Goal: Task Accomplishment & Management: Manage account settings

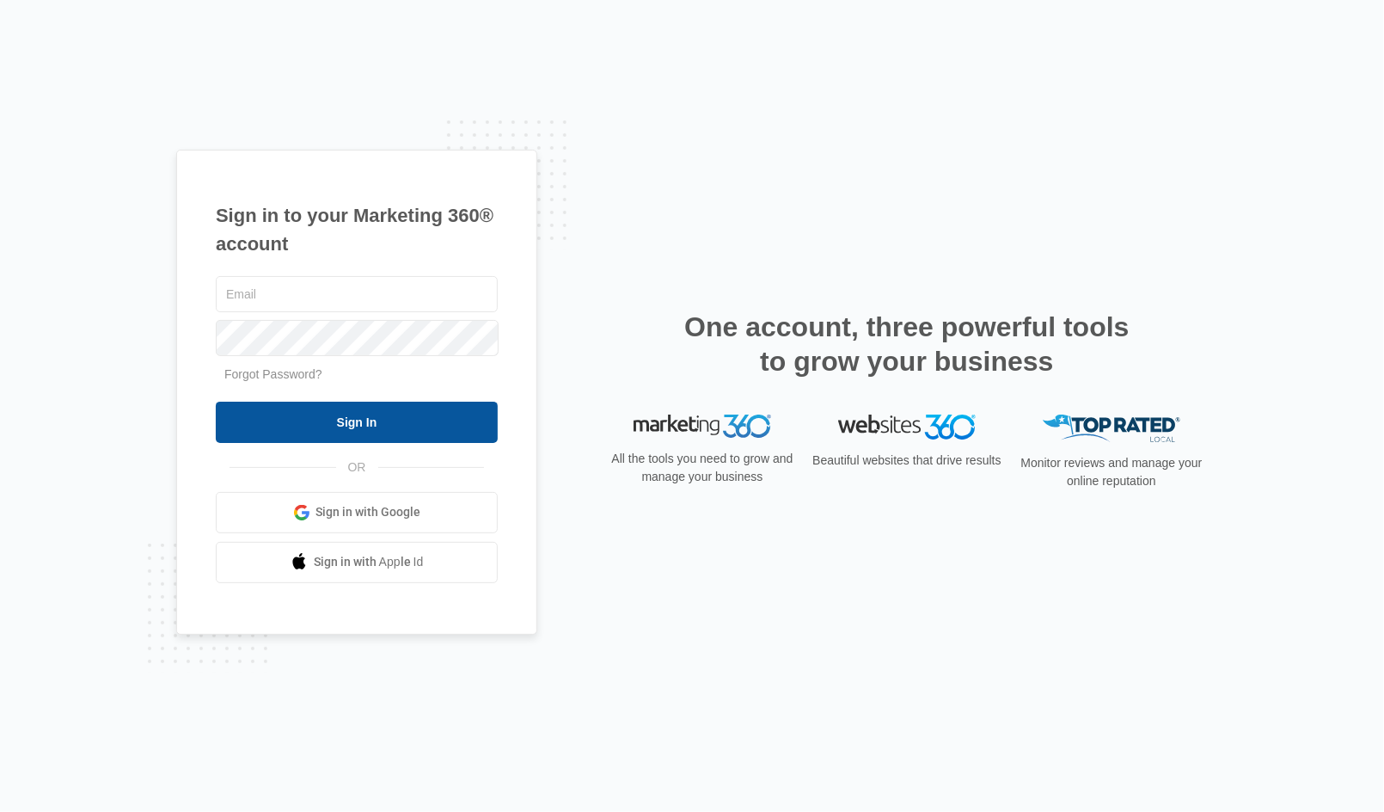
type input "[PERSON_NAME][EMAIL_ADDRESS][DOMAIN_NAME]"
click at [364, 421] on input "Sign In" at bounding box center [357, 421] width 282 height 41
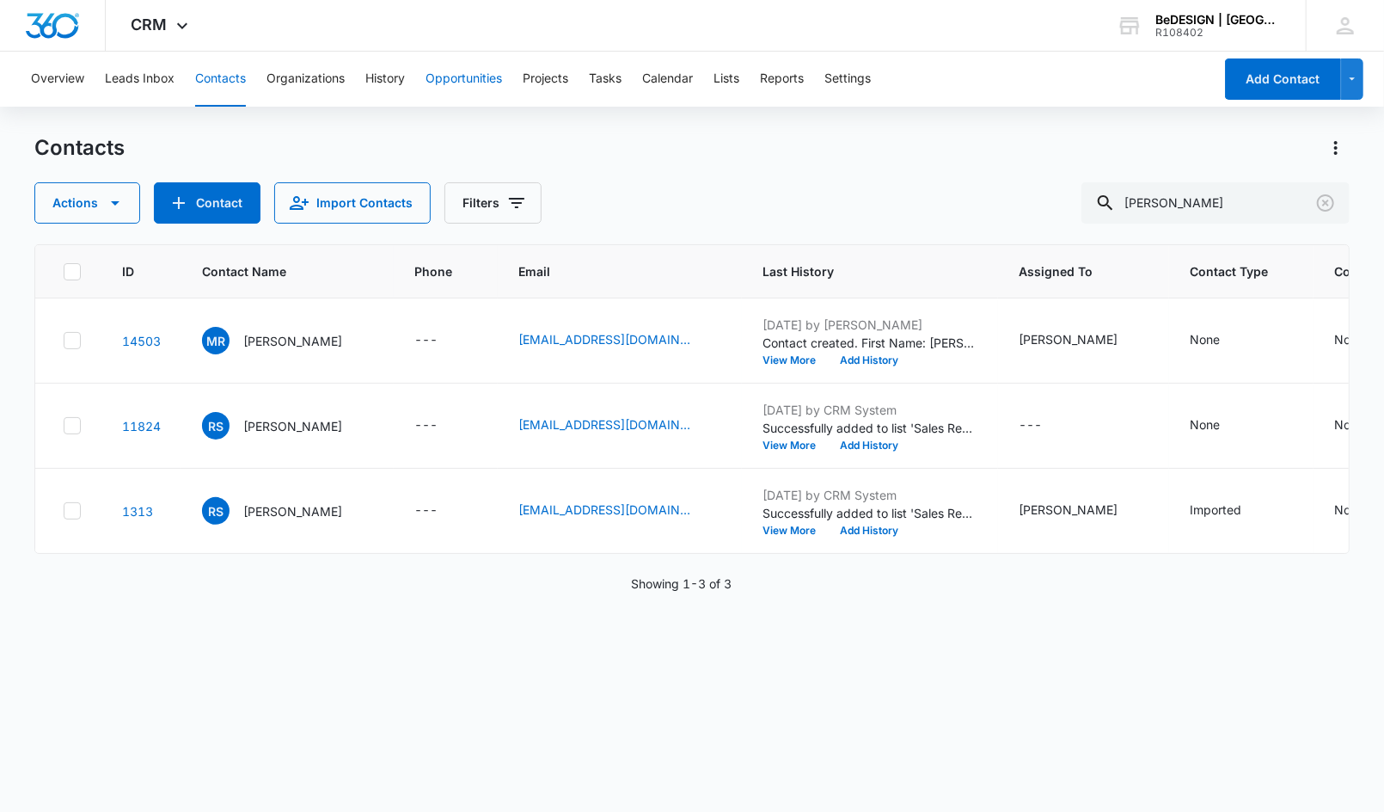
click at [464, 90] on button "Opportunities" at bounding box center [464, 79] width 77 height 55
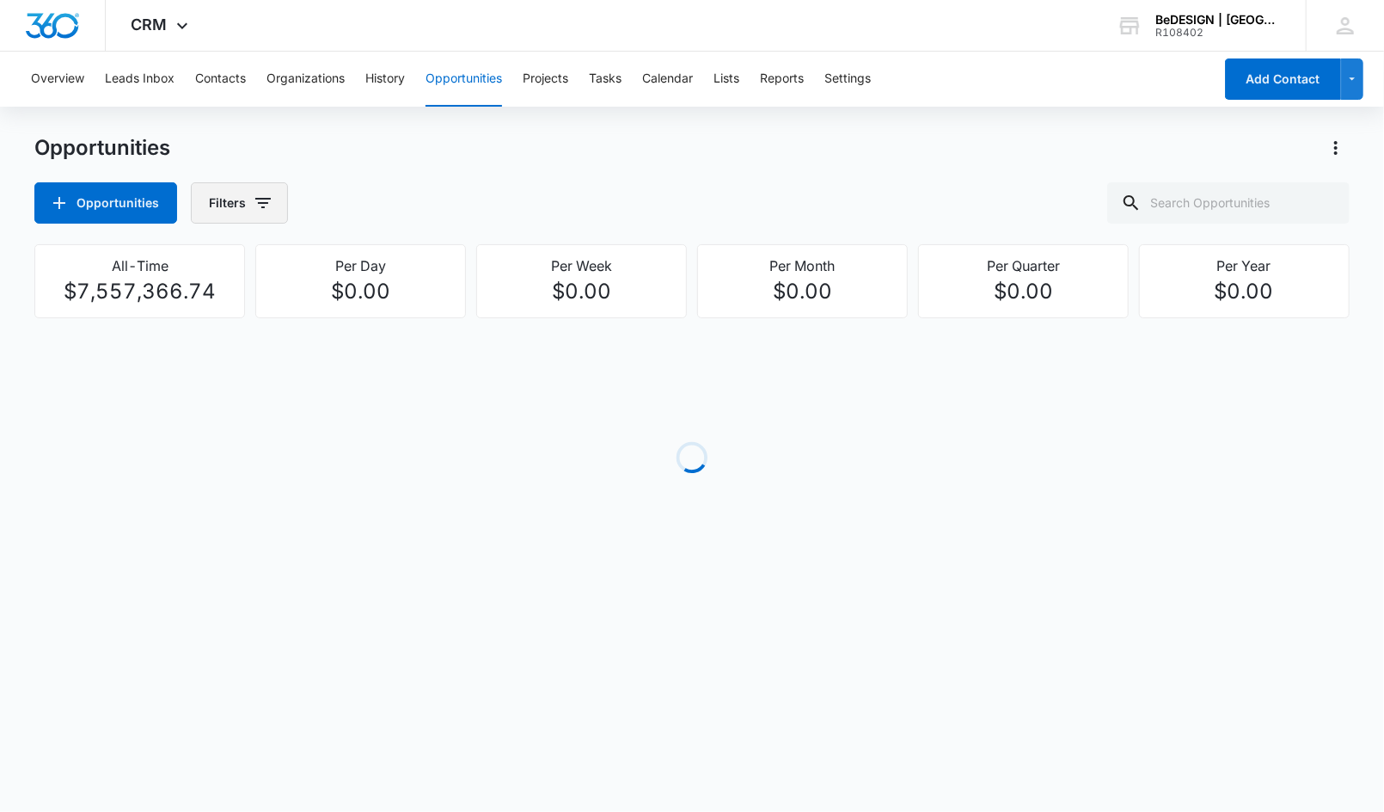
click at [247, 209] on button "Filters" at bounding box center [239, 202] width 97 height 41
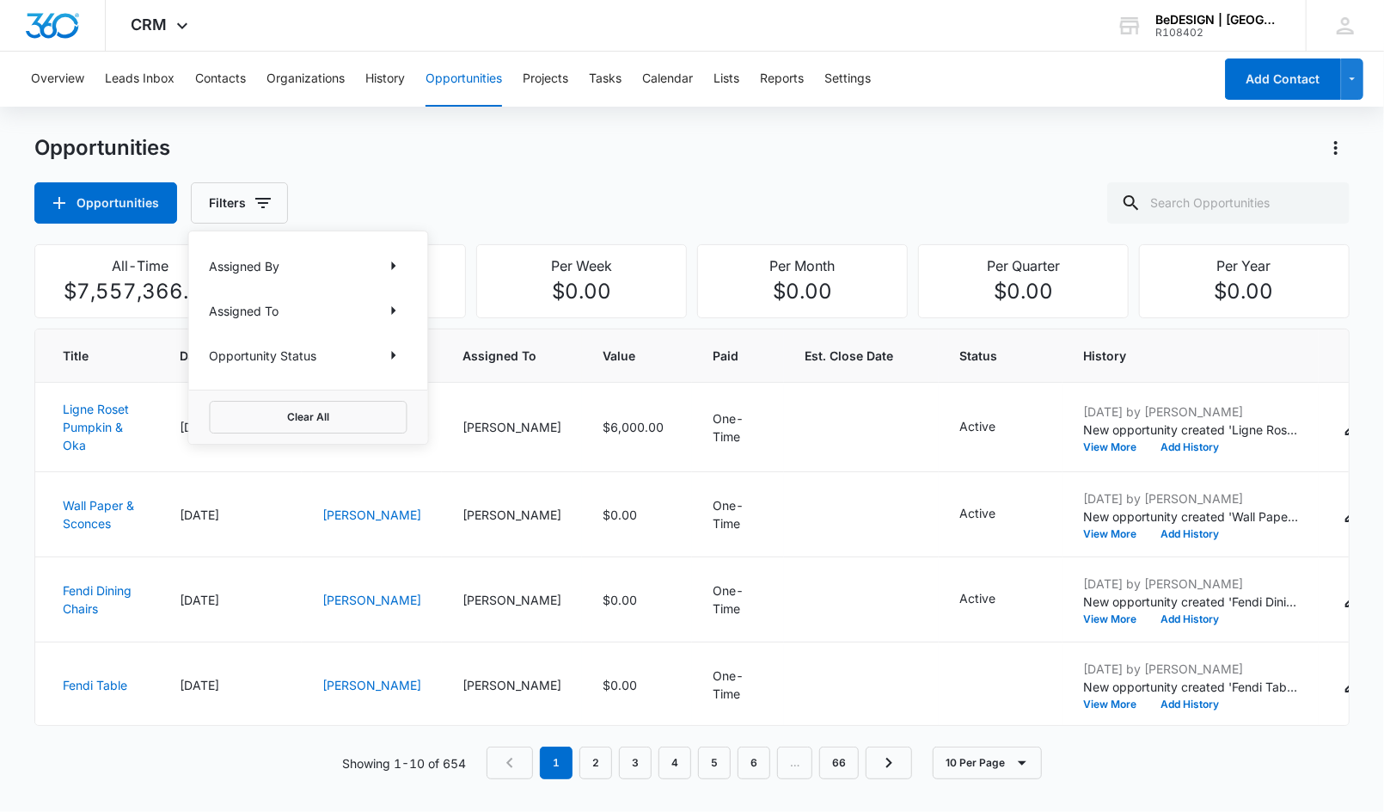
click at [462, 168] on div "Opportunities Opportunities Filters Assigned By Assigned To Opportunity Status …" at bounding box center [691, 178] width 1315 height 89
click at [235, 192] on button "Filters" at bounding box center [239, 202] width 97 height 41
click at [395, 316] on icon "Show Assigned To filters" at bounding box center [393, 310] width 21 height 21
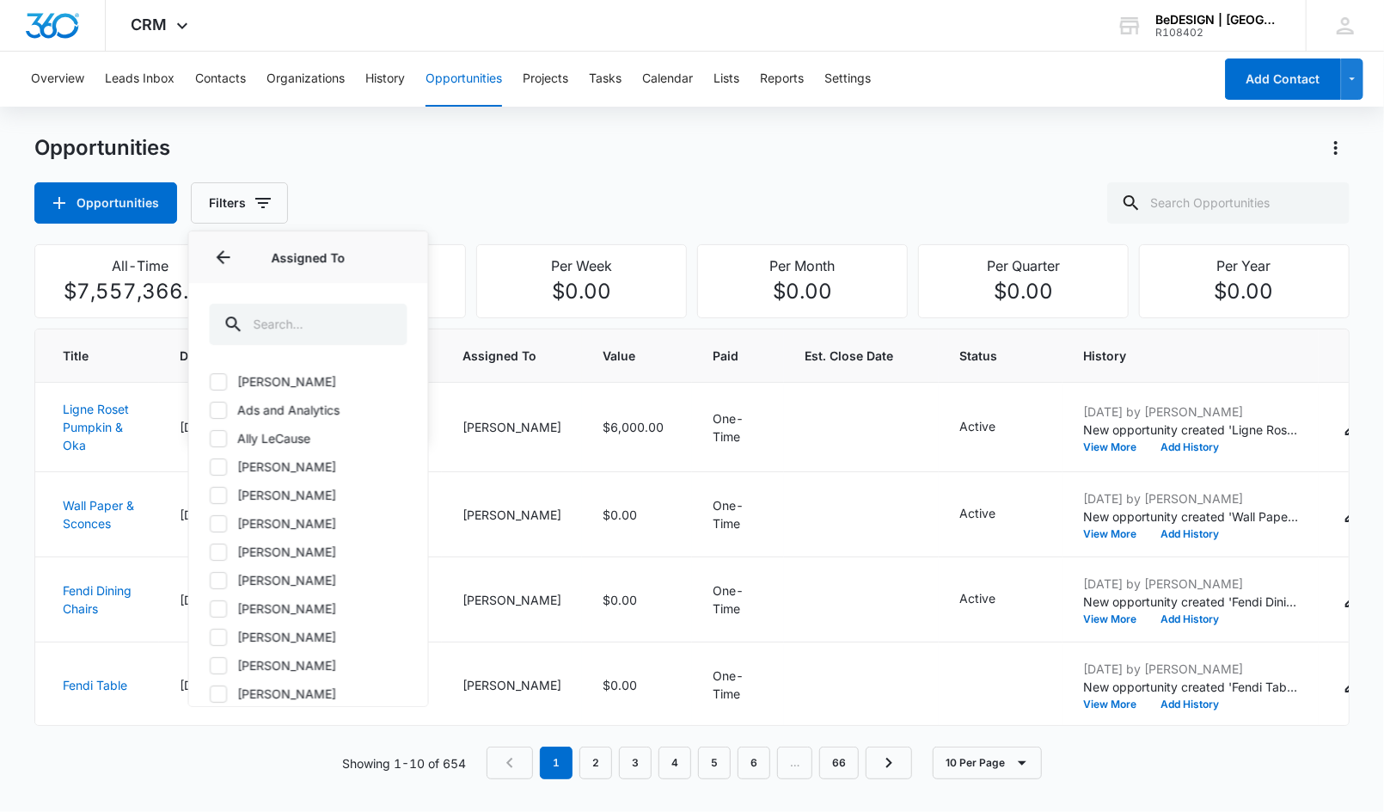
click at [227, 692] on label "[PERSON_NAME]" at bounding box center [309, 693] width 198 height 18
click at [211, 693] on input "[PERSON_NAME]" at bounding box center [210, 693] width 1 height 1
checkbox input "true"
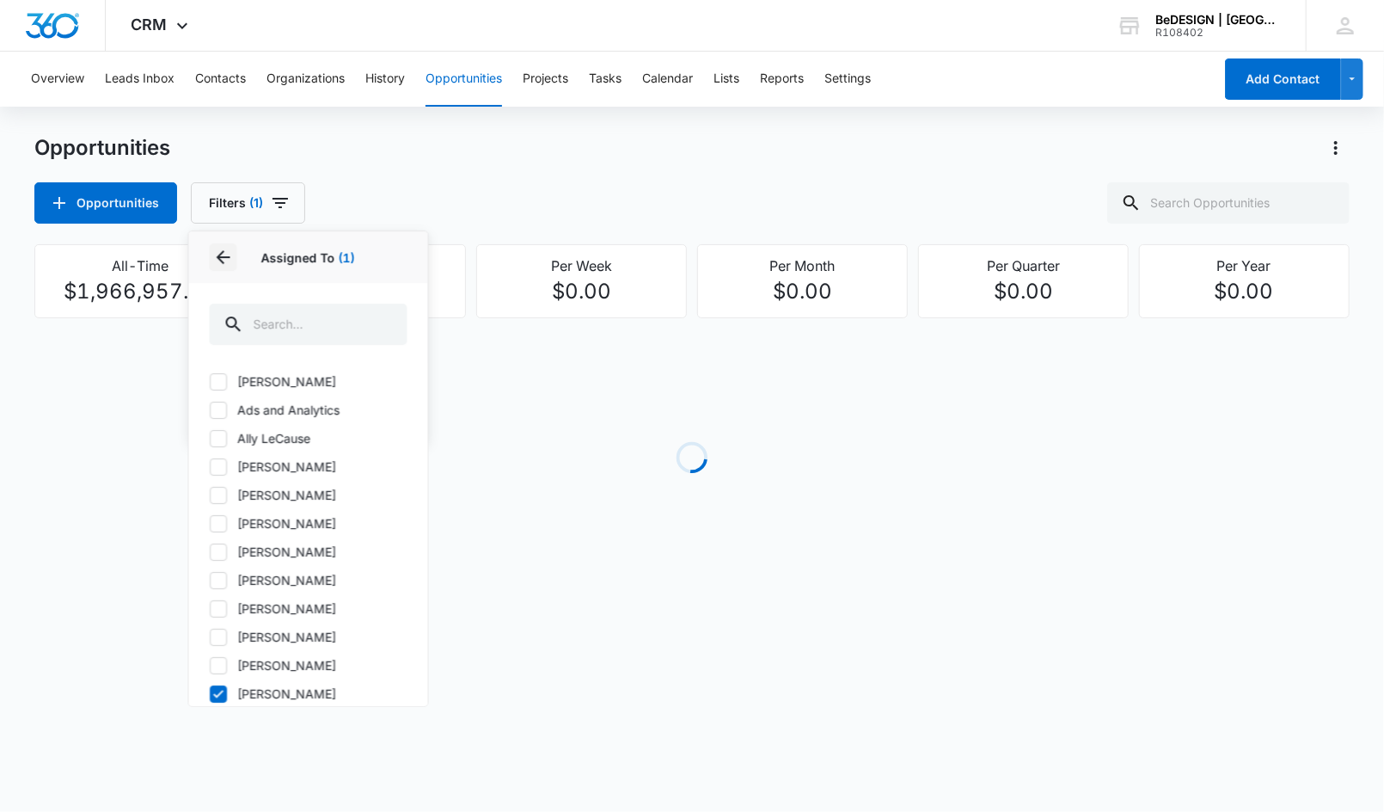
click at [229, 264] on icon "Back" at bounding box center [223, 257] width 21 height 21
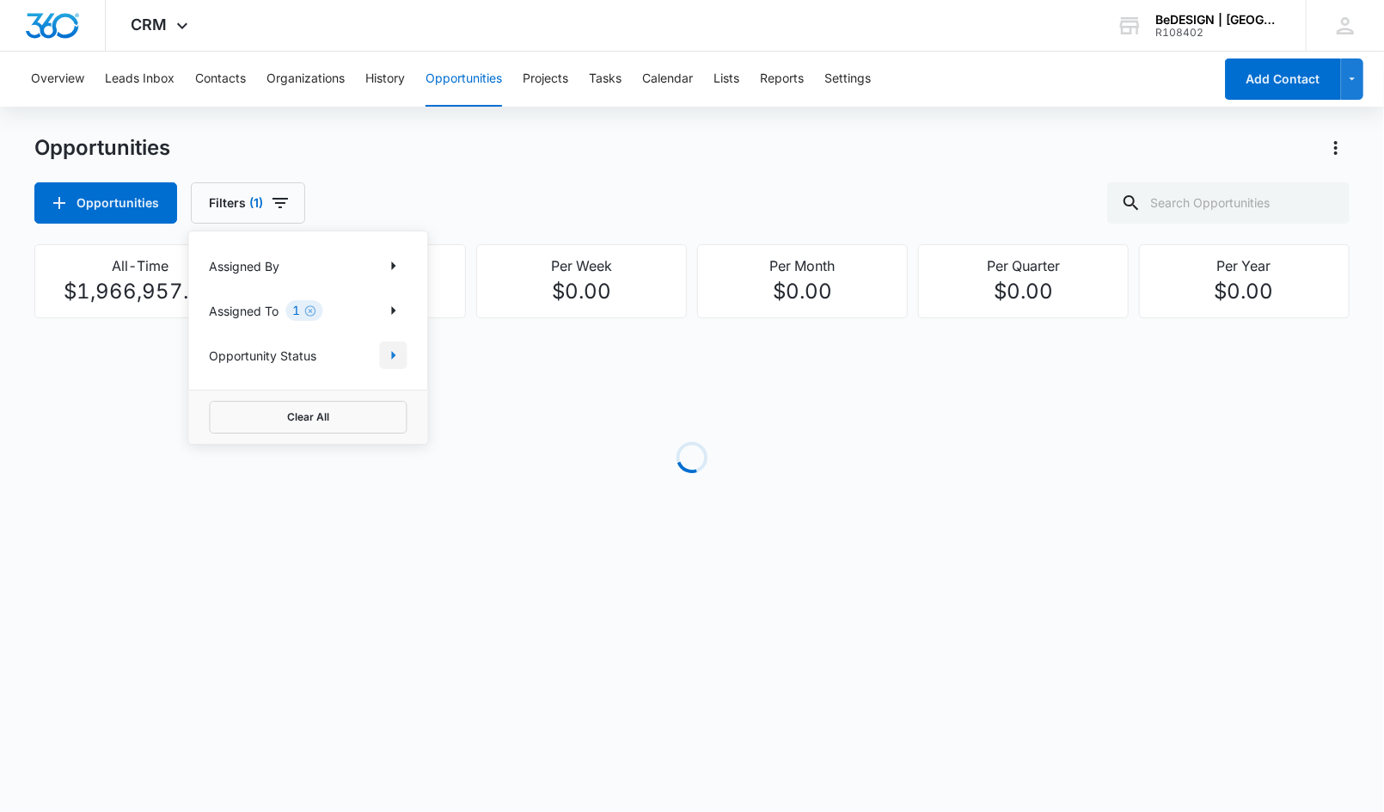
click at [391, 349] on icon "Show Opportunity Status filters" at bounding box center [393, 355] width 21 height 21
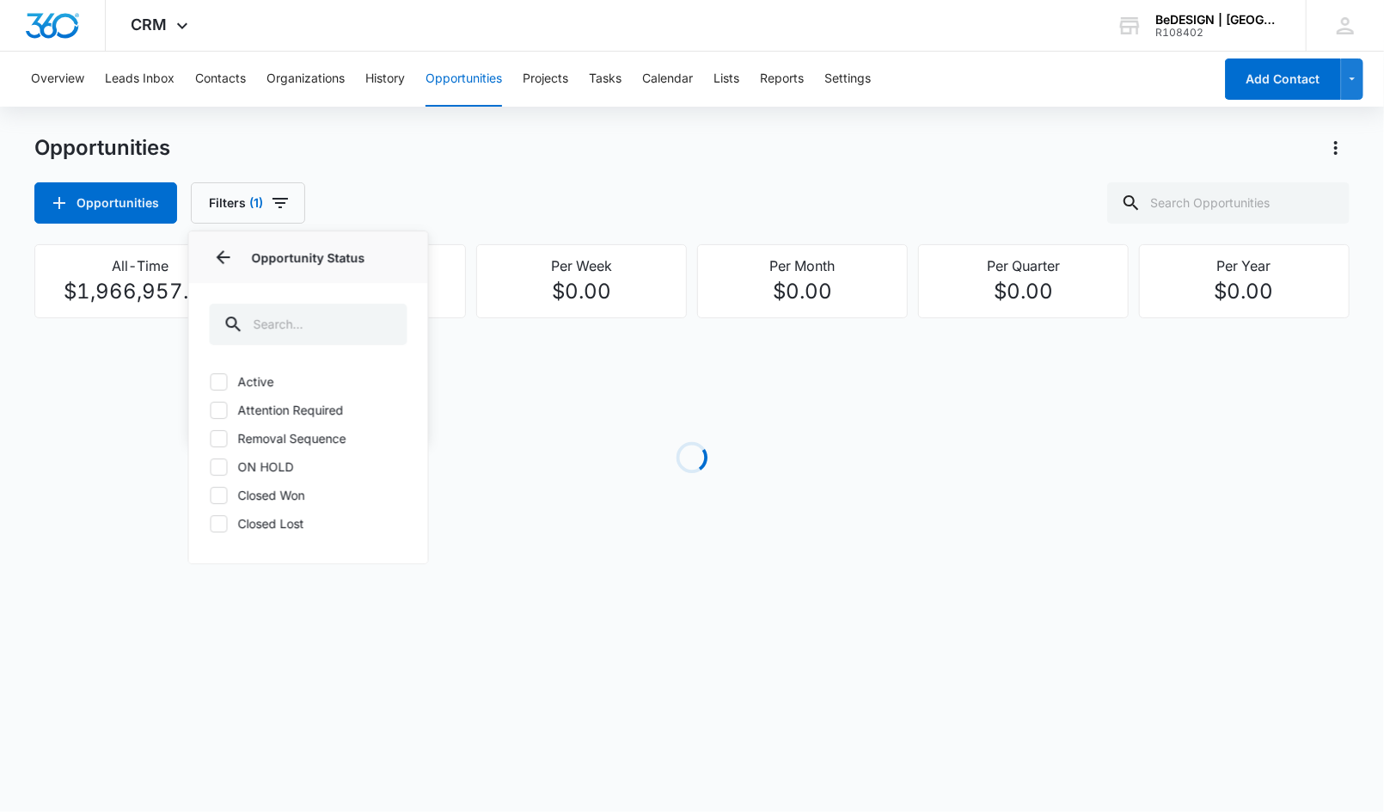
click at [245, 391] on div "Active Attention Required Removal Sequence ON HOLD Closed Won Closed Lost" at bounding box center [308, 462] width 239 height 201
click at [239, 379] on label "Active" at bounding box center [309, 381] width 198 height 18
click at [211, 381] on input "Active" at bounding box center [210, 381] width 1 height 1
checkbox input "true"
click at [227, 411] on label "Attention Required" at bounding box center [309, 410] width 198 height 18
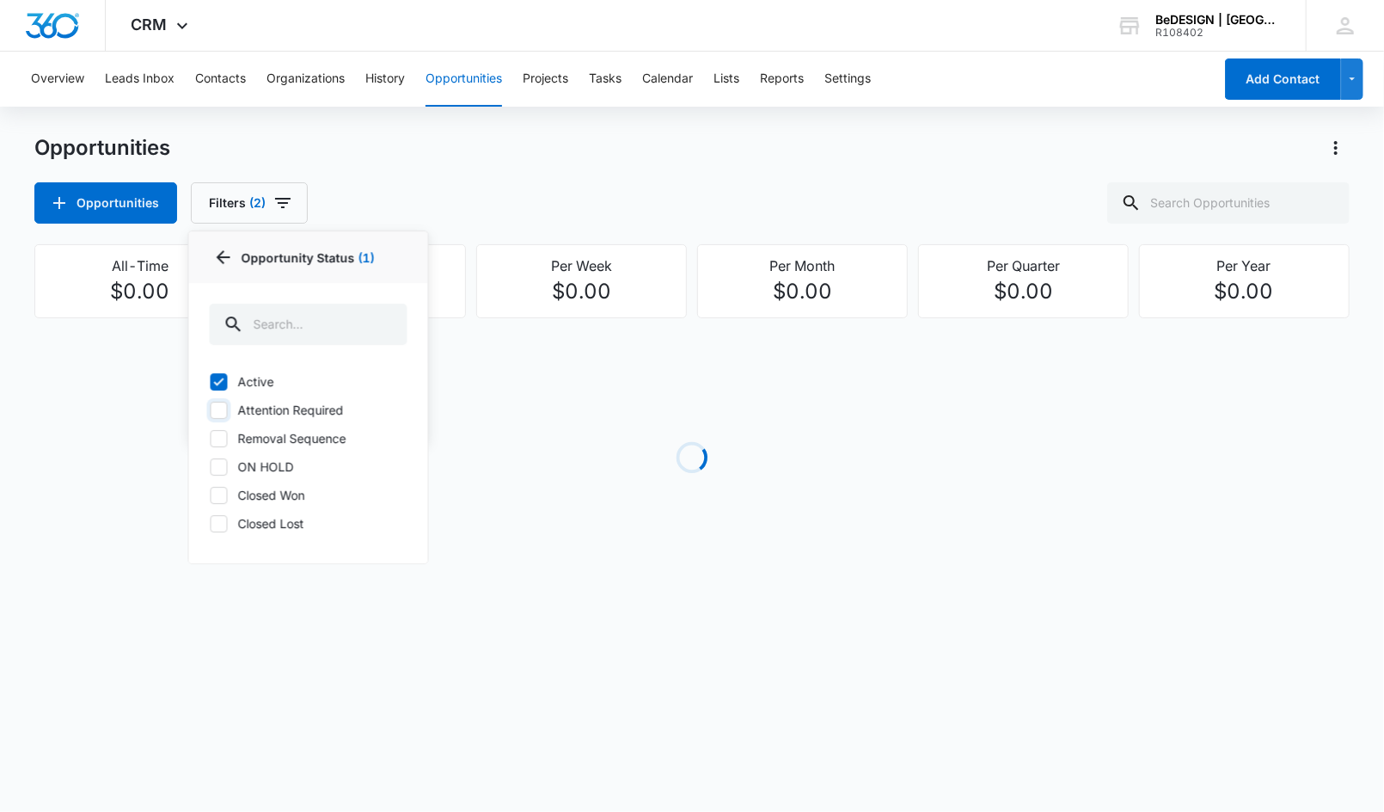
click at [211, 410] on input "Attention Required" at bounding box center [210, 409] width 1 height 1
checkbox input "true"
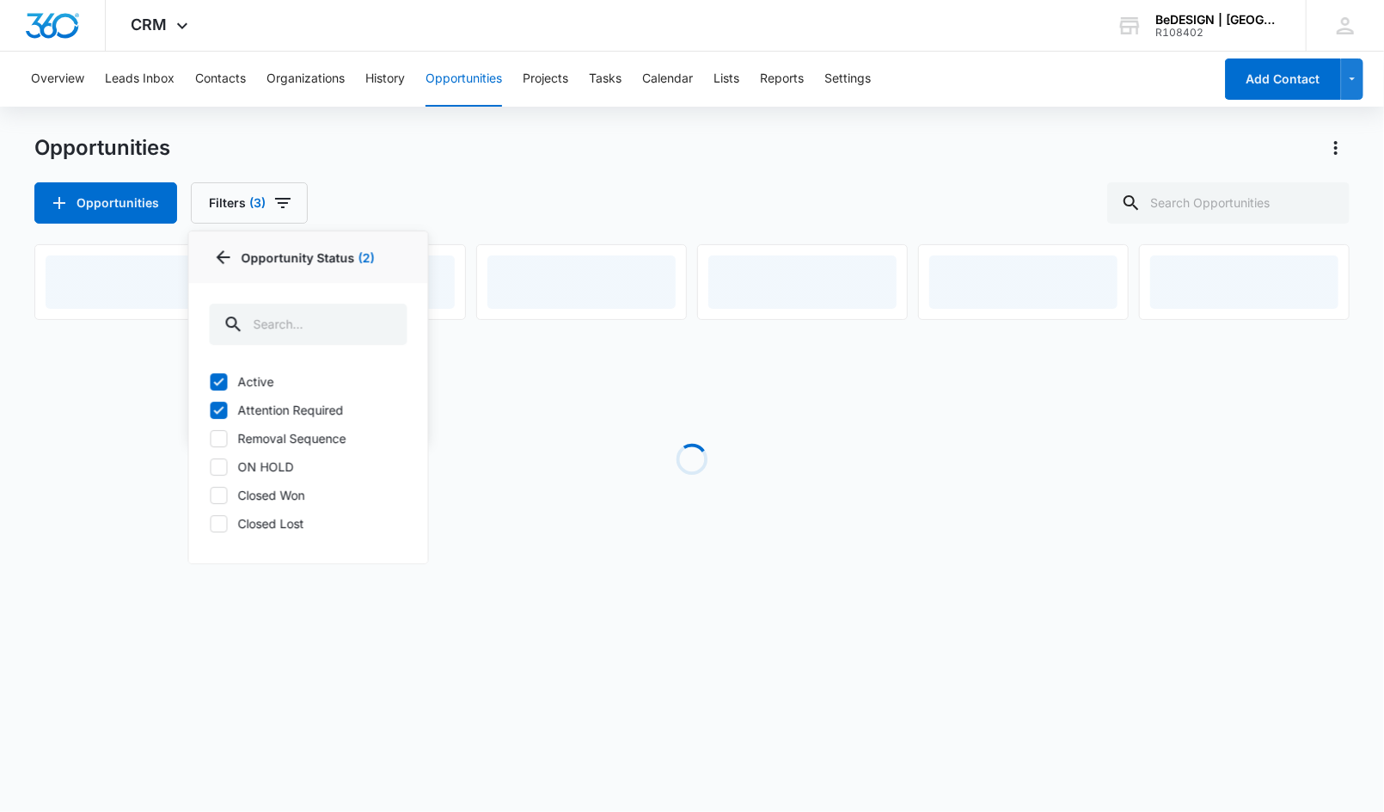
click at [229, 425] on div "Active Attention Required Removal Sequence ON HOLD Closed Won Closed Lost" at bounding box center [308, 462] width 239 height 201
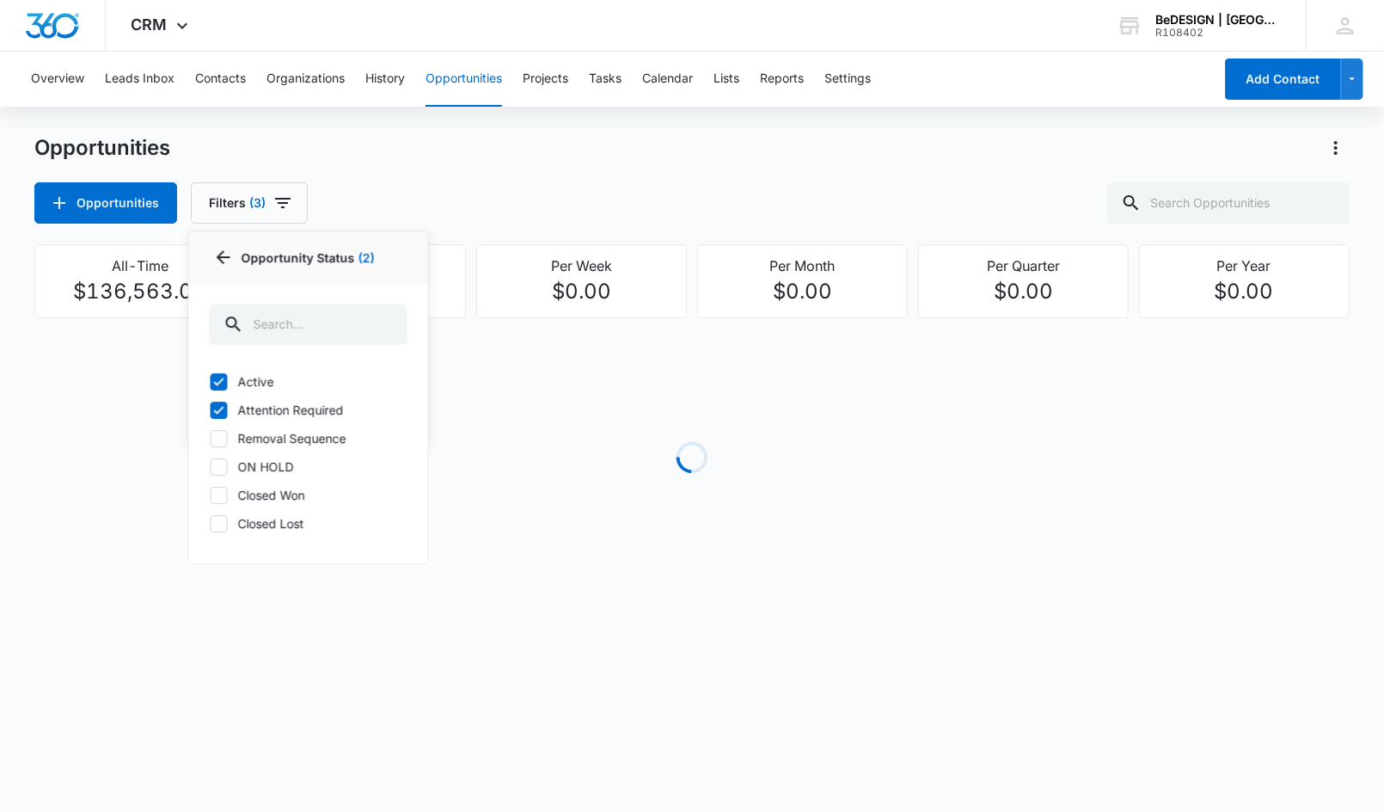
click at [231, 472] on label "ON HOLD" at bounding box center [309, 466] width 198 height 18
click at [211, 467] on input "ON HOLD" at bounding box center [210, 466] width 1 height 1
checkbox input "true"
click at [231, 439] on label "Removal Sequence" at bounding box center [309, 438] width 198 height 18
click at [211, 438] on input "Removal Sequence" at bounding box center [210, 438] width 1 height 1
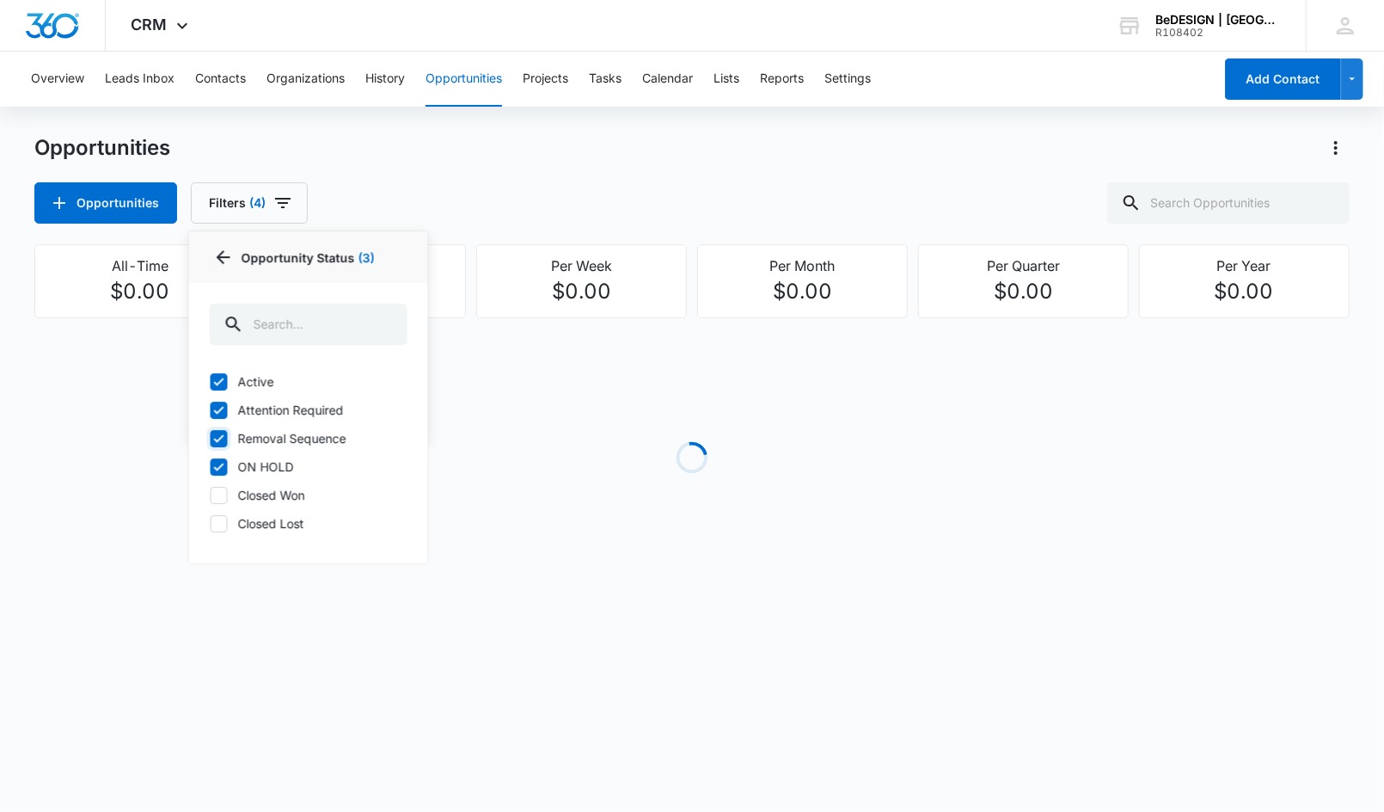
checkbox input "true"
click at [683, 161] on div "Opportunities" at bounding box center [691, 148] width 1315 height 28
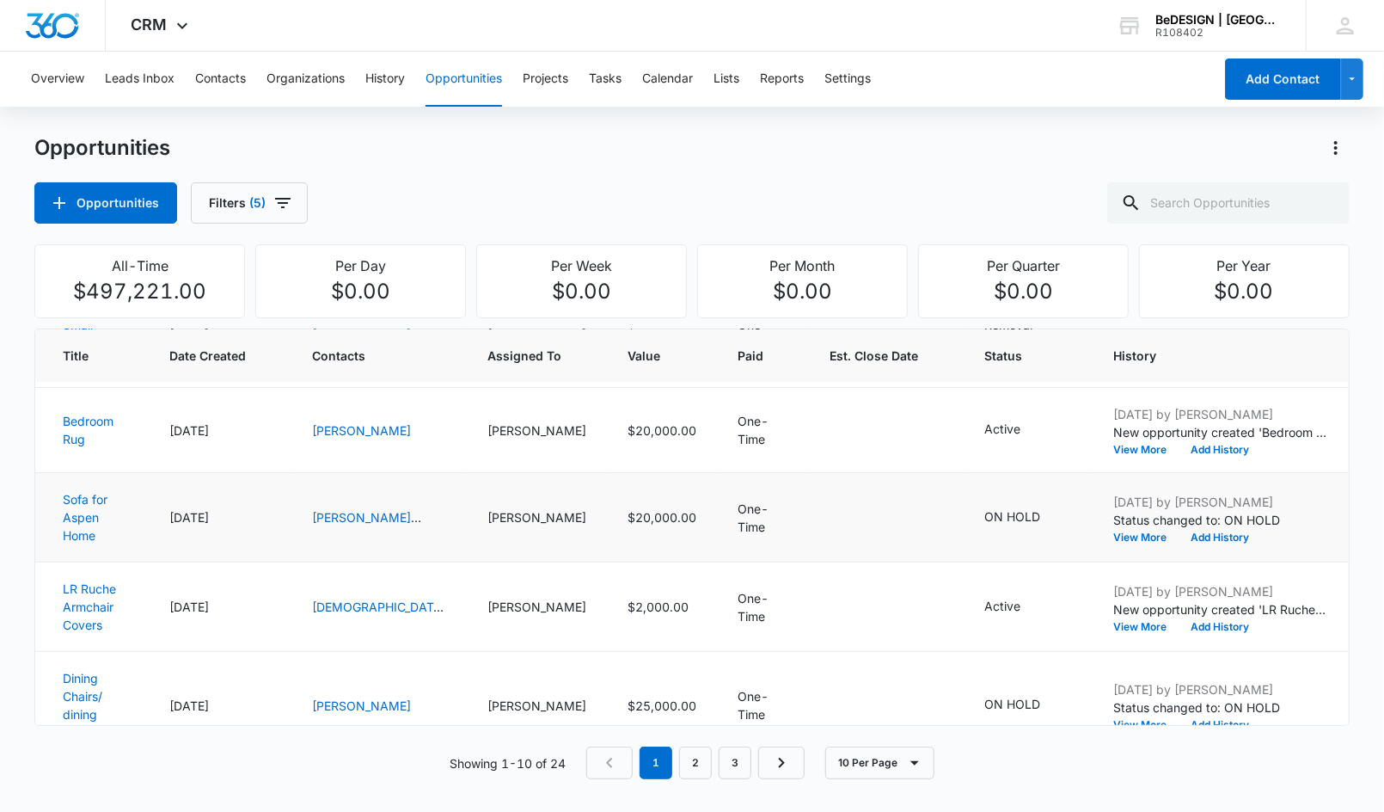
scroll to position [586, 0]
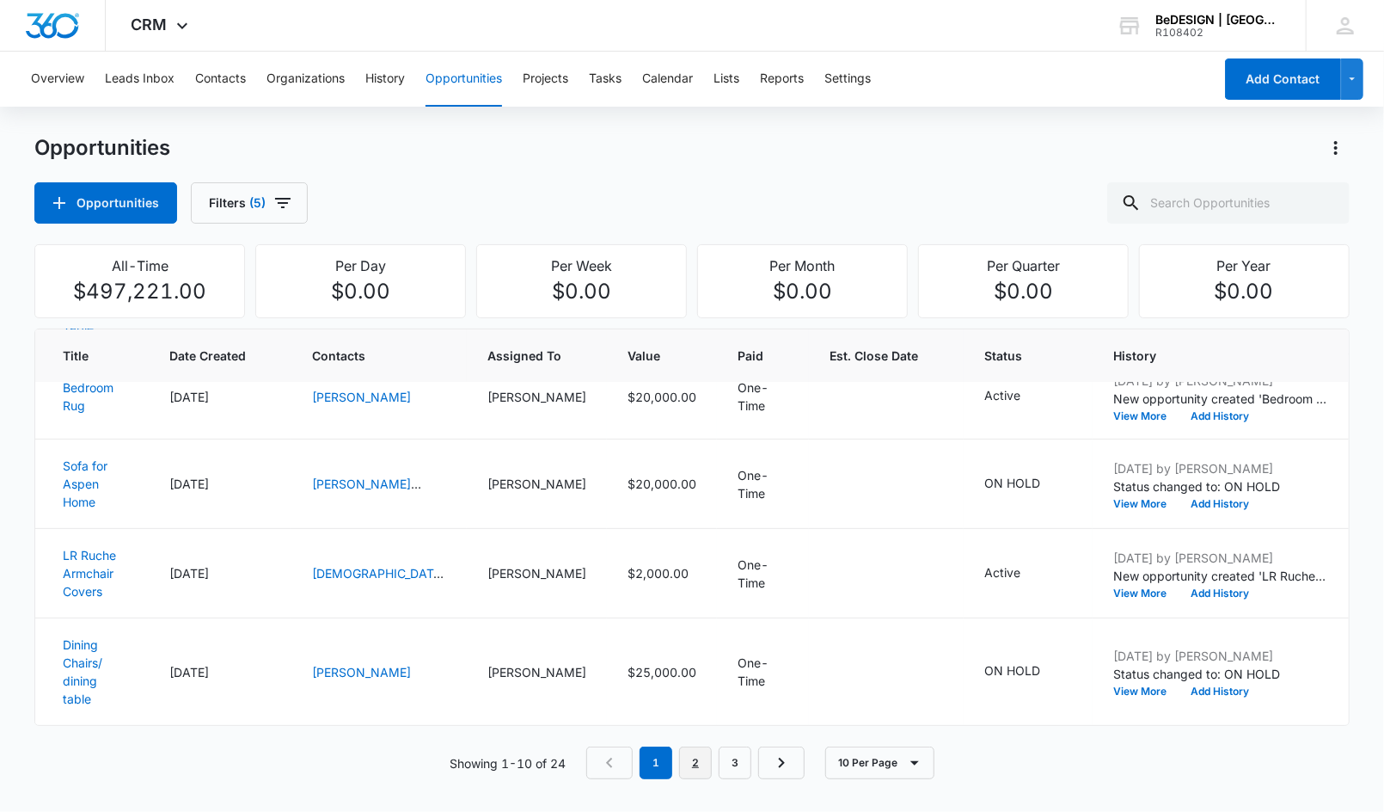
click at [695, 754] on link "2" at bounding box center [695, 762] width 33 height 33
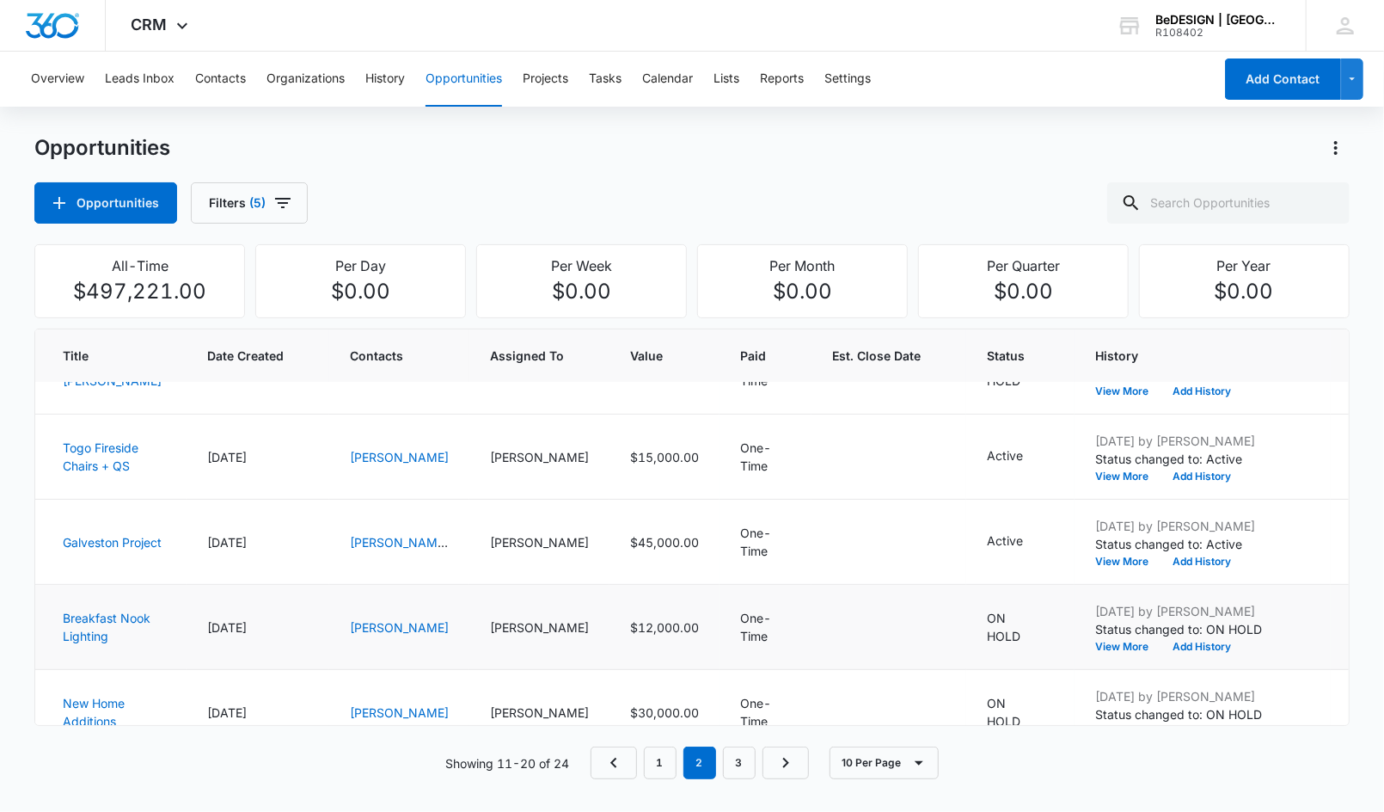
scroll to position [554, 0]
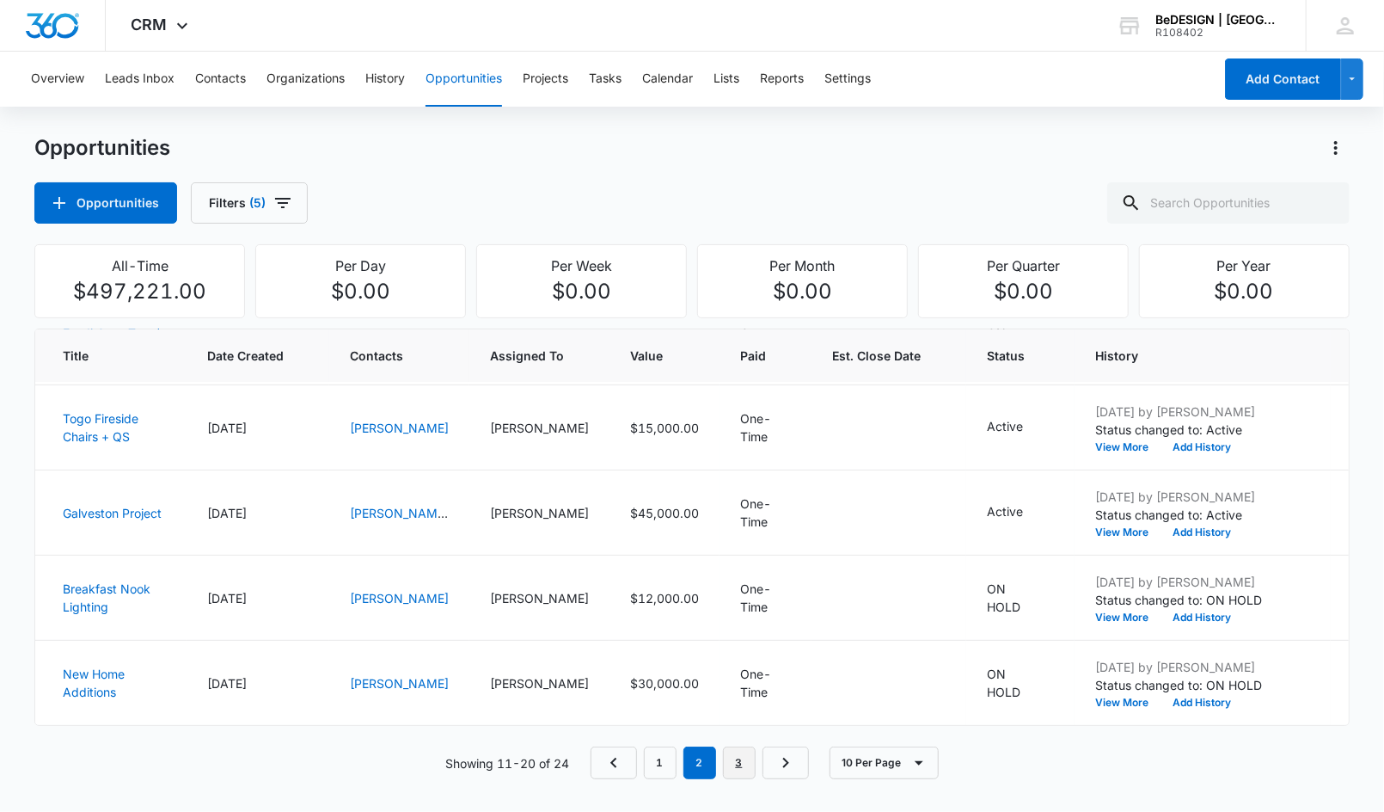
click at [735, 746] on link "3" at bounding box center [739, 762] width 33 height 33
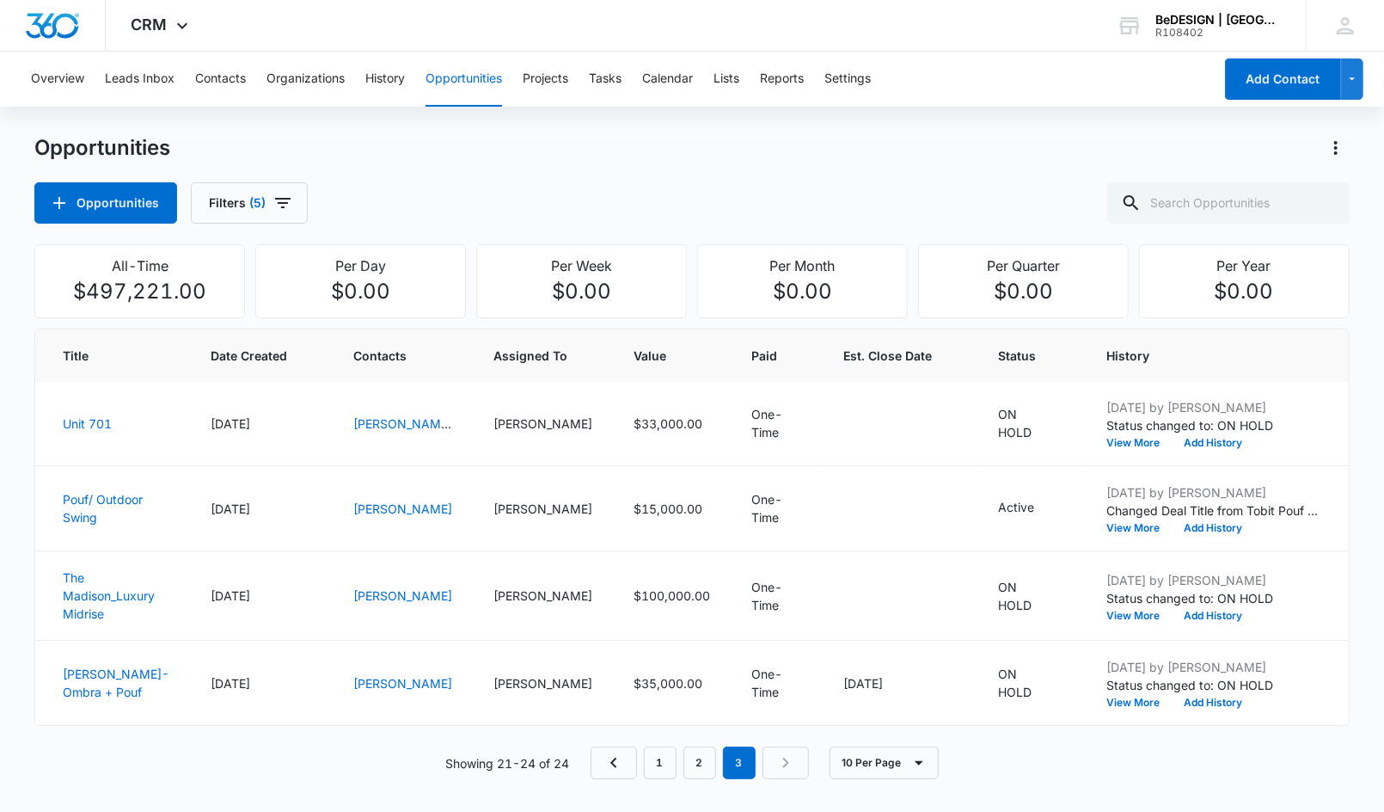
scroll to position [0, 0]
click at [76, 209] on button "Opportunities" at bounding box center [105, 202] width 143 height 41
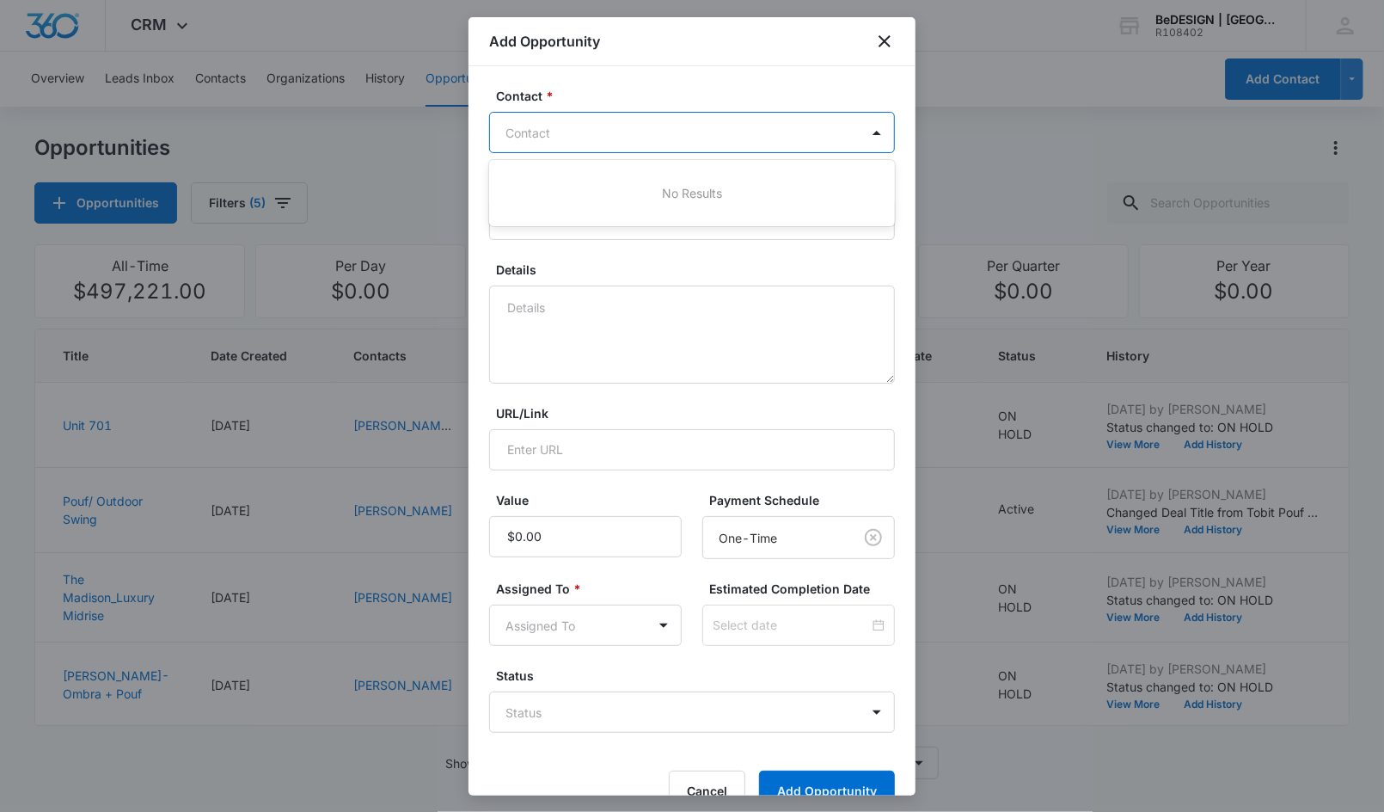
click at [577, 117] on div "Contact" at bounding box center [675, 132] width 370 height 39
type input "studio luck"
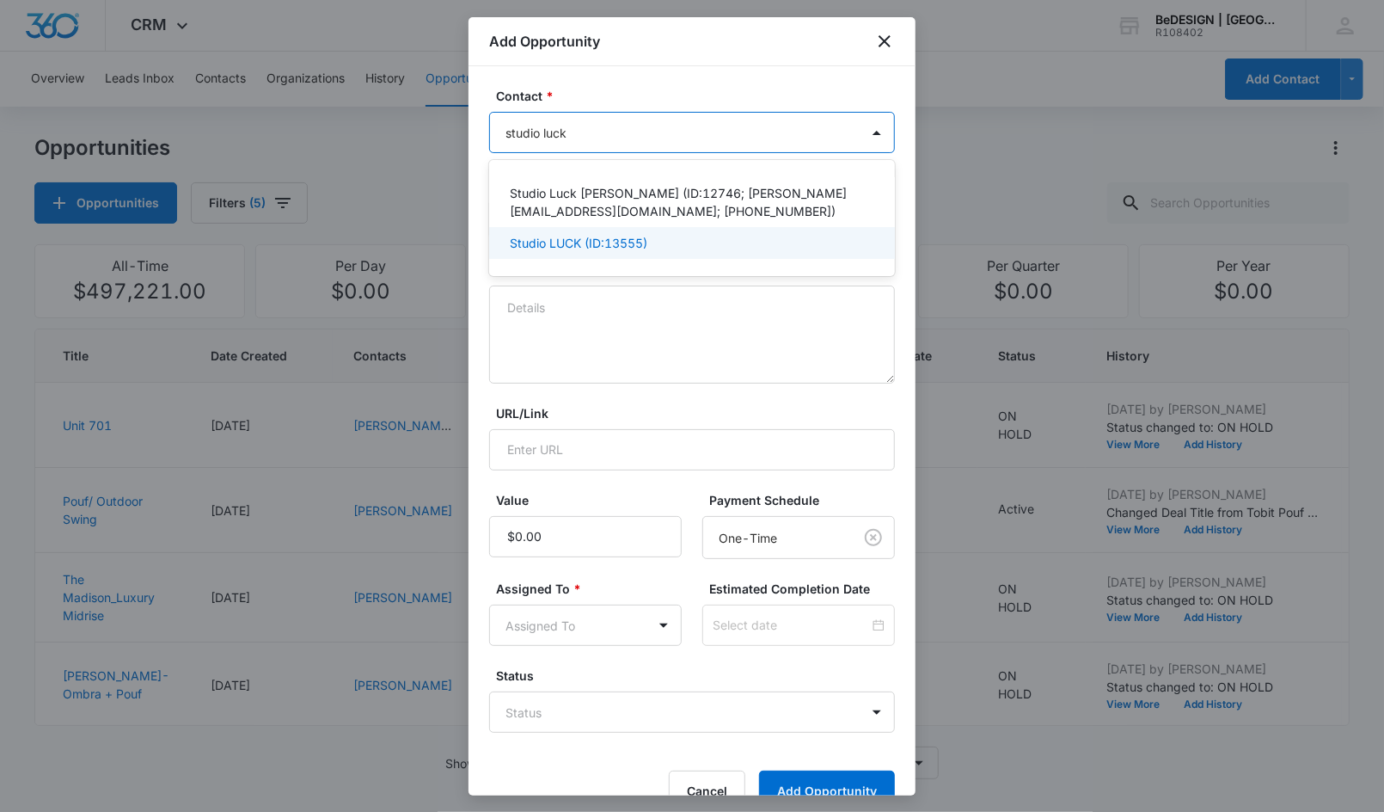
click at [622, 238] on p "Studio LUCK (ID:13555)" at bounding box center [579, 243] width 138 height 18
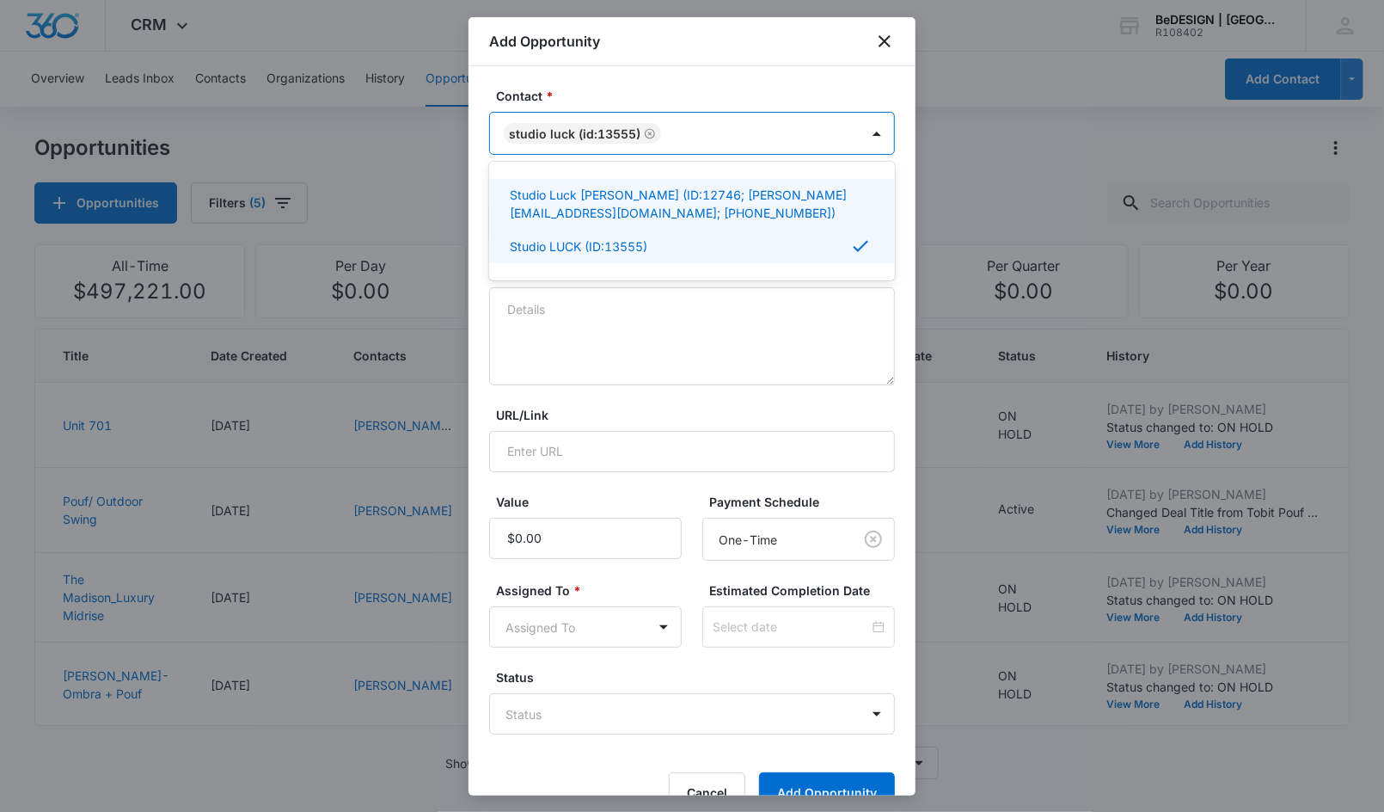
click at [677, 395] on form "Contact * option Studio LUCK (ID:13555), selected. 2 results available. Use Up …" at bounding box center [692, 450] width 406 height 726
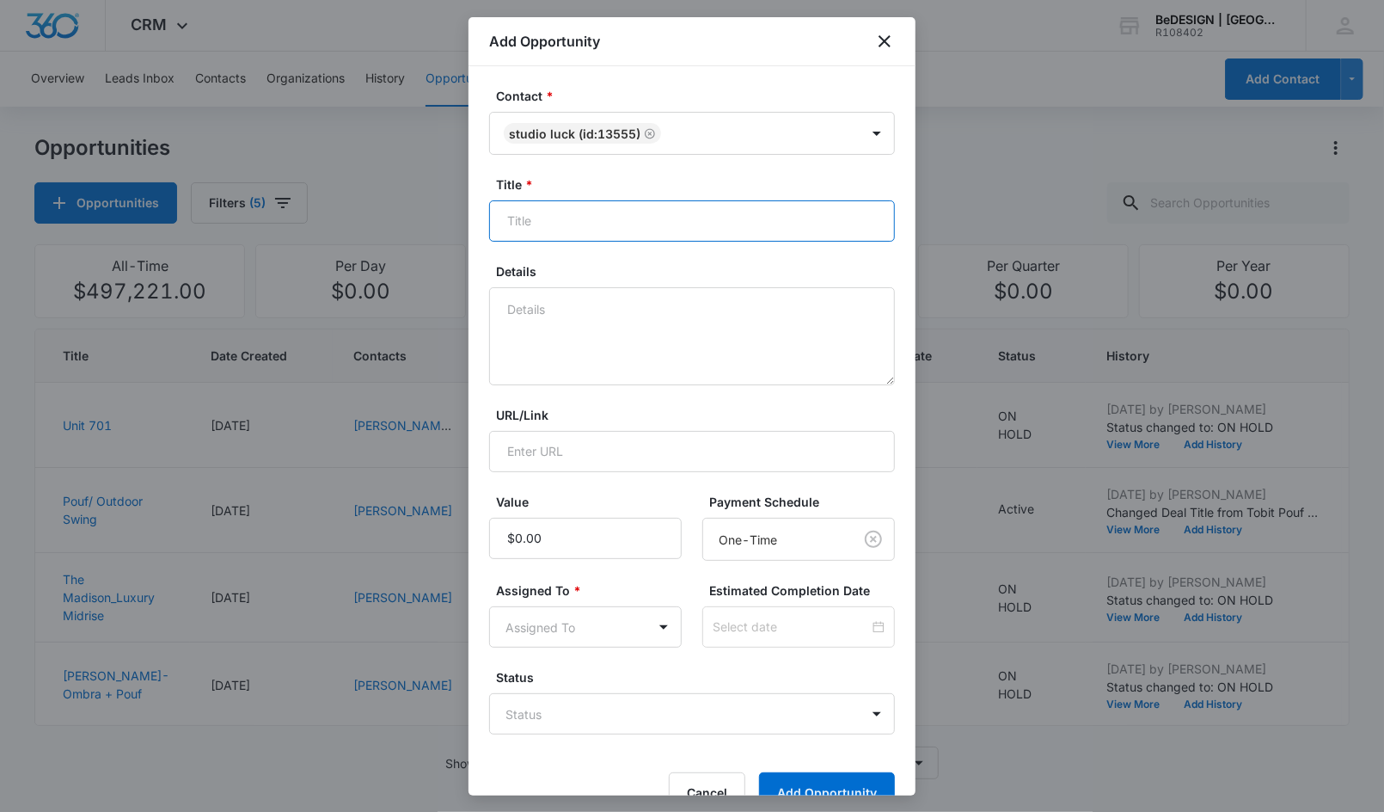
click at [507, 211] on input "Title *" at bounding box center [692, 220] width 406 height 41
type input "Molteni- Louisa Tables"
click at [571, 536] on input "Value" at bounding box center [585, 538] width 193 height 41
type input "$9,000.00"
click at [578, 620] on body "CRM Apps Reputation Websites Forms CRM Email Social Payments POS Content Ads In…" at bounding box center [692, 406] width 1384 height 812
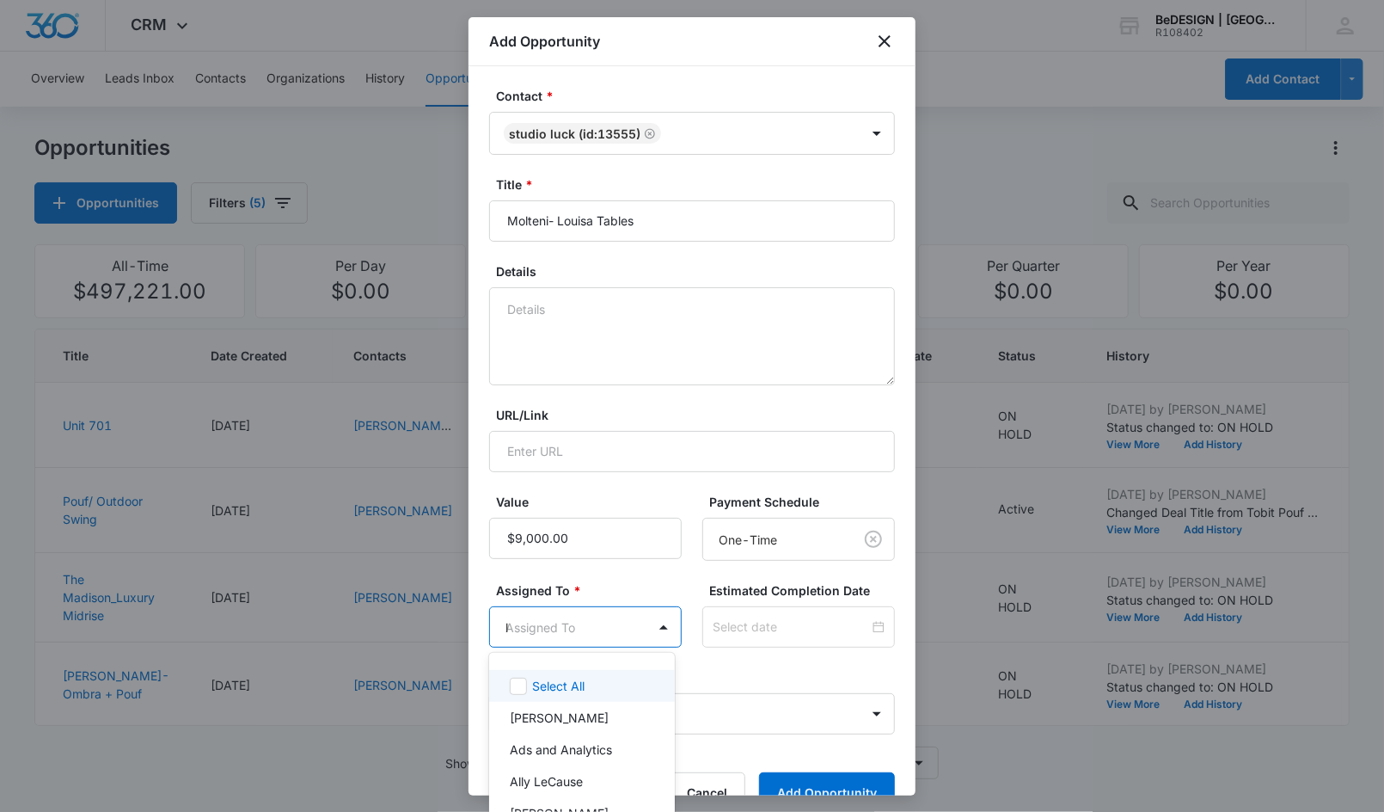
type input "ly"
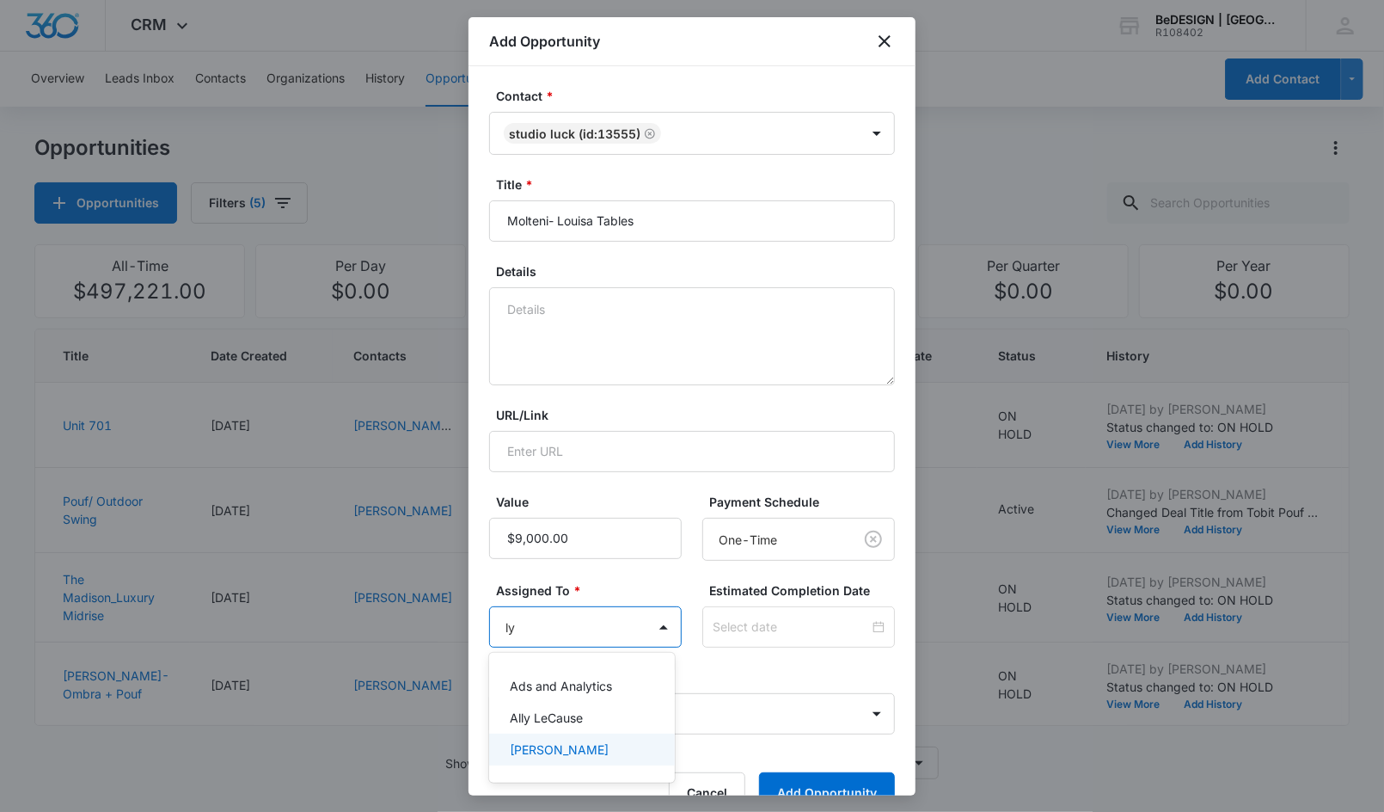
click at [542, 756] on p "[PERSON_NAME]" at bounding box center [559, 749] width 99 height 18
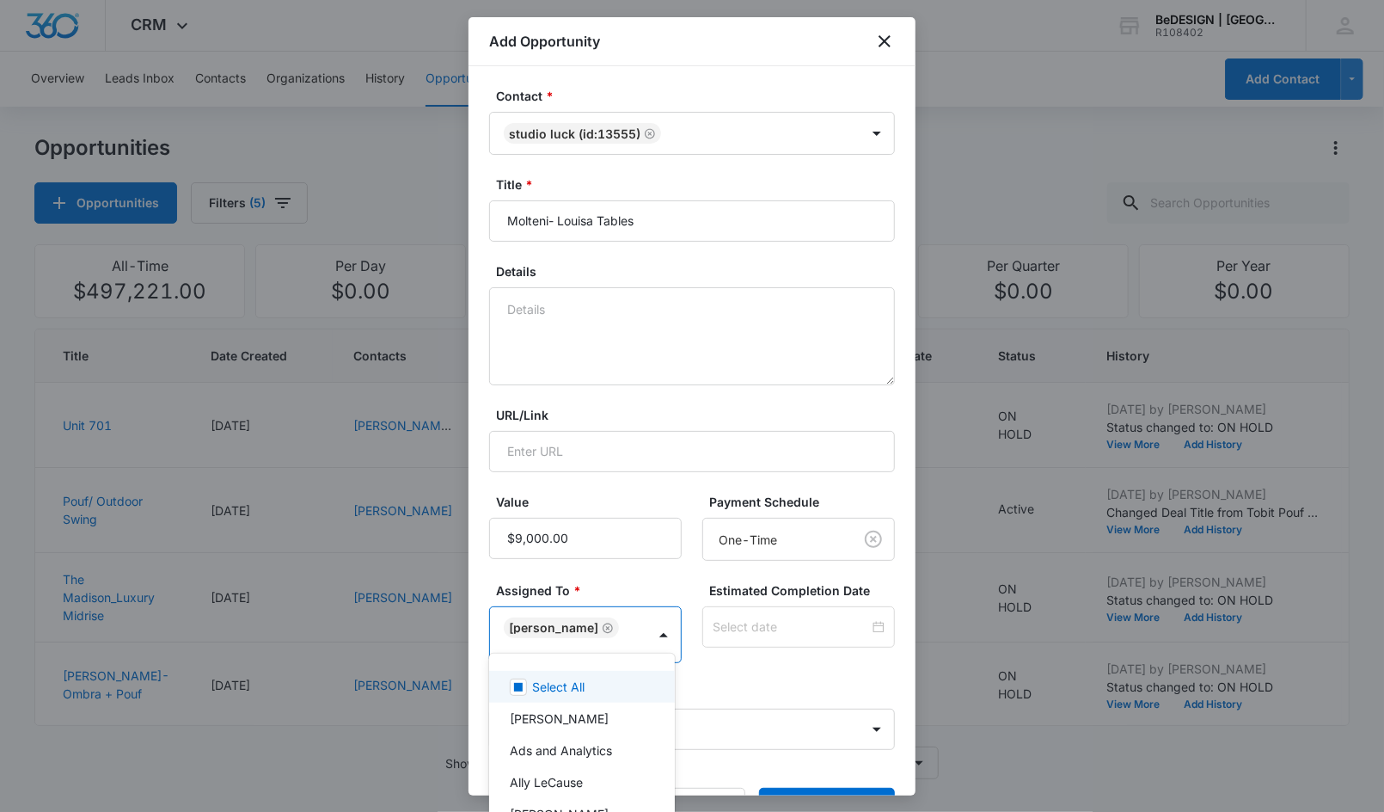
click at [654, 476] on div at bounding box center [692, 406] width 1384 height 812
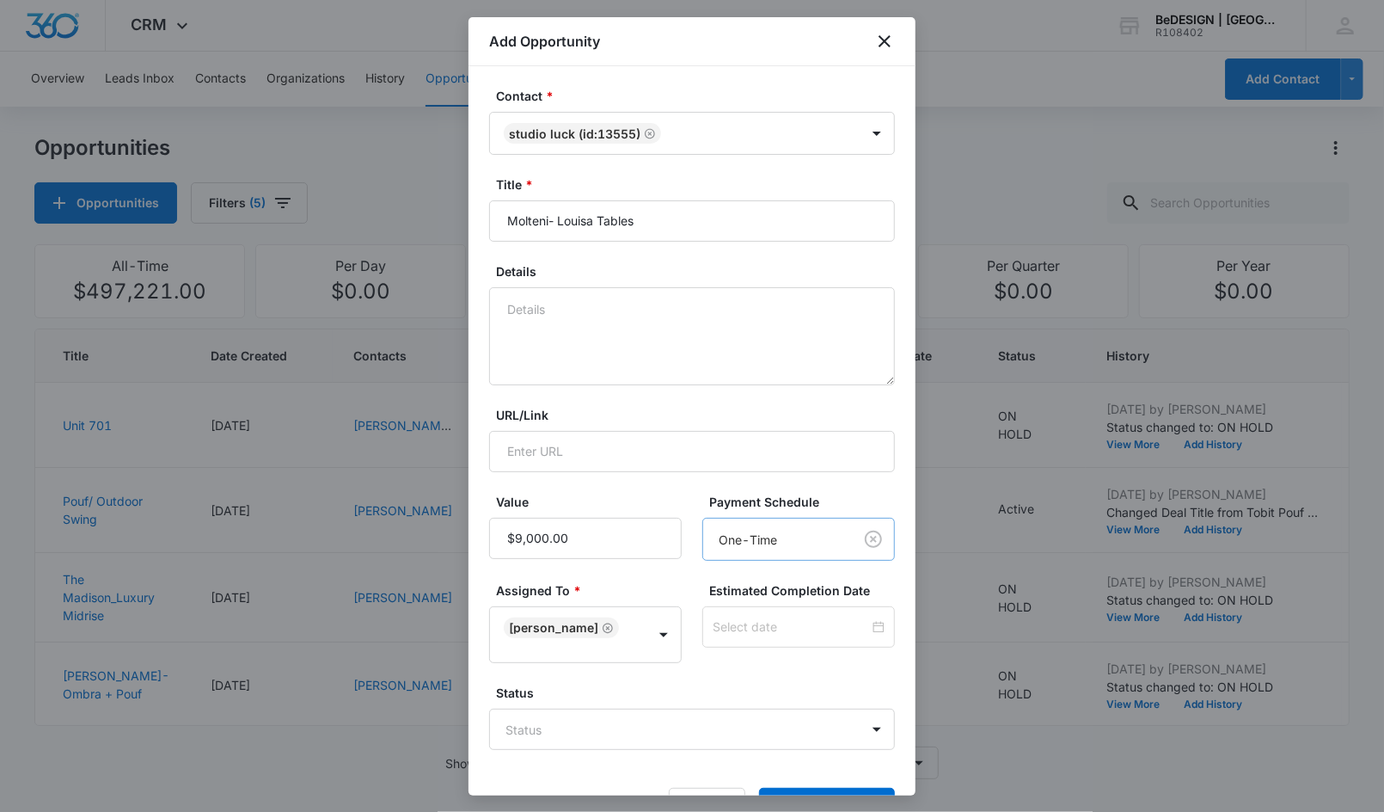
scroll to position [39, 0]
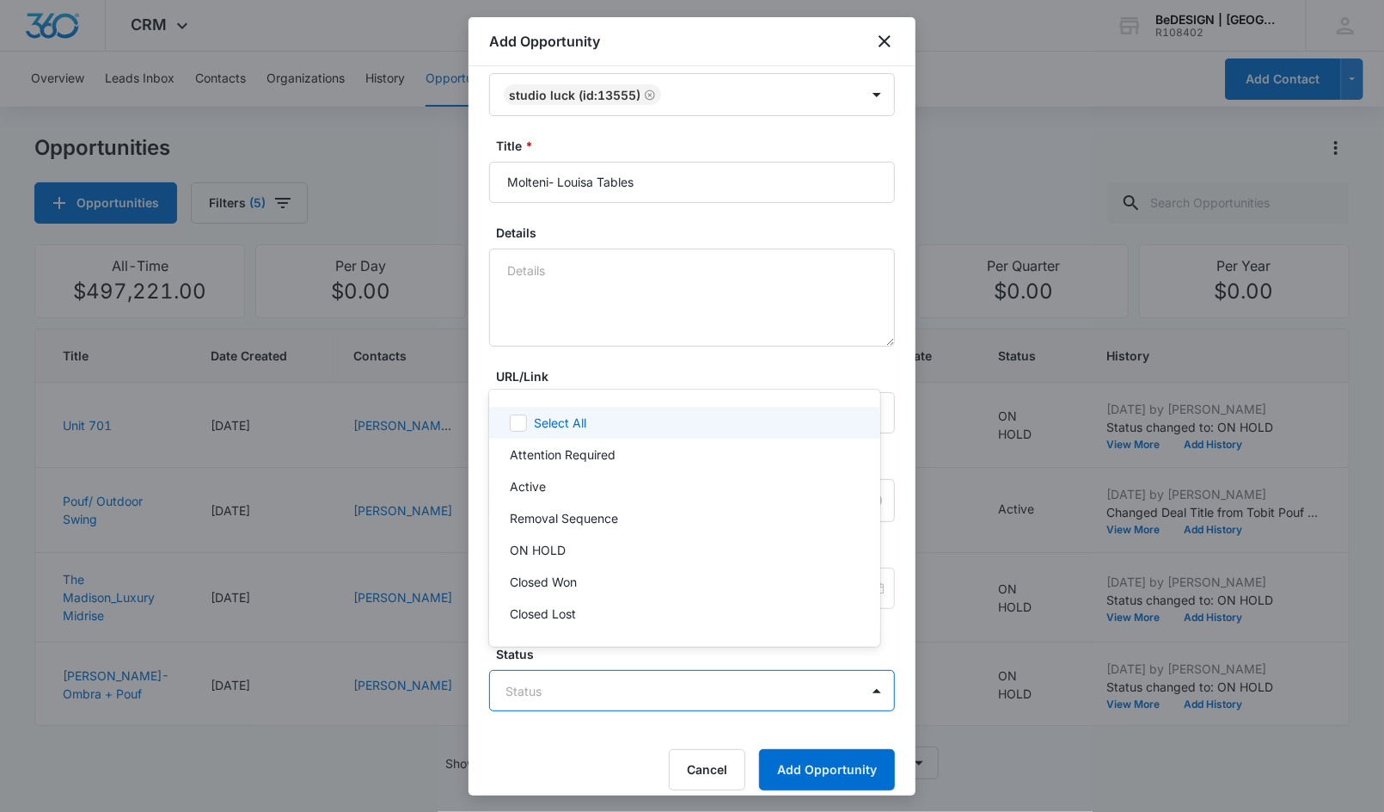
click at [567, 688] on body "CRM Apps Reputation Websites Forms CRM Email Social Payments POS Content Ads In…" at bounding box center [692, 406] width 1384 height 812
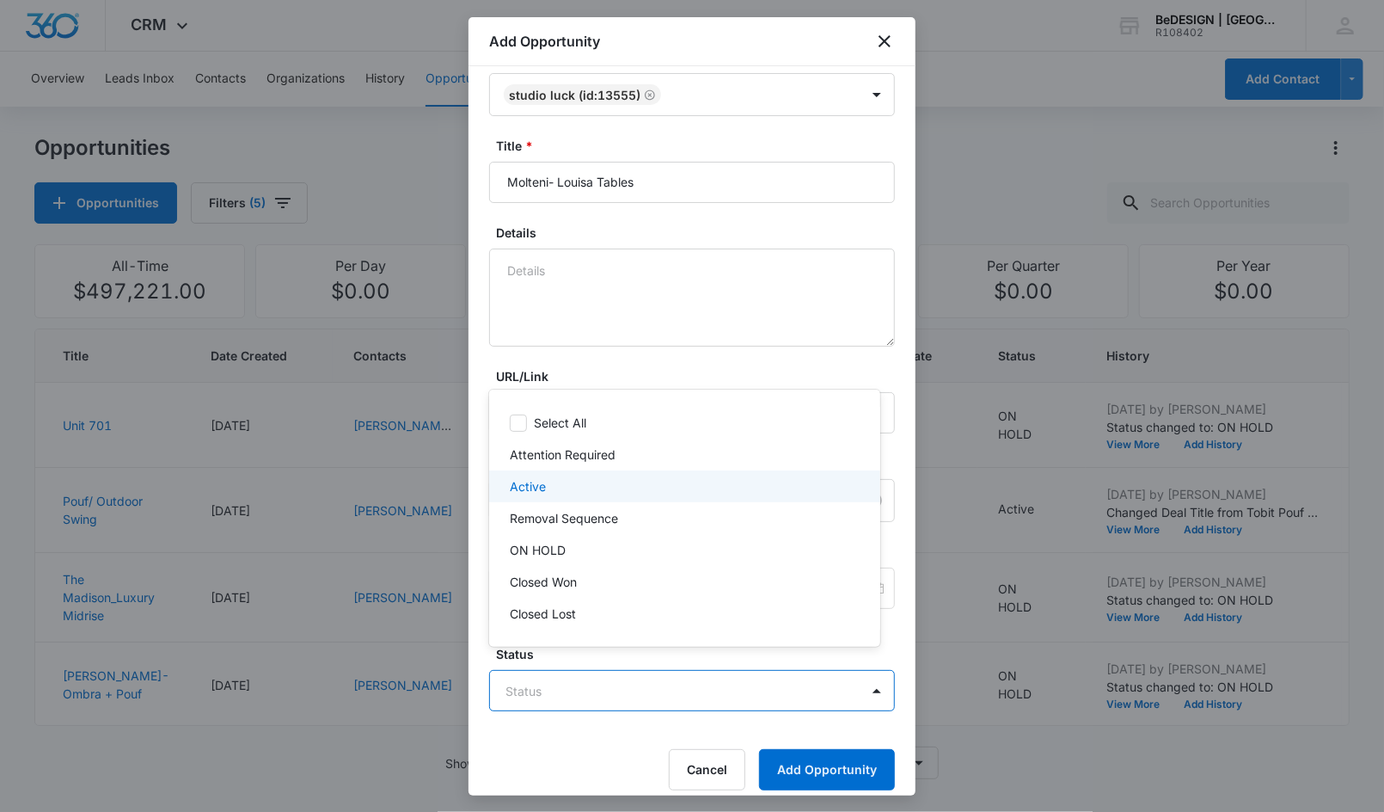
click at [563, 493] on div "Active" at bounding box center [683, 486] width 346 height 18
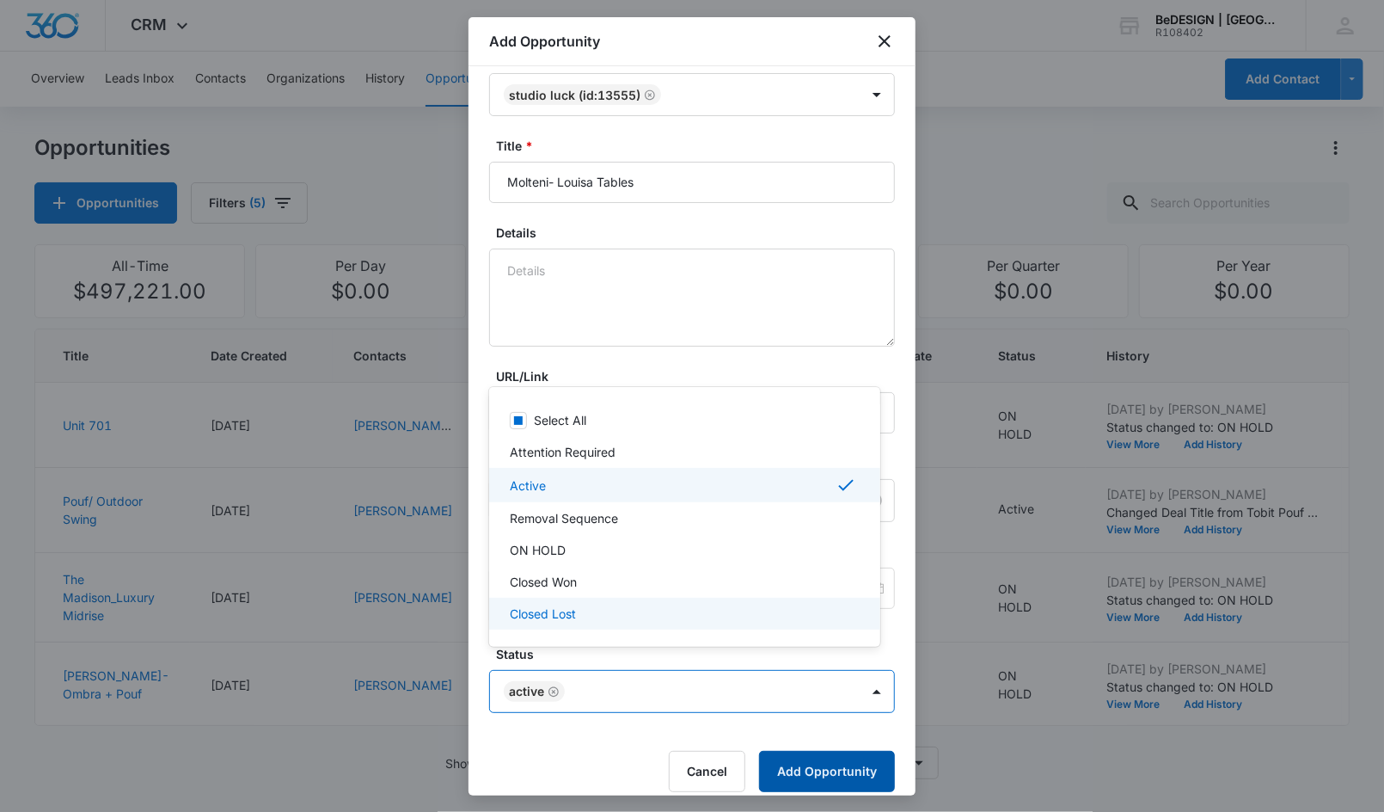
drag, startPoint x: 757, startPoint y: 746, endPoint x: 757, endPoint y: 758, distance: 12.0
click at [757, 758] on div at bounding box center [692, 406] width 1384 height 812
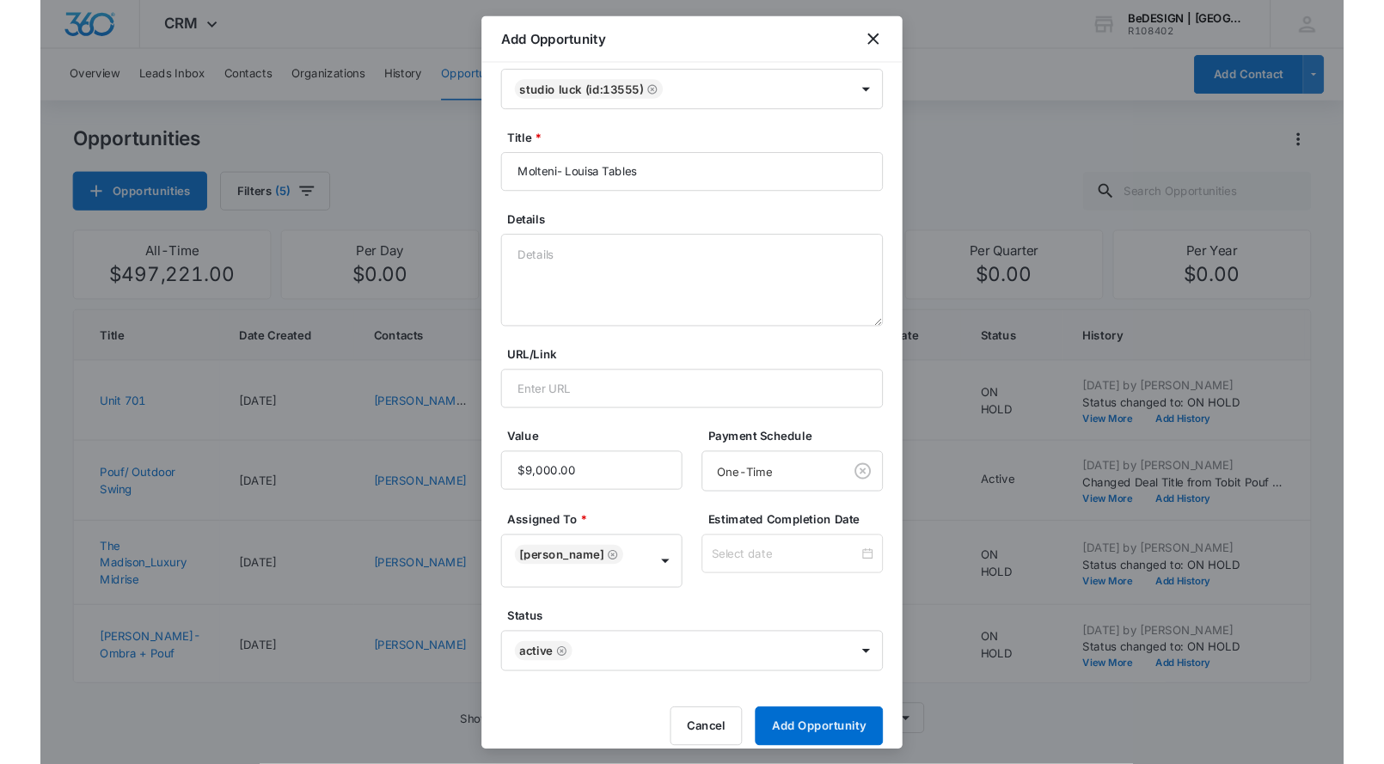
scroll to position [40, 0]
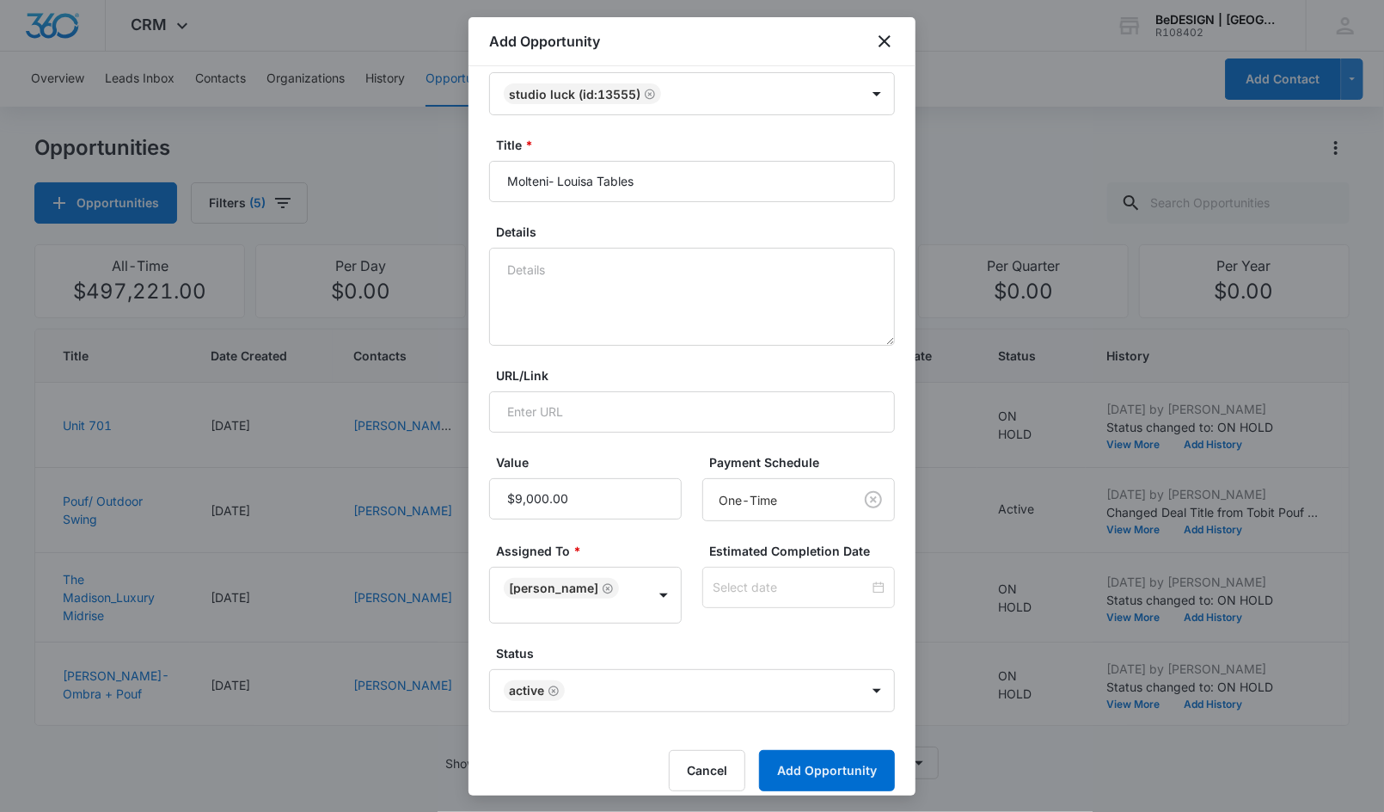
click at [751, 721] on form "Contact * Studio LUCK (ID:13555) Title * Molteni- Louisa Tables Details URL/Lin…" at bounding box center [692, 419] width 406 height 744
click at [769, 750] on button "Add Opportunity" at bounding box center [827, 770] width 136 height 41
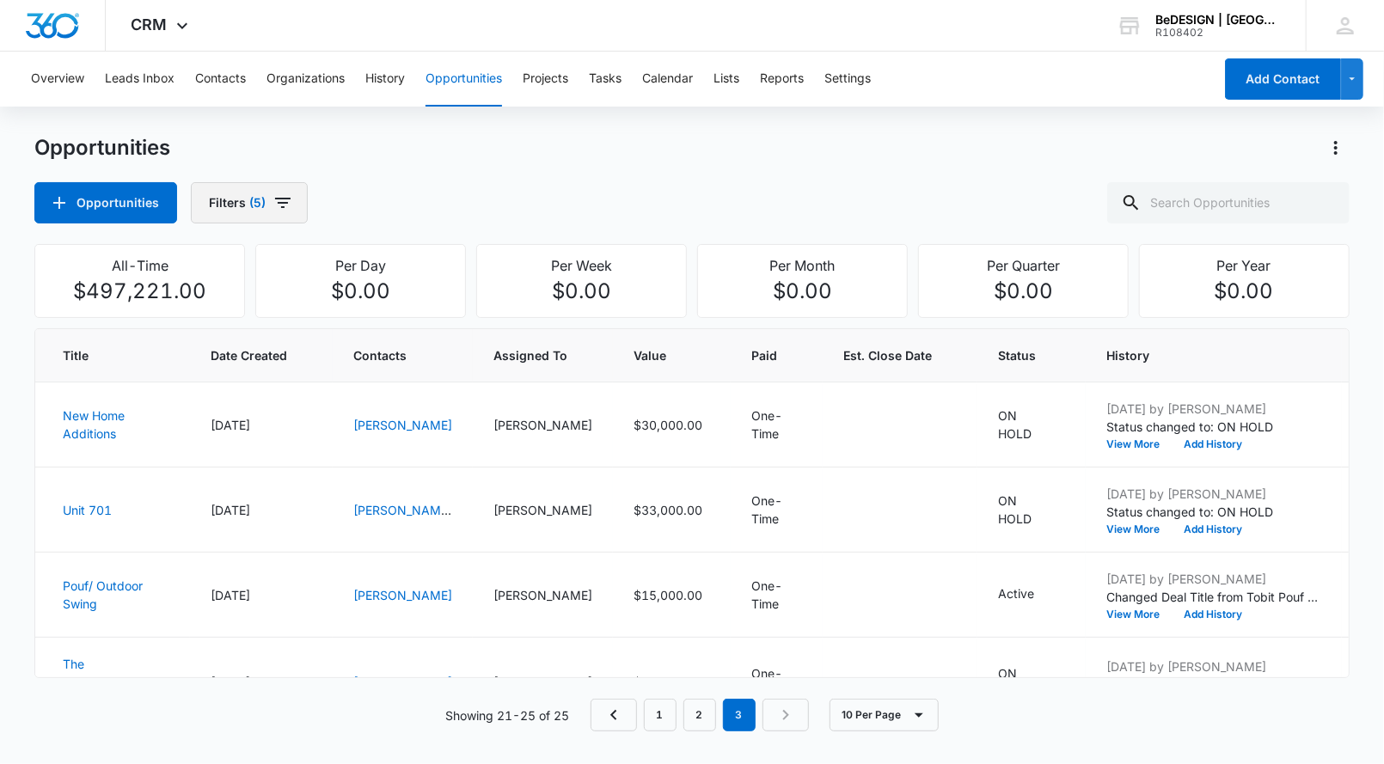
click at [261, 193] on button "Filters (5)" at bounding box center [249, 202] width 117 height 41
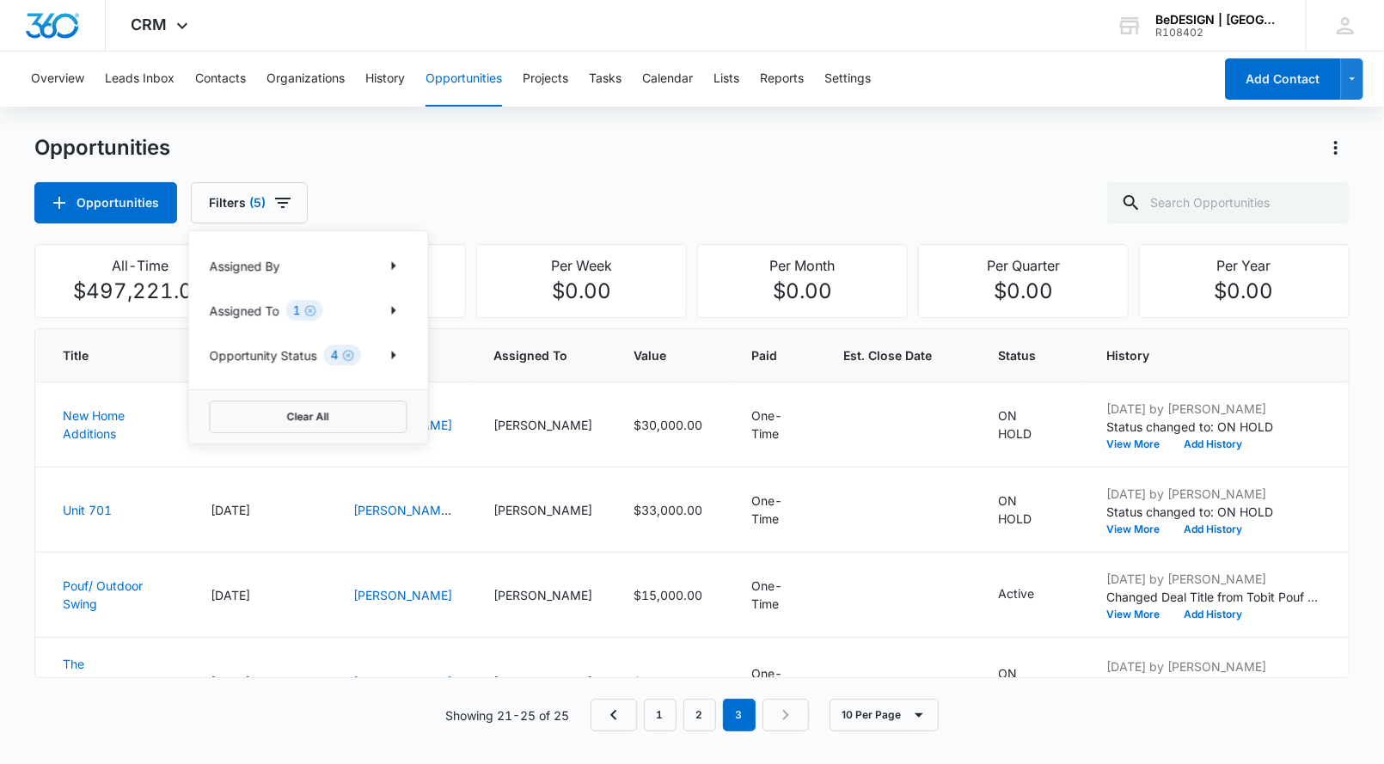
click at [279, 310] on p "Assigned To" at bounding box center [245, 311] width 70 height 18
click at [417, 303] on div "Assigned By Assigned To 1 Opportunity Status 4" at bounding box center [308, 310] width 239 height 158
click at [381, 318] on button "Show Assigned To filters" at bounding box center [394, 311] width 28 height 28
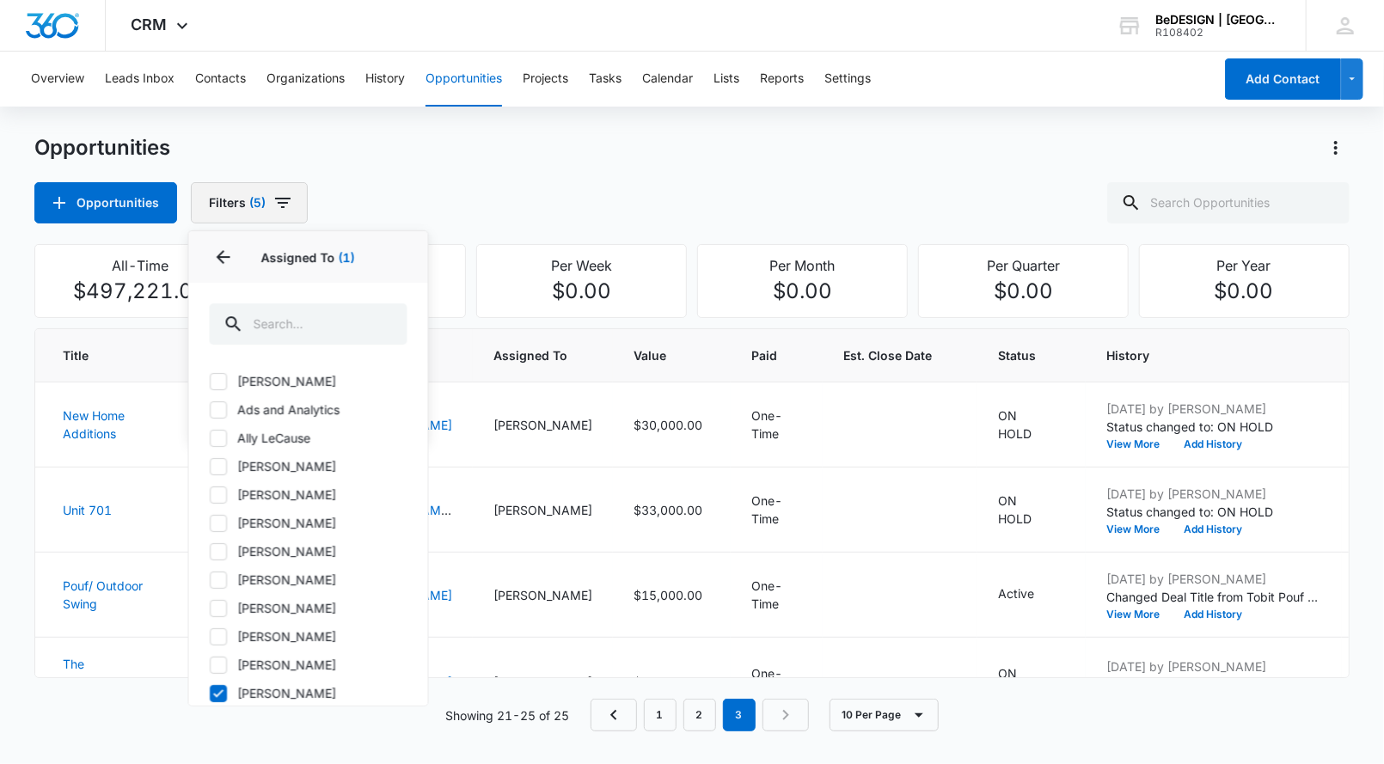
click at [242, 193] on button "Filters (5)" at bounding box center [249, 202] width 117 height 41
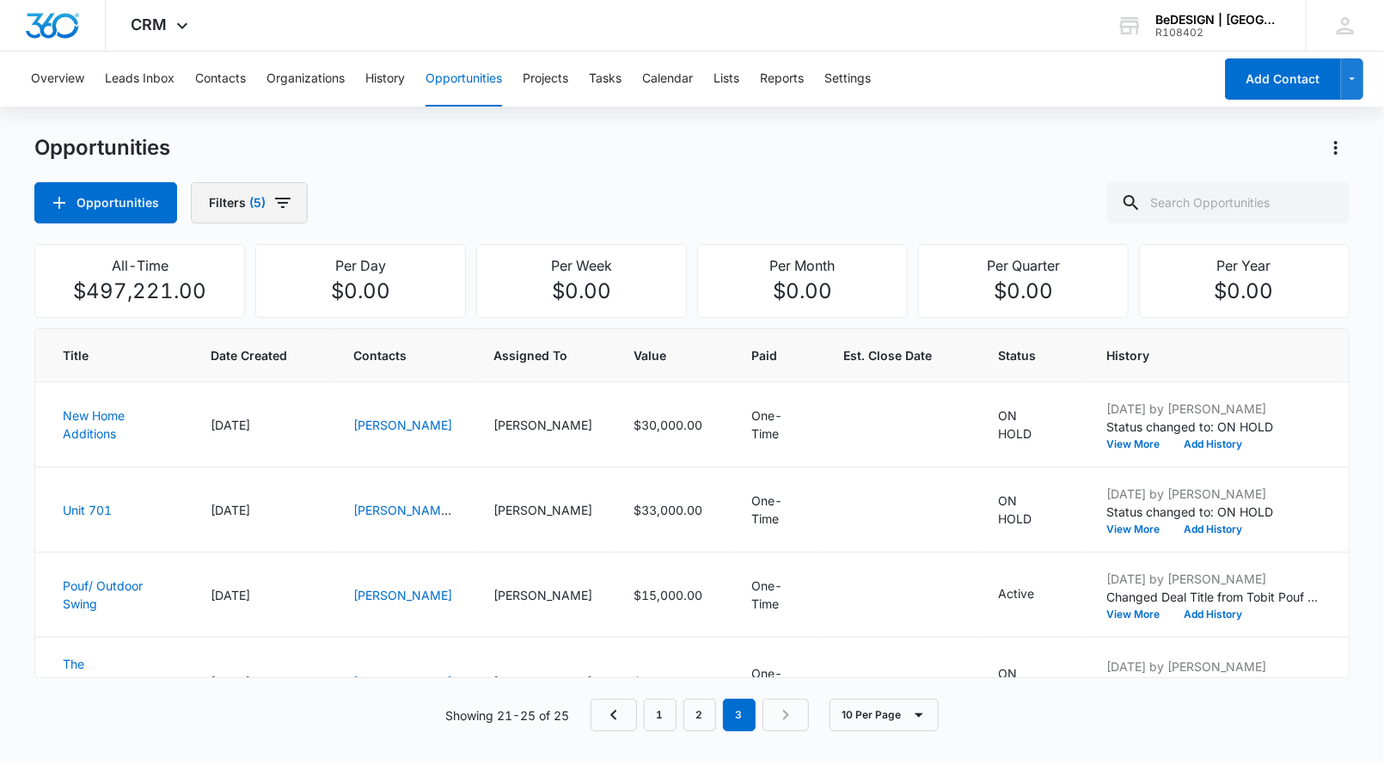
click at [243, 195] on button "Filters (5)" at bounding box center [249, 202] width 117 height 41
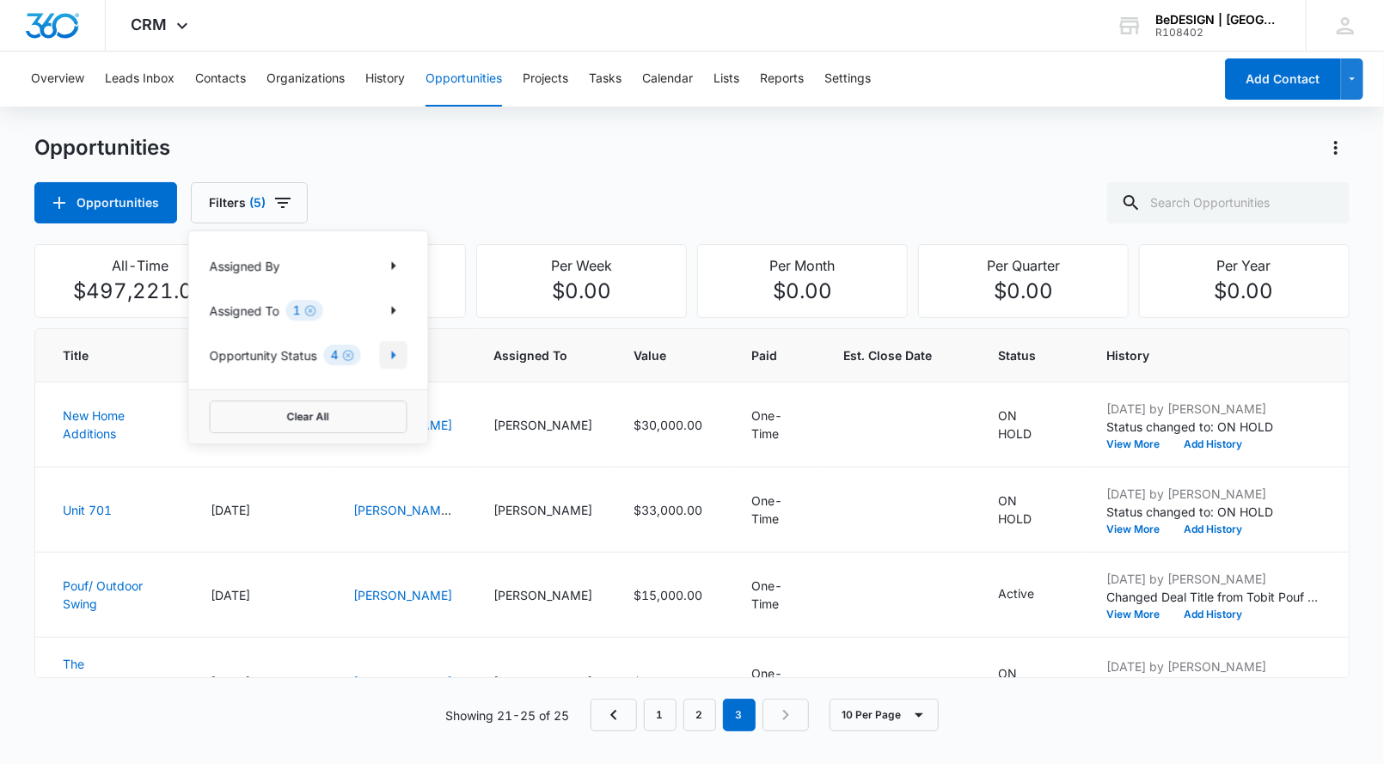
click at [388, 364] on button "Show Opportunity Status filters" at bounding box center [394, 355] width 28 height 28
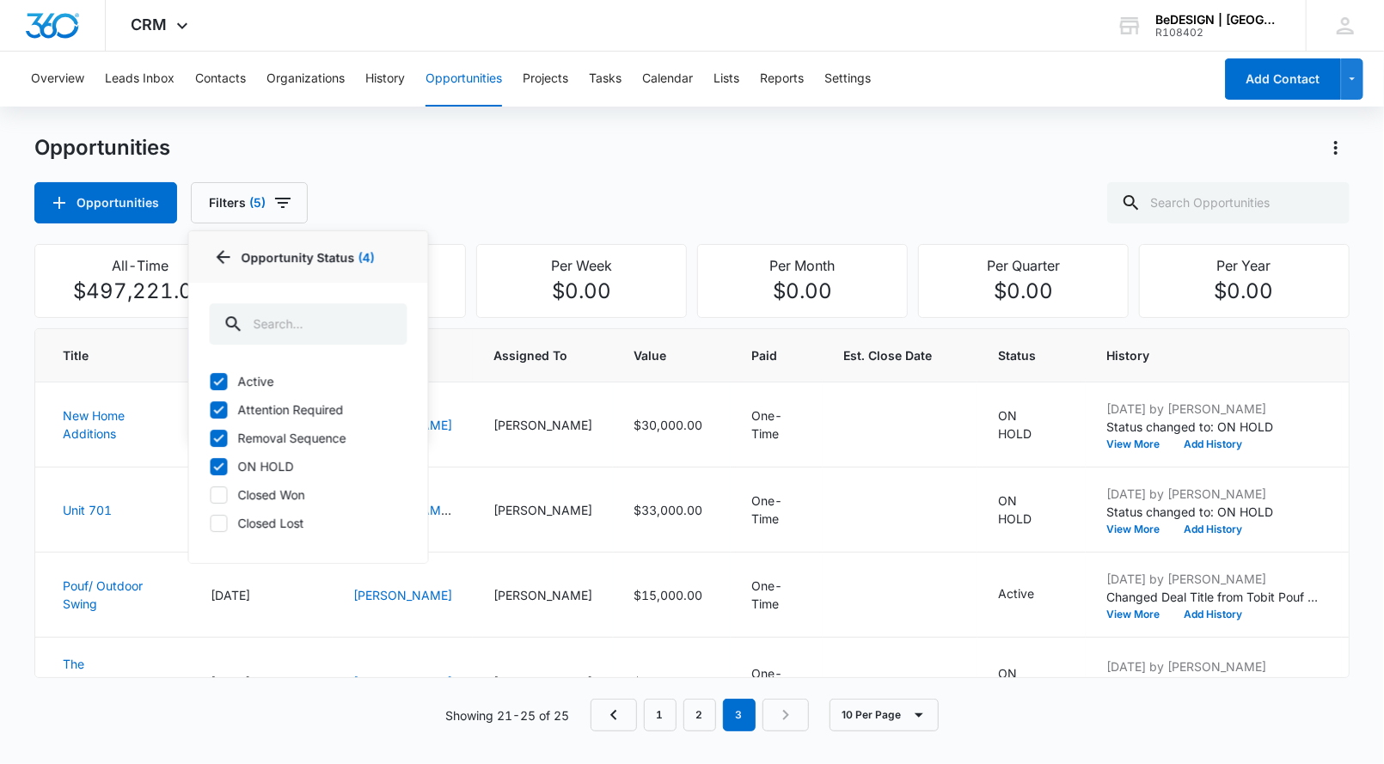
click at [211, 462] on icon at bounding box center [218, 466] width 15 height 15
click at [211, 466] on input "ON HOLD" at bounding box center [210, 466] width 1 height 1
checkbox input "false"
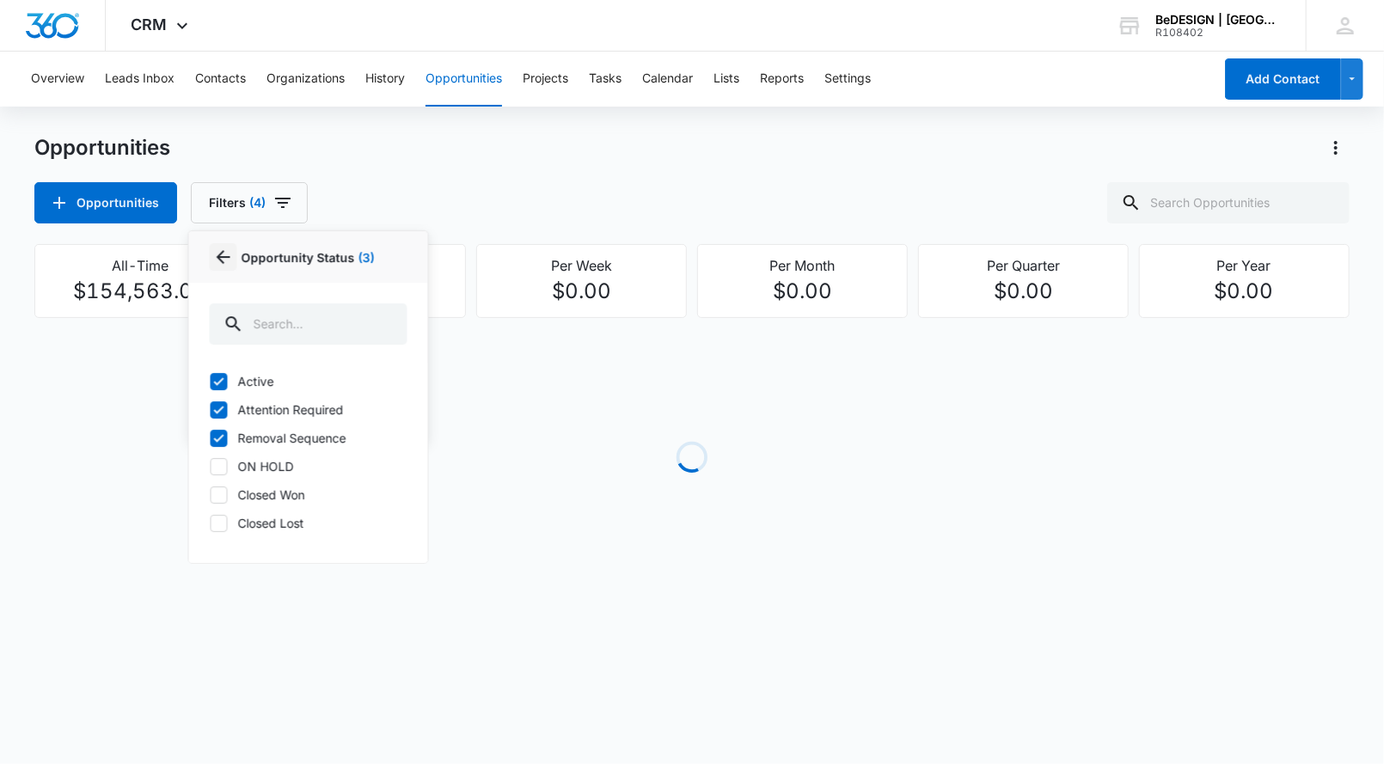
click at [225, 256] on icon "Back" at bounding box center [224, 257] width 14 height 14
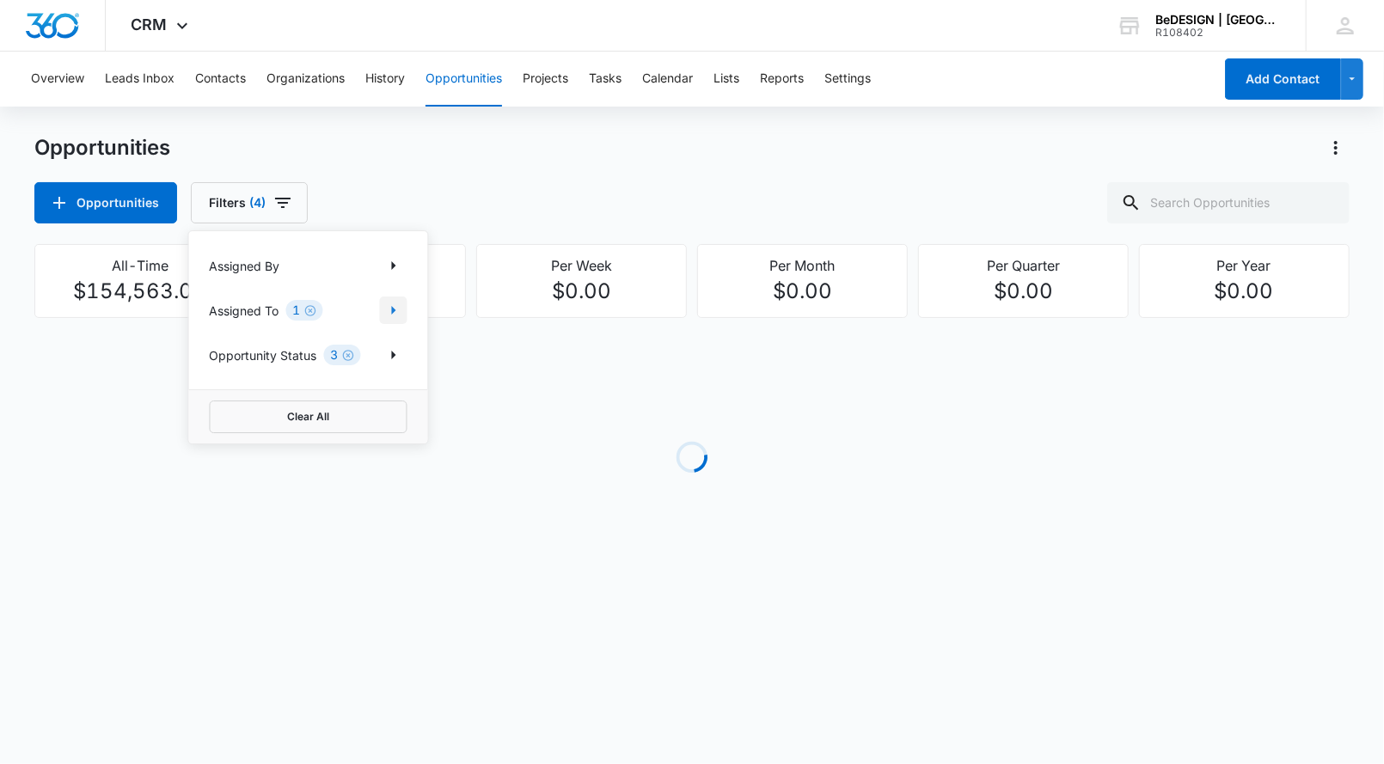
click at [384, 303] on icon "Show Assigned To filters" at bounding box center [393, 310] width 21 height 21
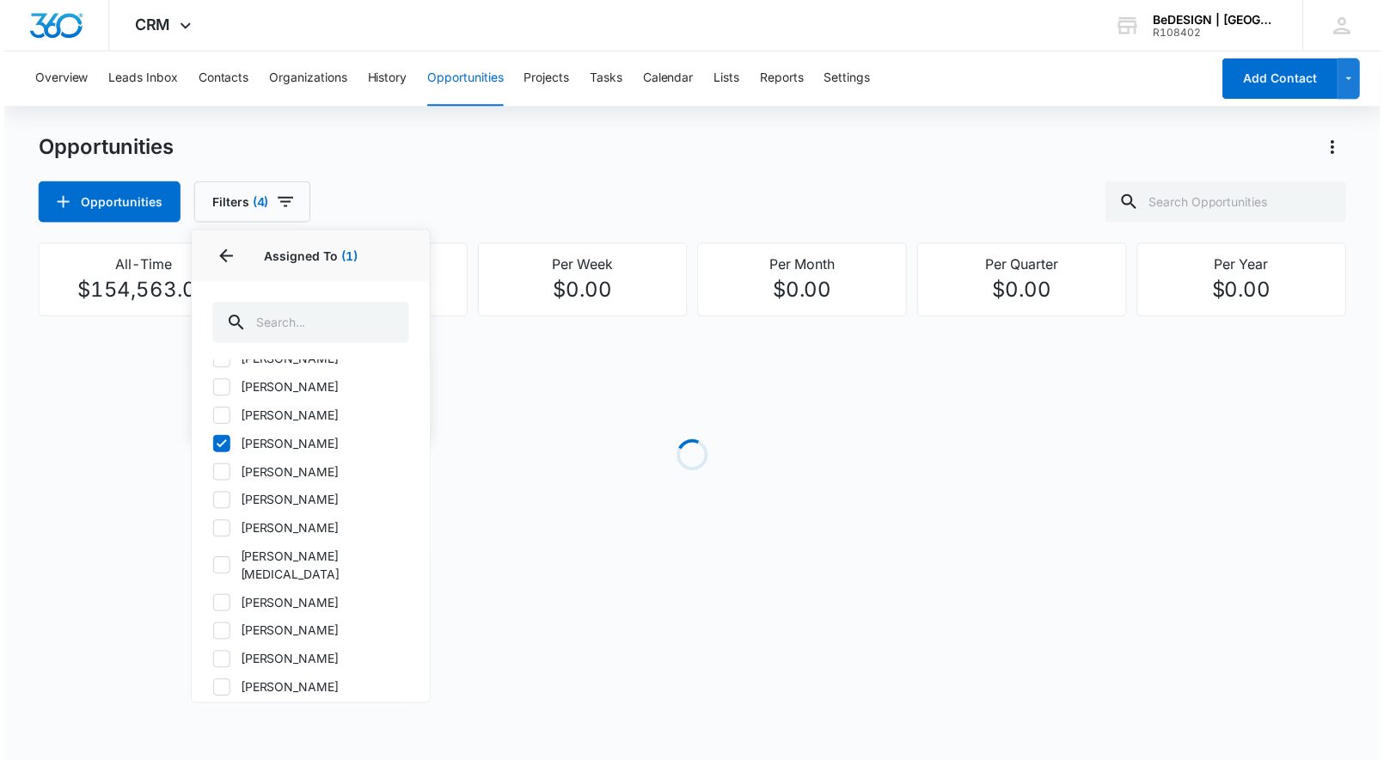
scroll to position [282, 0]
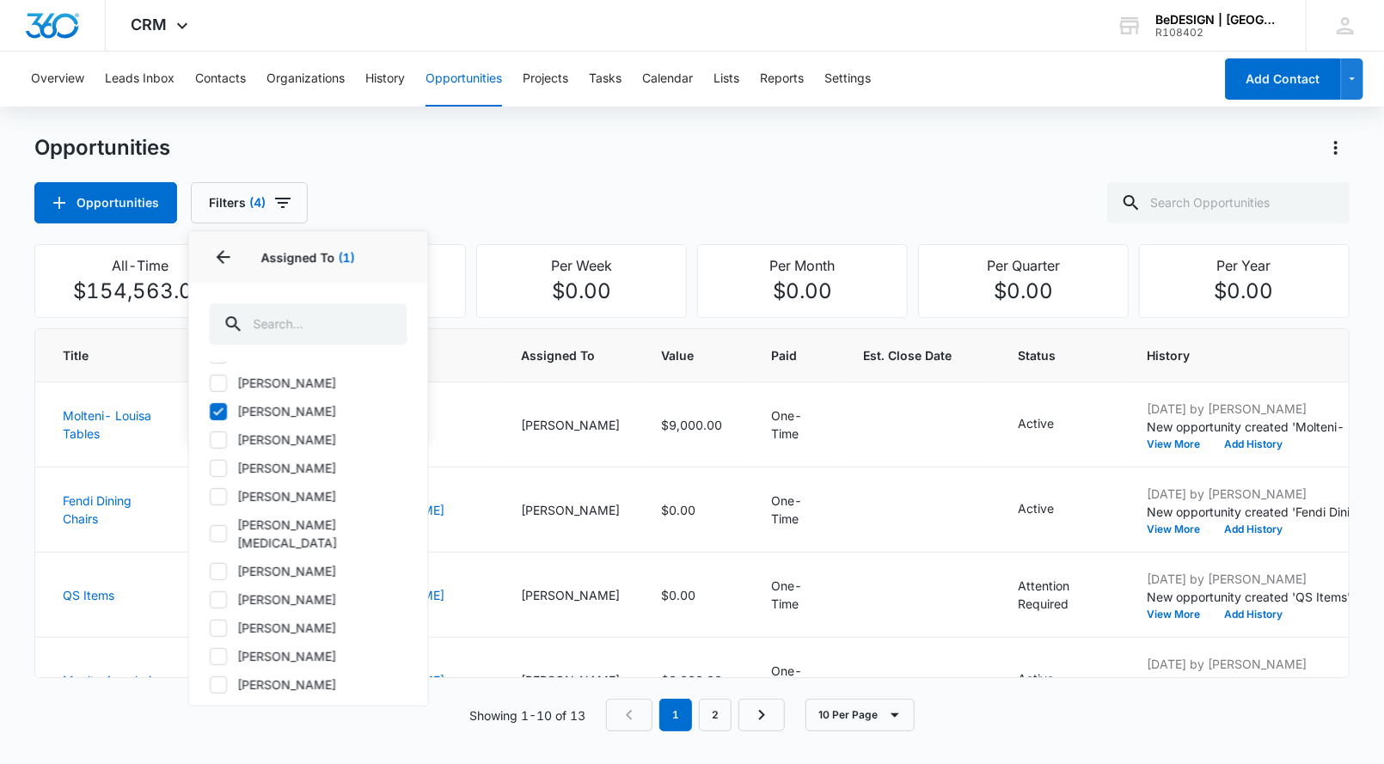
click at [214, 404] on icon at bounding box center [218, 411] width 15 height 15
click at [211, 411] on input "[PERSON_NAME]" at bounding box center [210, 411] width 1 height 1
checkbox input "false"
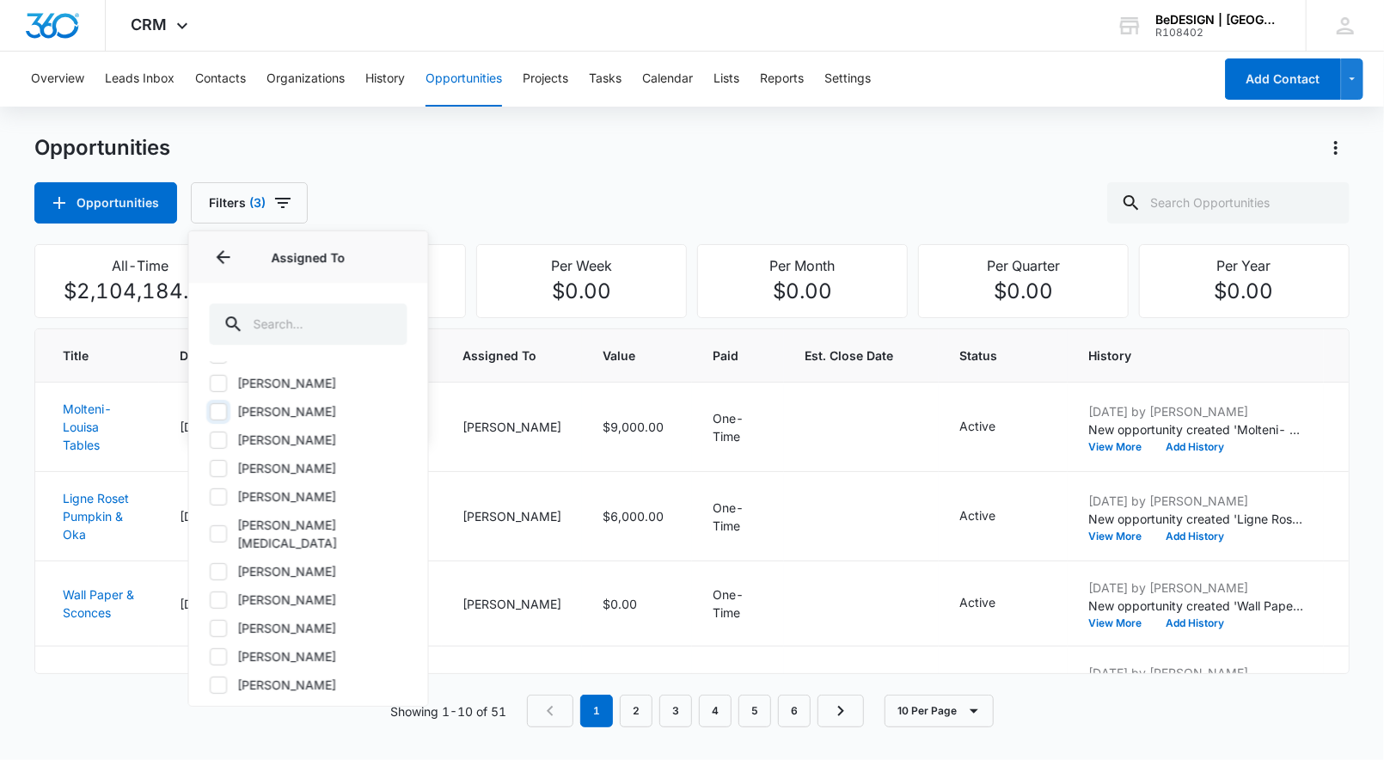
scroll to position [0, 0]
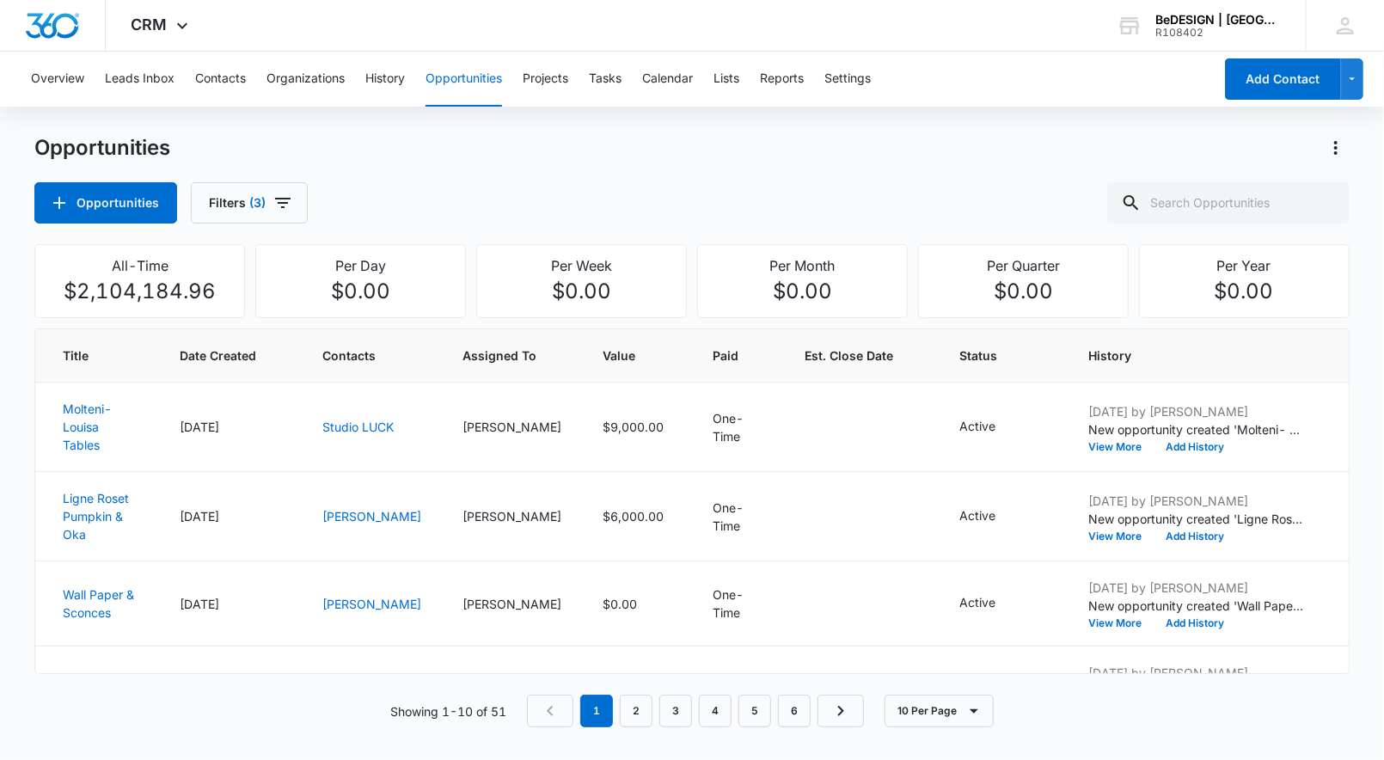
click at [465, 133] on div "Overview Leads Inbox Contacts Organizations History Opportunities Projects Task…" at bounding box center [692, 400] width 1384 height 696
click at [295, 205] on button "Filters (3)" at bounding box center [249, 202] width 117 height 41
click at [391, 322] on button "Show Assigned To filters" at bounding box center [394, 311] width 28 height 28
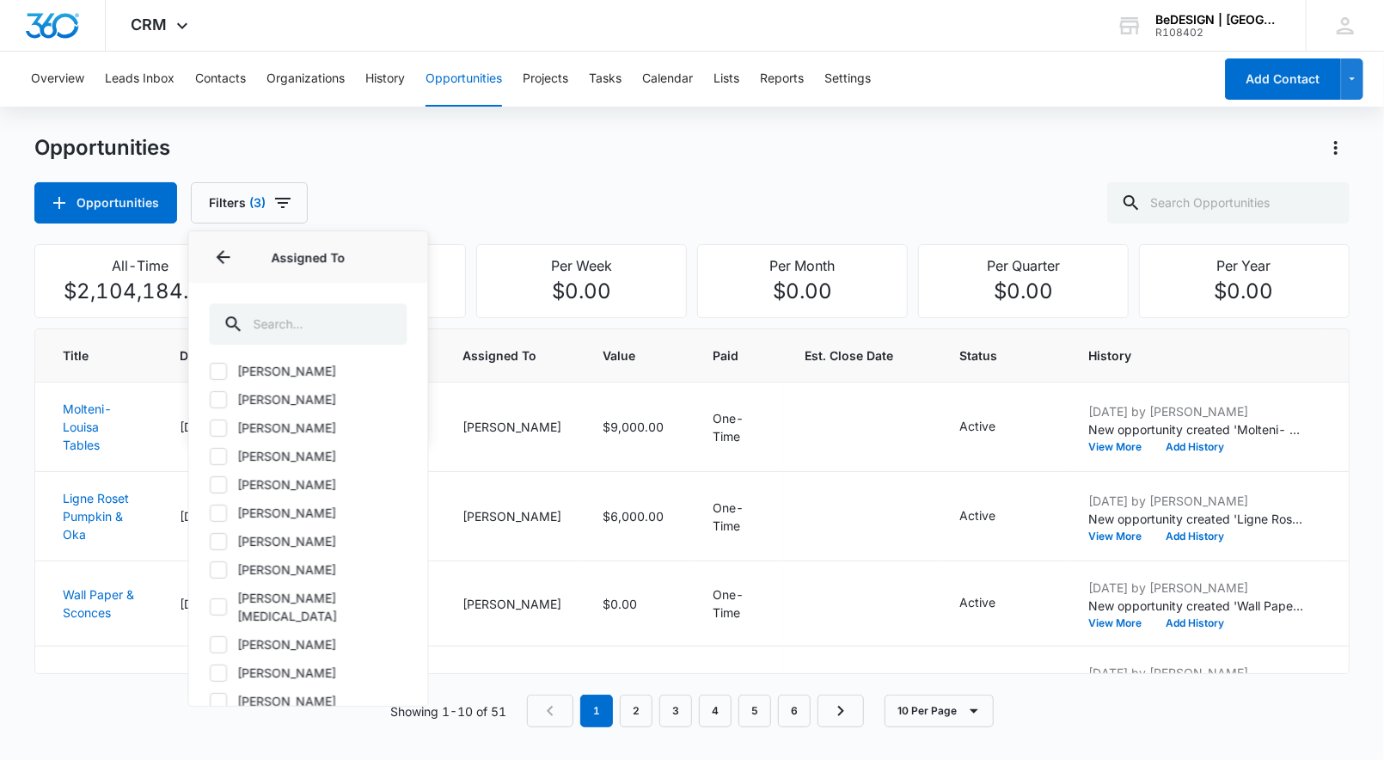
scroll to position [187, 0]
click at [236, 507] on label "[PERSON_NAME]" at bounding box center [309, 507] width 198 height 18
click at [211, 507] on input "[PERSON_NAME]" at bounding box center [210, 506] width 1 height 1
checkbox input "true"
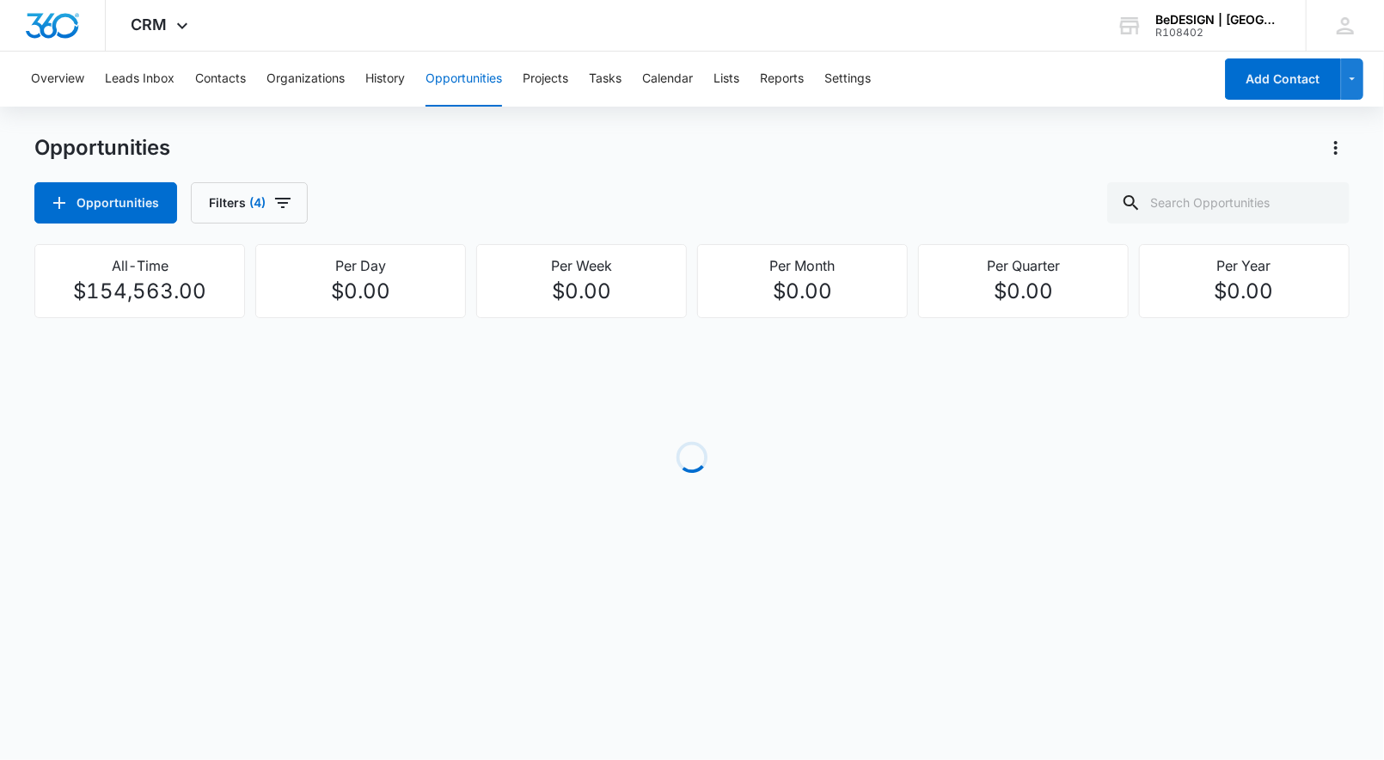
click at [621, 138] on div "Opportunities" at bounding box center [691, 148] width 1315 height 28
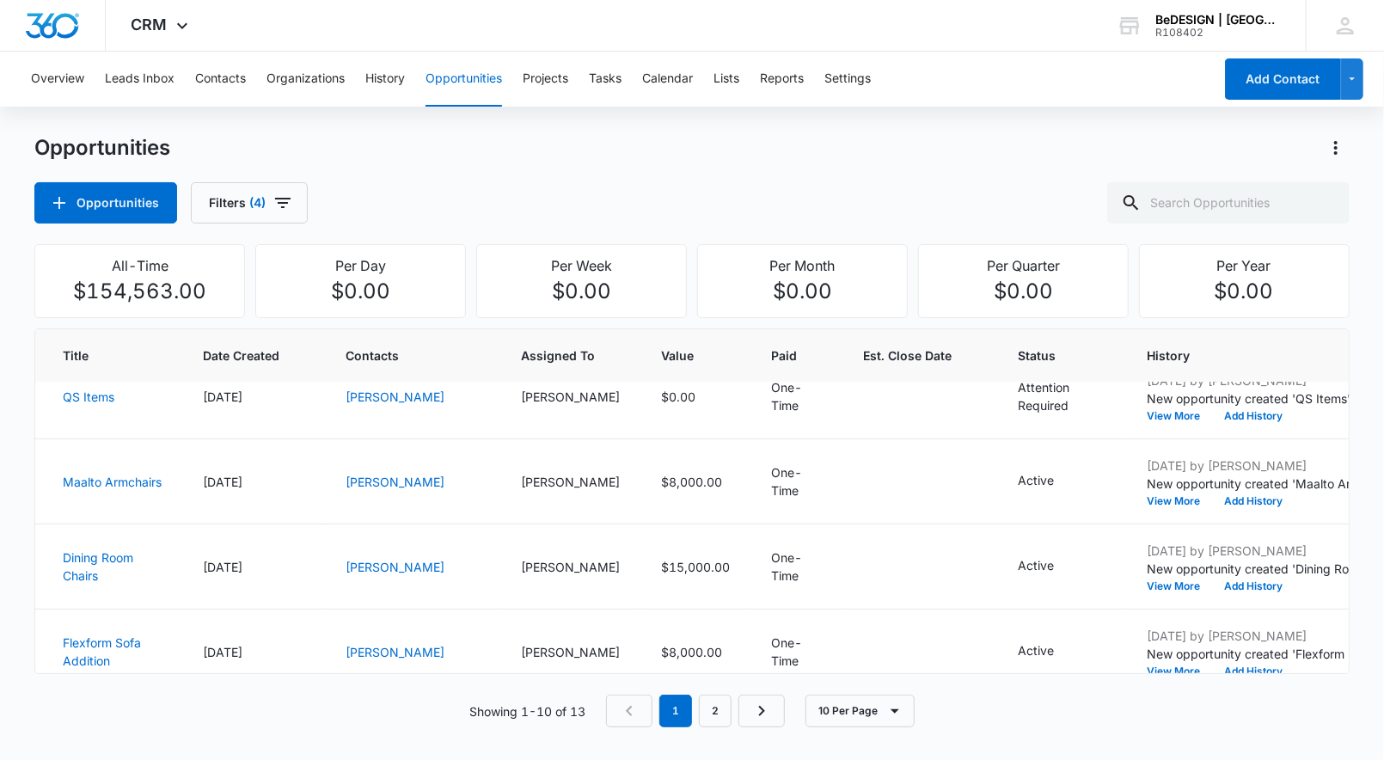
scroll to position [107, 0]
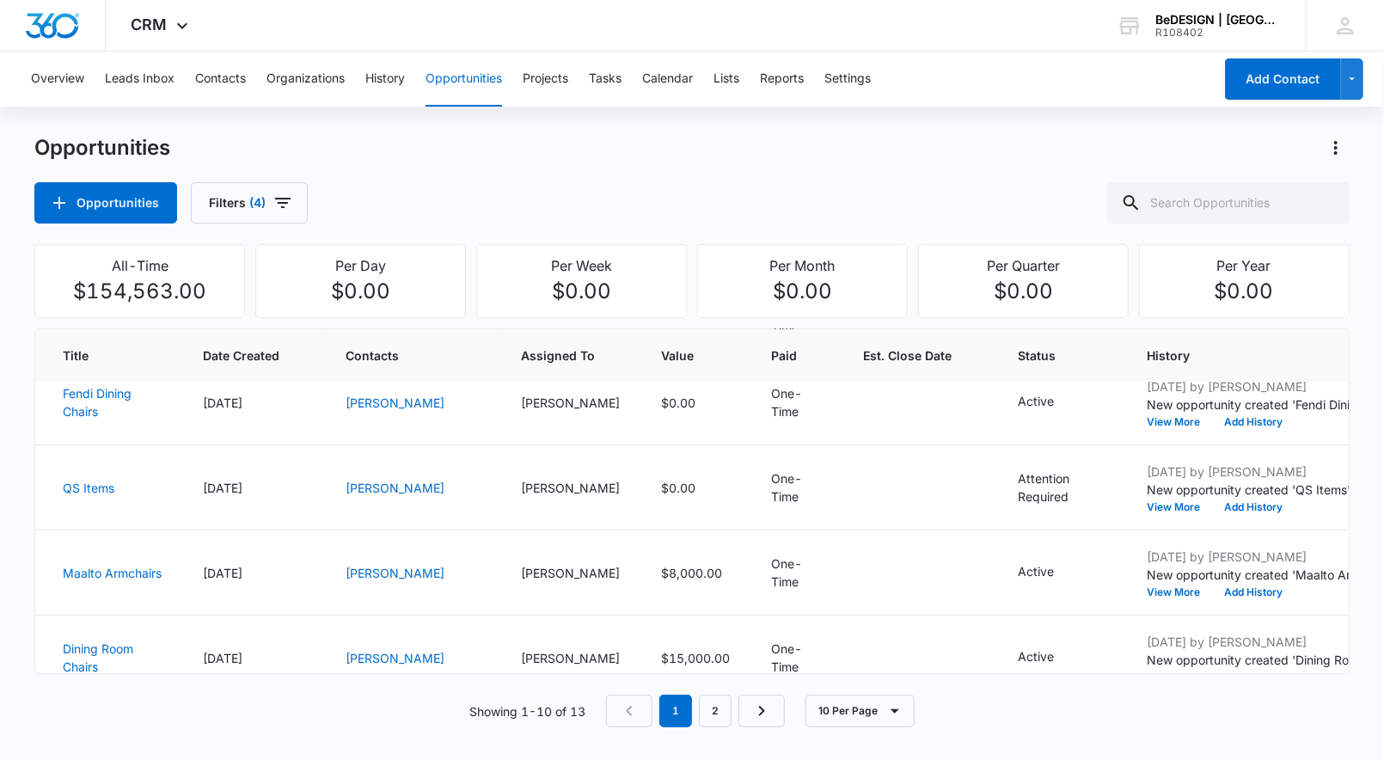
click at [13, 465] on main "Opportunities Opportunities Filters (4) All-Time $154,563.00 Per Day $0.00 Per …" at bounding box center [692, 441] width 1384 height 614
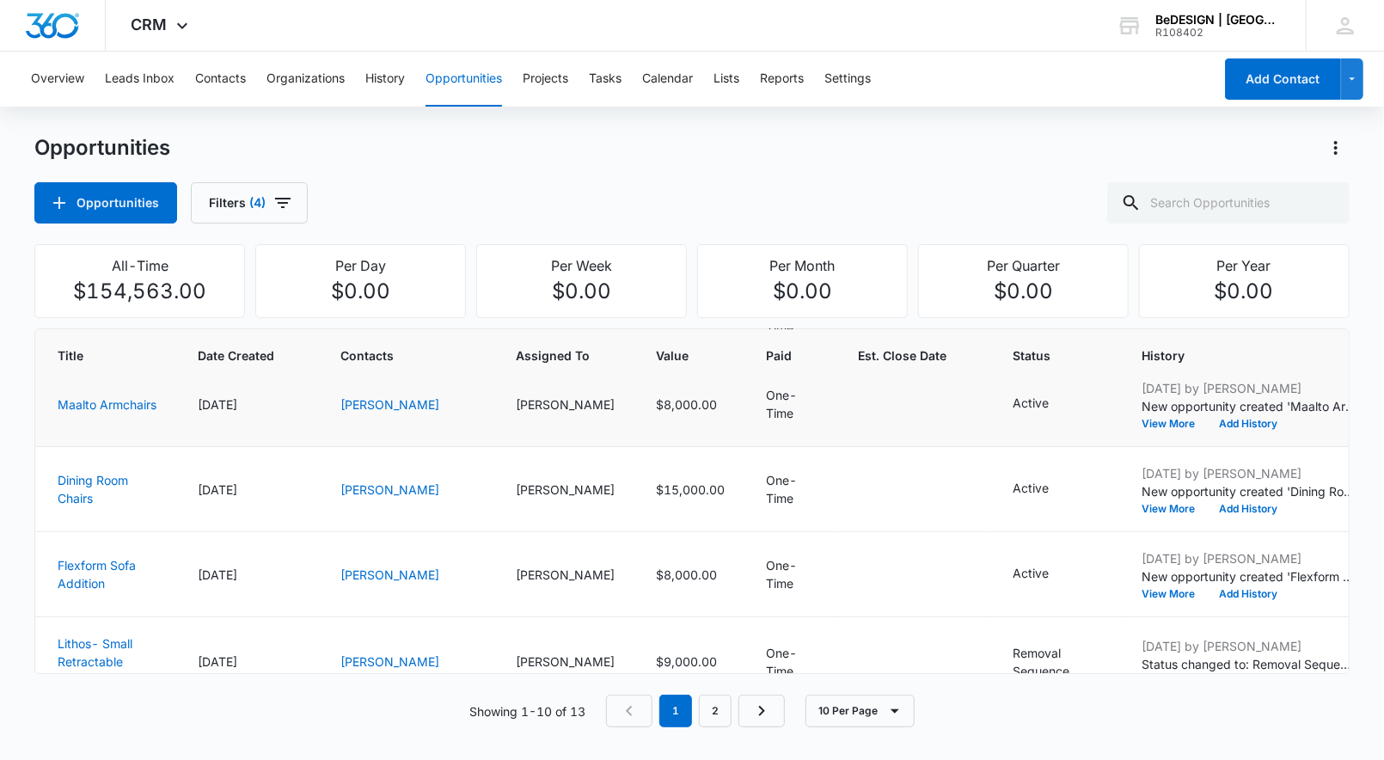
scroll to position [273, 5]
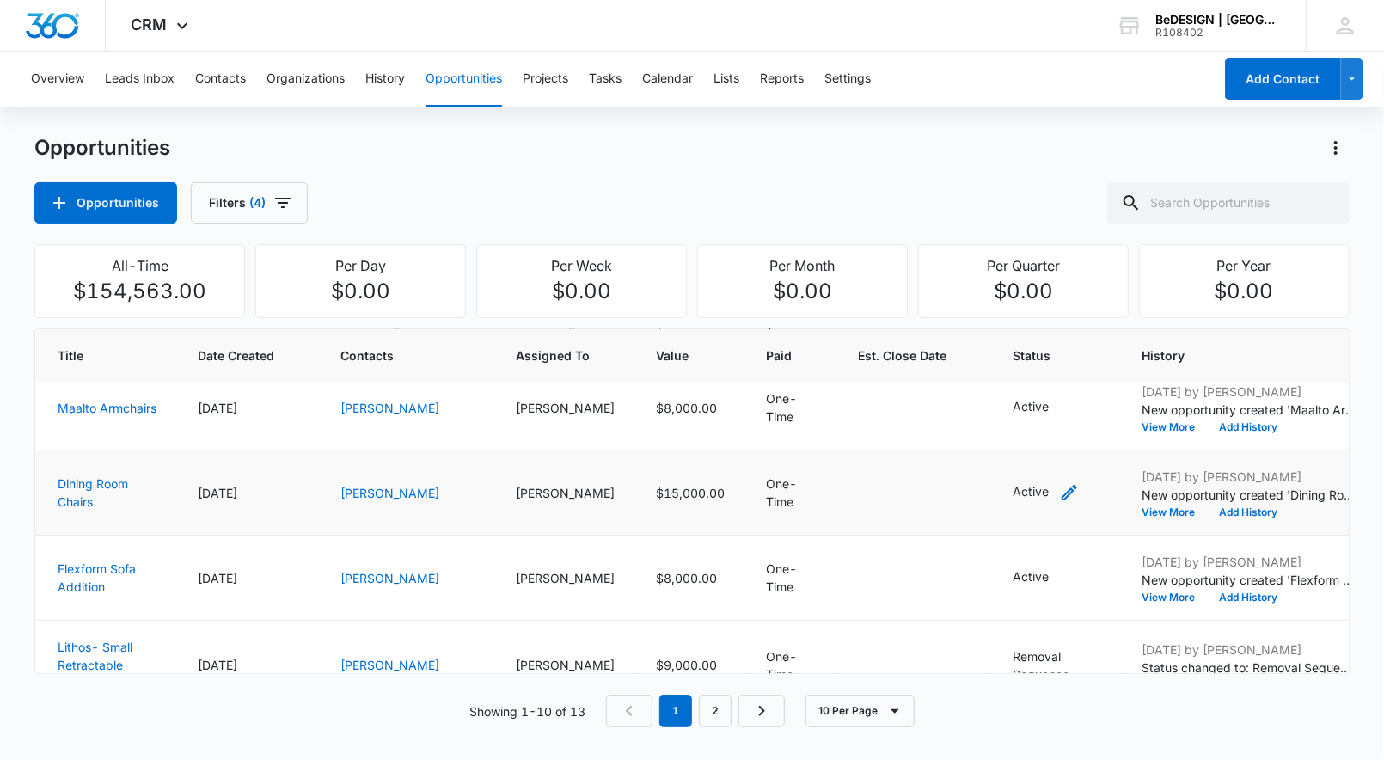
click at [1062, 499] on icon "- - Select to Edit Field" at bounding box center [1069, 492] width 15 height 15
click at [931, 384] on div "Active" at bounding box center [885, 390] width 106 height 41
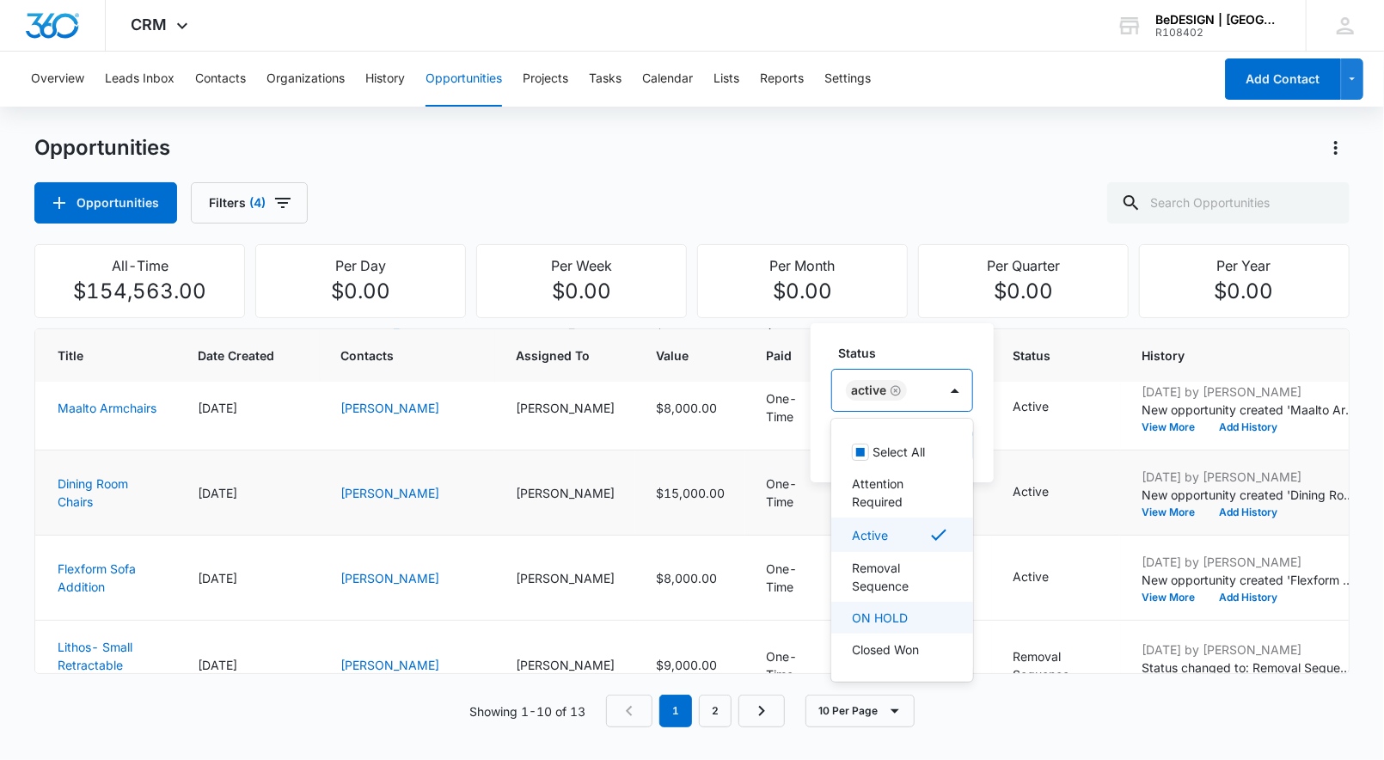
click at [886, 631] on div "ON HOLD" at bounding box center [902, 618] width 142 height 32
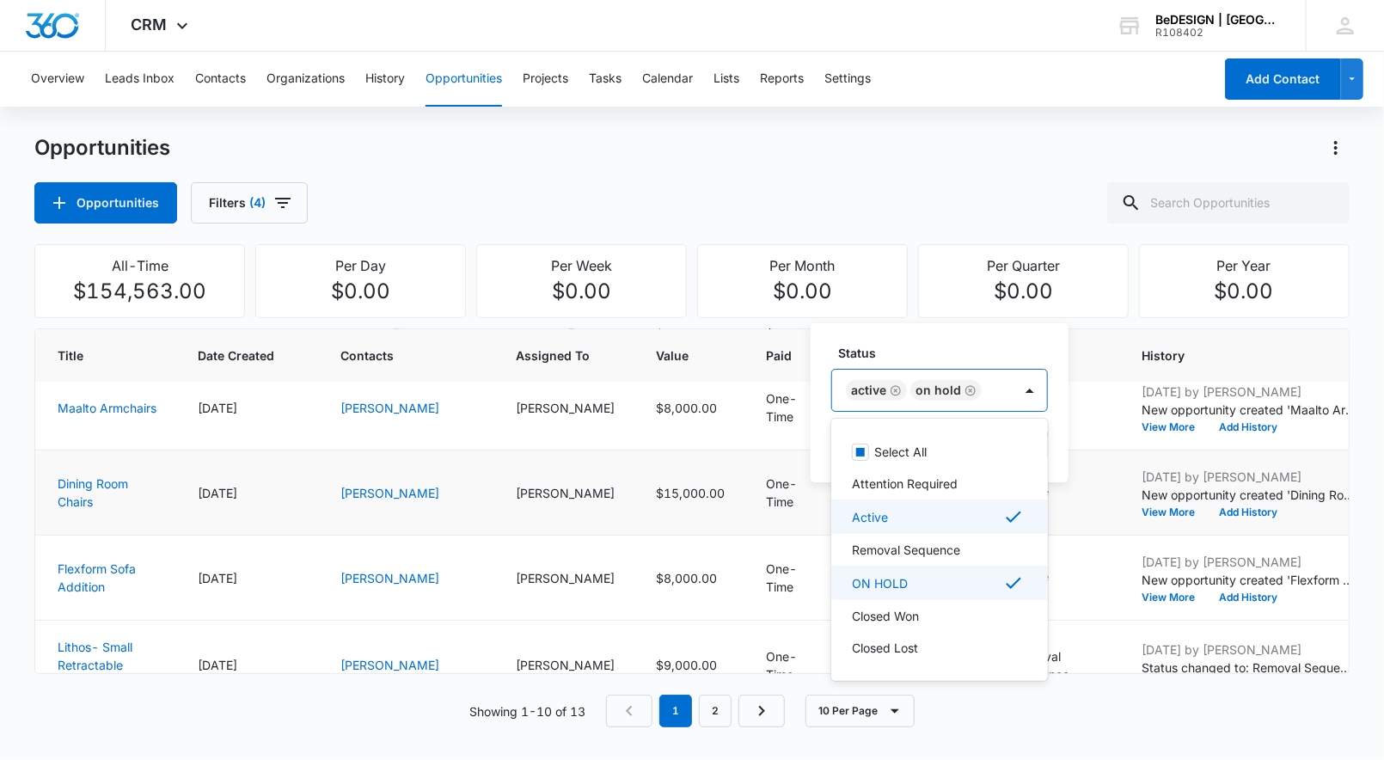
click at [922, 516] on div "Active" at bounding box center [938, 516] width 172 height 21
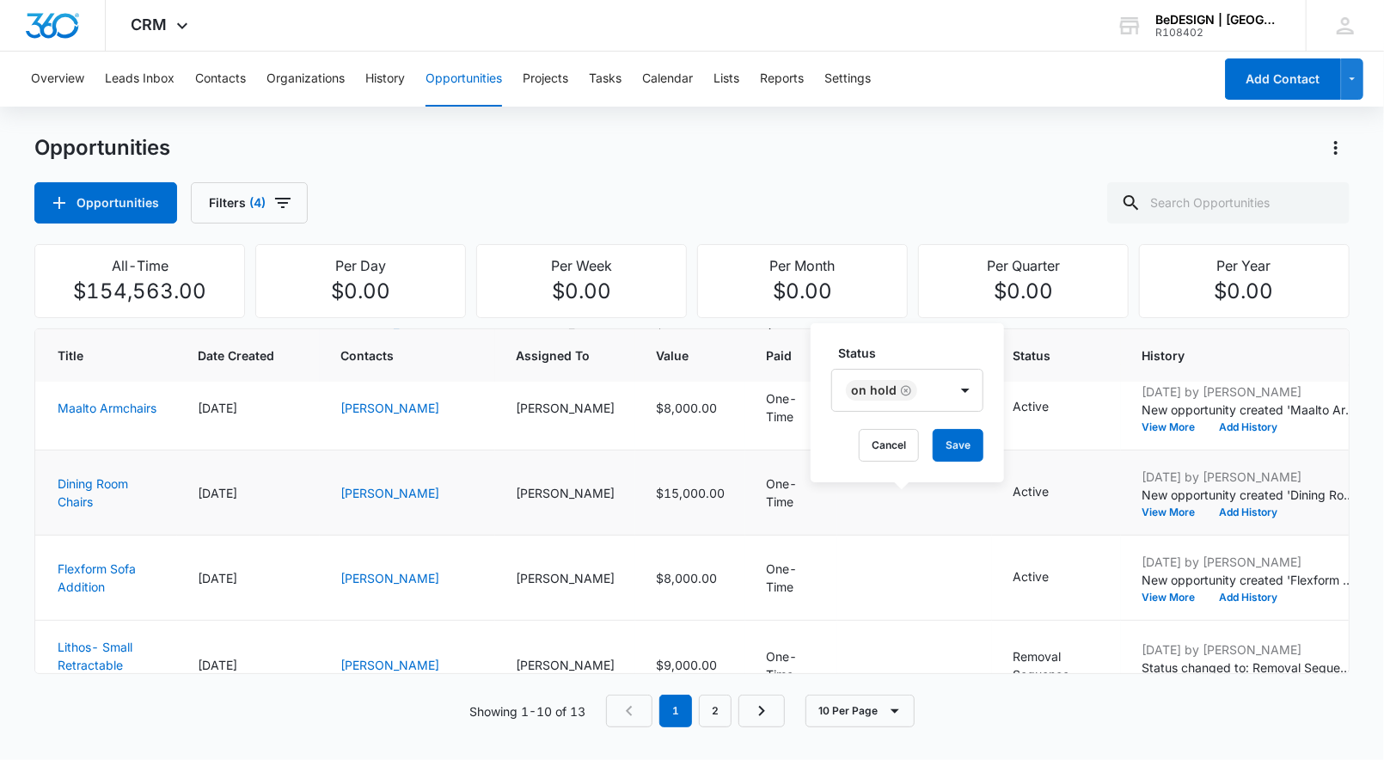
click at [951, 329] on div "Status ON HOLD Cancel Save" at bounding box center [907, 402] width 193 height 159
click at [965, 438] on button "Save" at bounding box center [958, 445] width 51 height 33
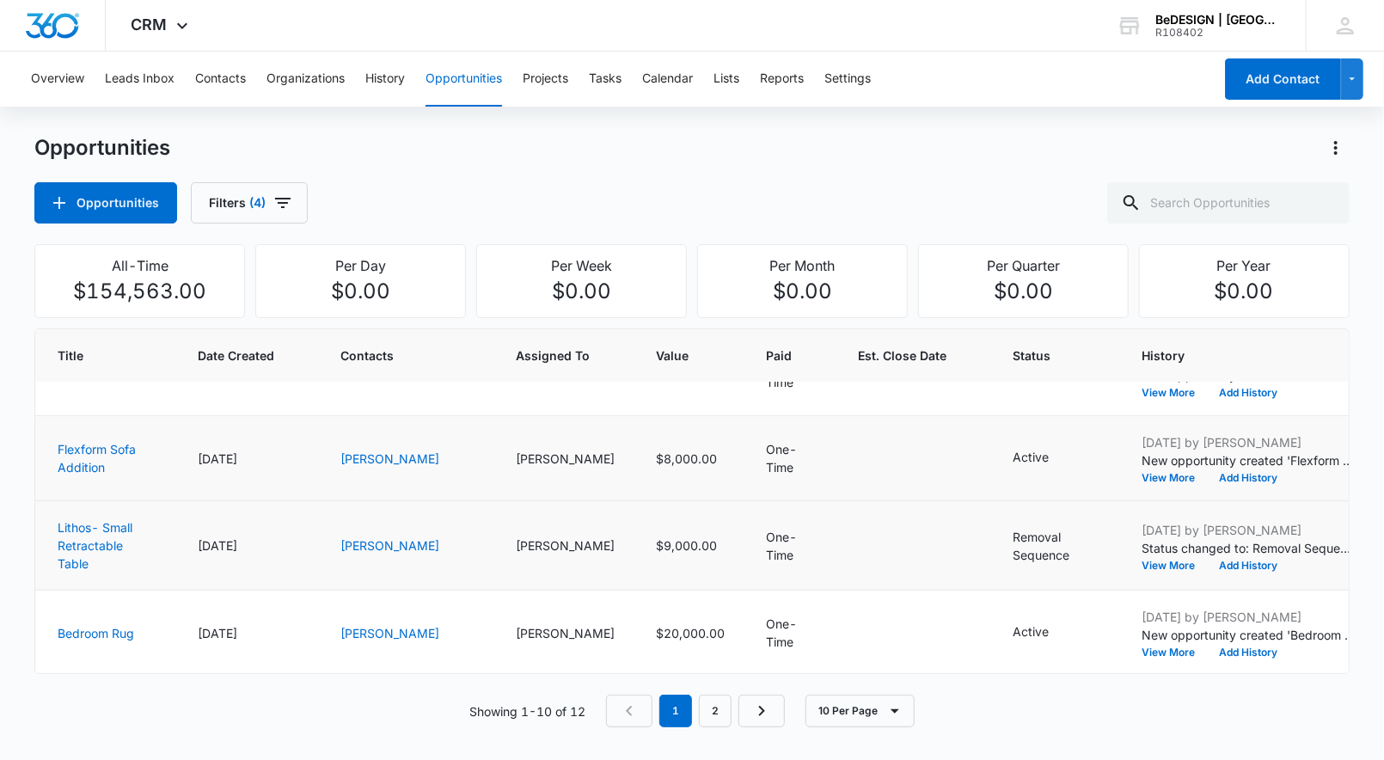
scroll to position [352, 5]
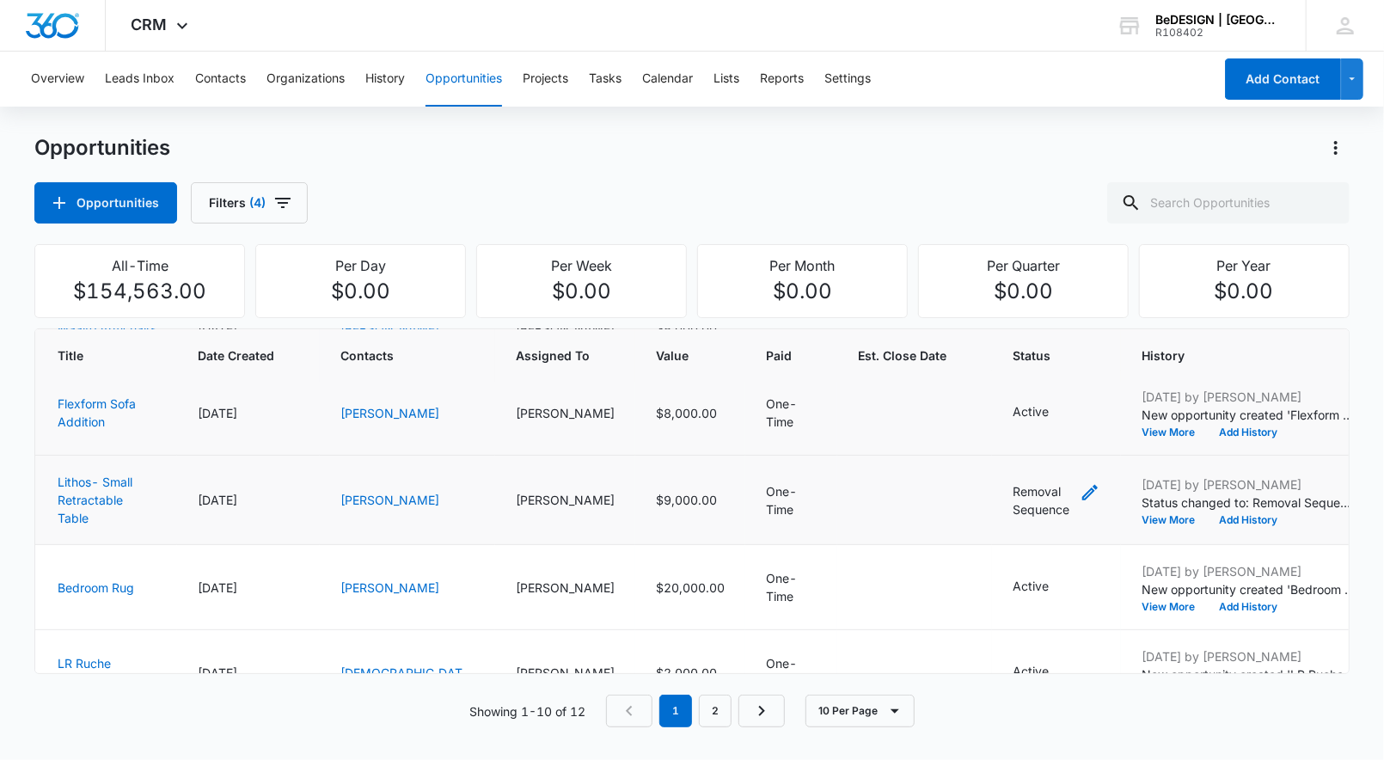
click at [1080, 503] on icon "- - Select to Edit Field" at bounding box center [1090, 492] width 21 height 21
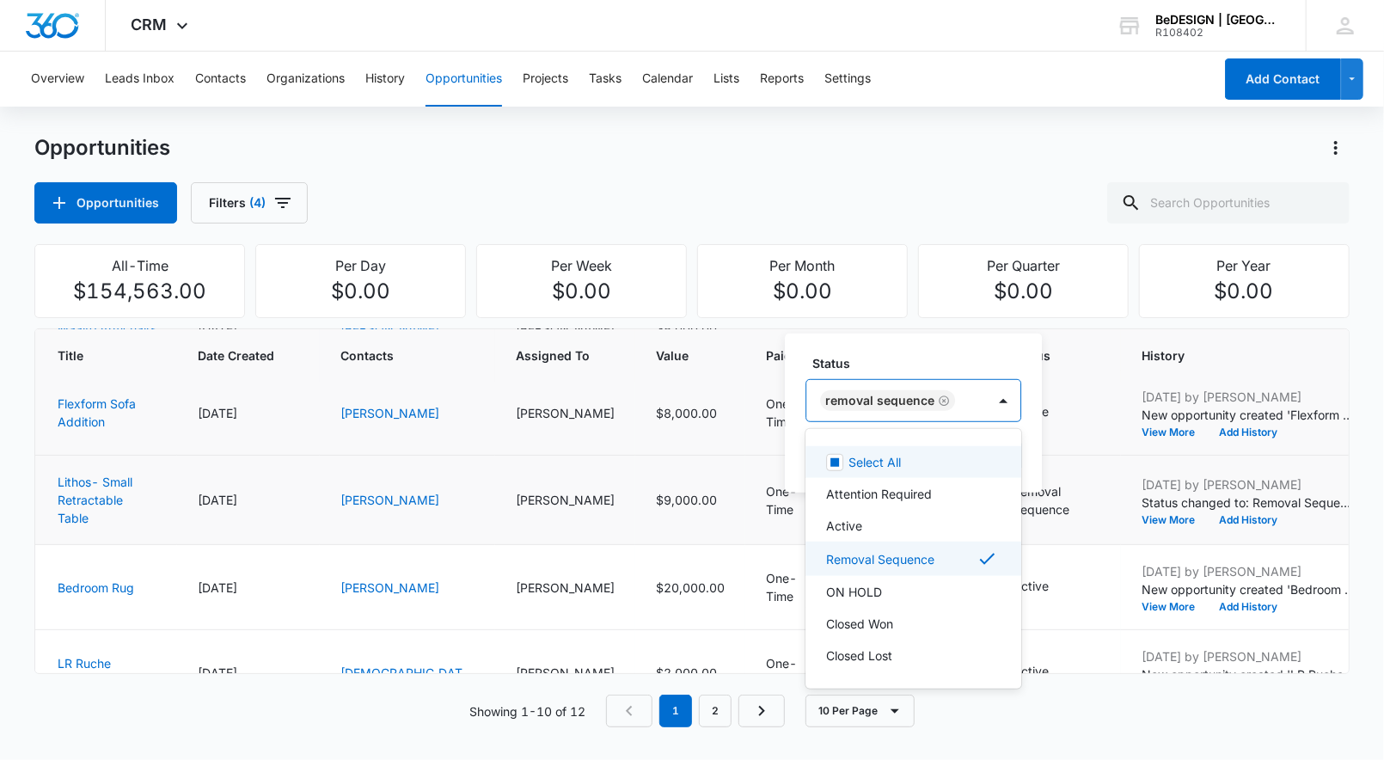
click at [926, 413] on div "Removal Sequence" at bounding box center [896, 400] width 180 height 41
click at [874, 662] on p "Closed Lost" at bounding box center [859, 655] width 66 height 18
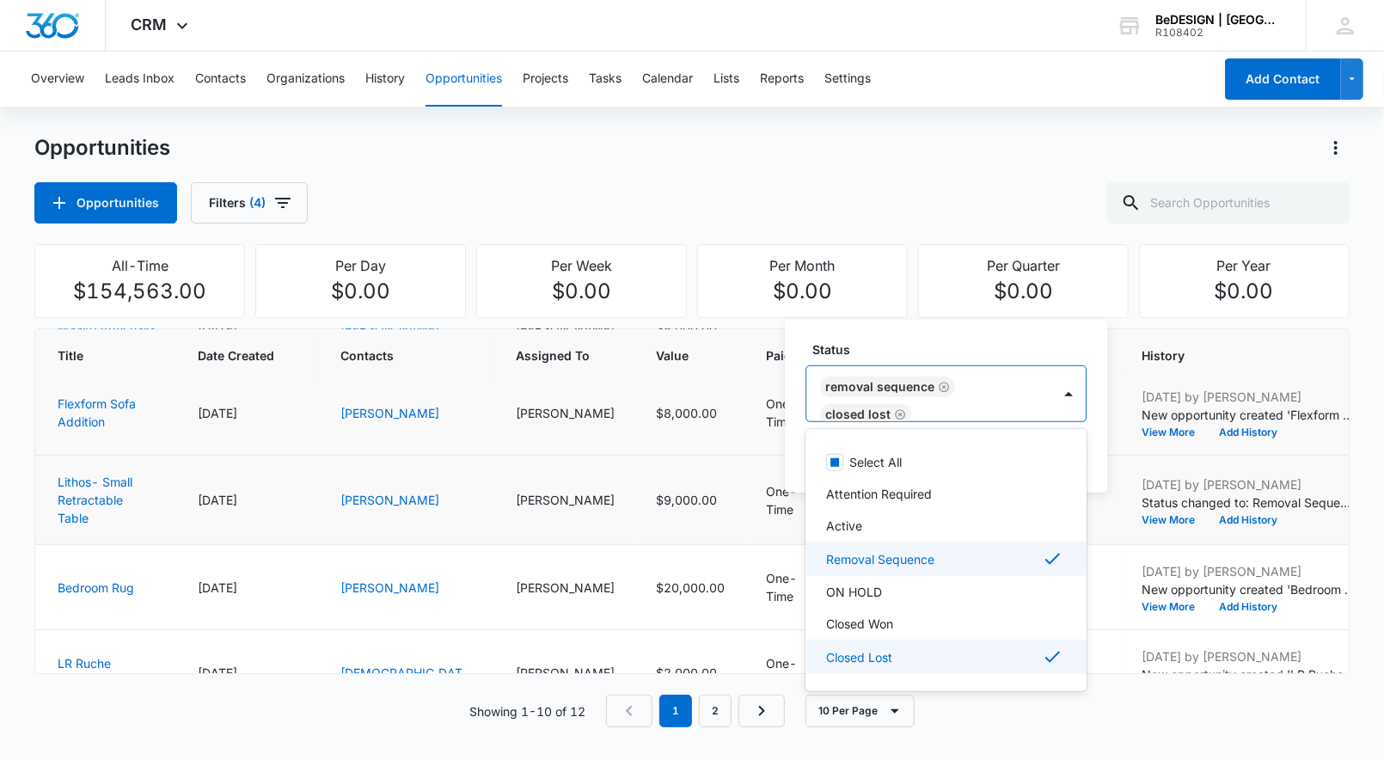
click at [888, 558] on p "Removal Sequence" at bounding box center [880, 558] width 108 height 18
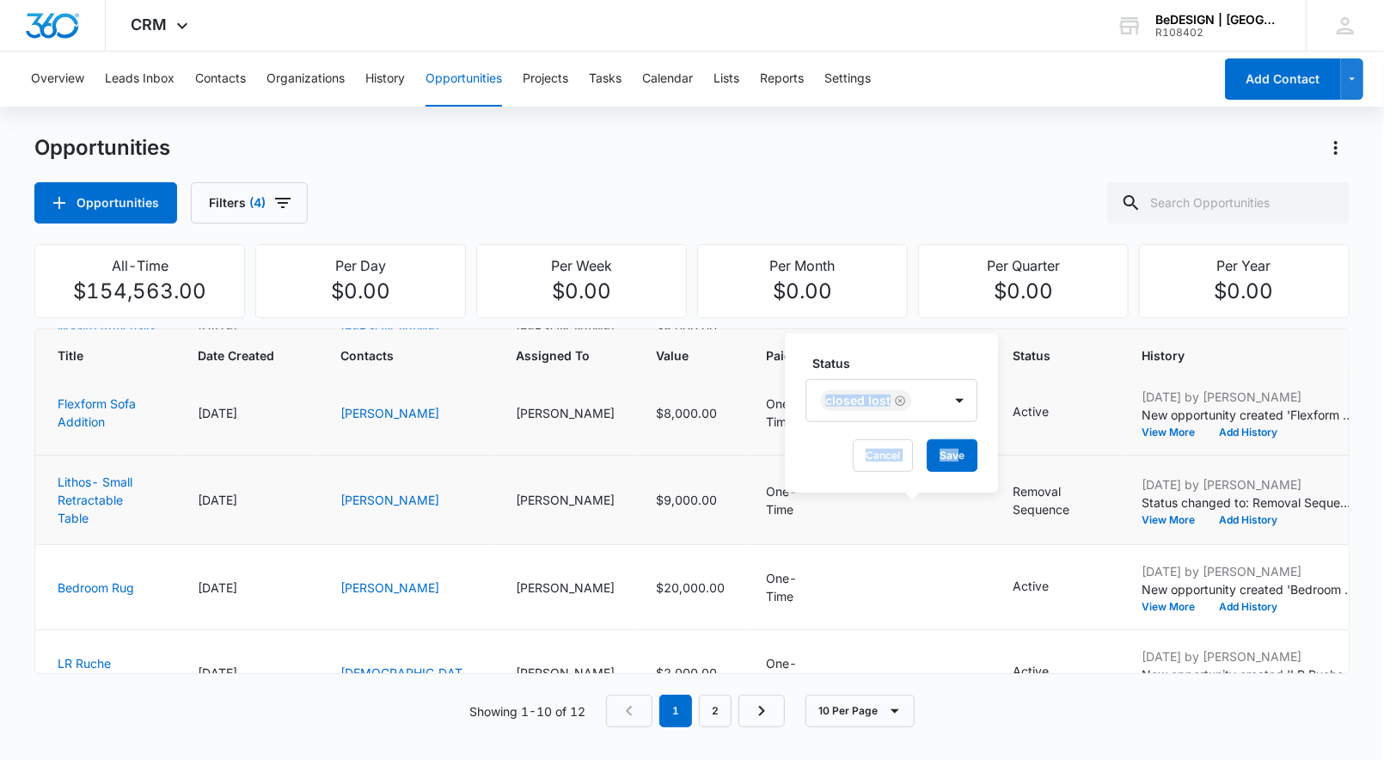
drag, startPoint x: 903, startPoint y: 345, endPoint x: 957, endPoint y: 476, distance: 142.2
click at [957, 476] on div "Status Closed Lost Cancel Save" at bounding box center [891, 413] width 213 height 159
click at [943, 456] on button "Save" at bounding box center [952, 455] width 51 height 33
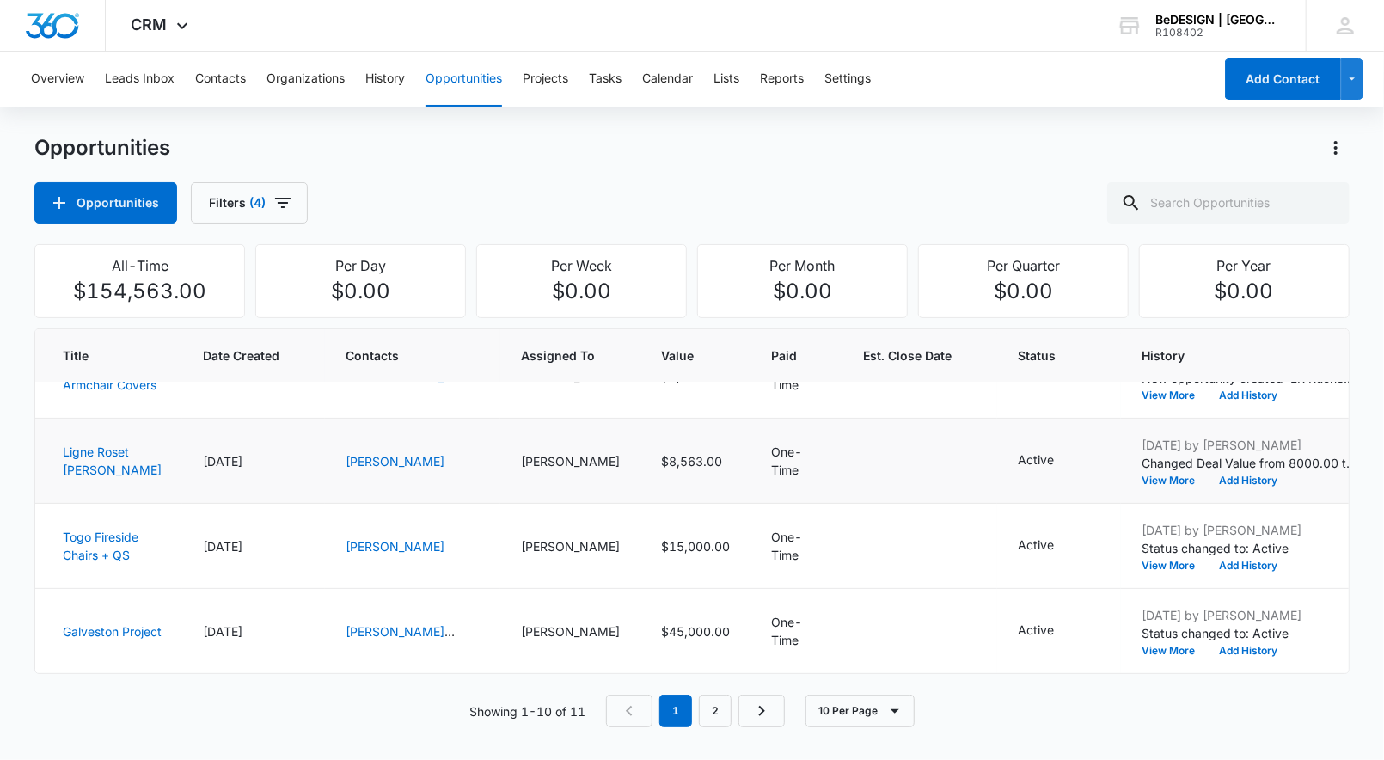
scroll to position [600, 0]
click at [1064, 623] on icon "- - Select to Edit Field" at bounding box center [1074, 631] width 21 height 21
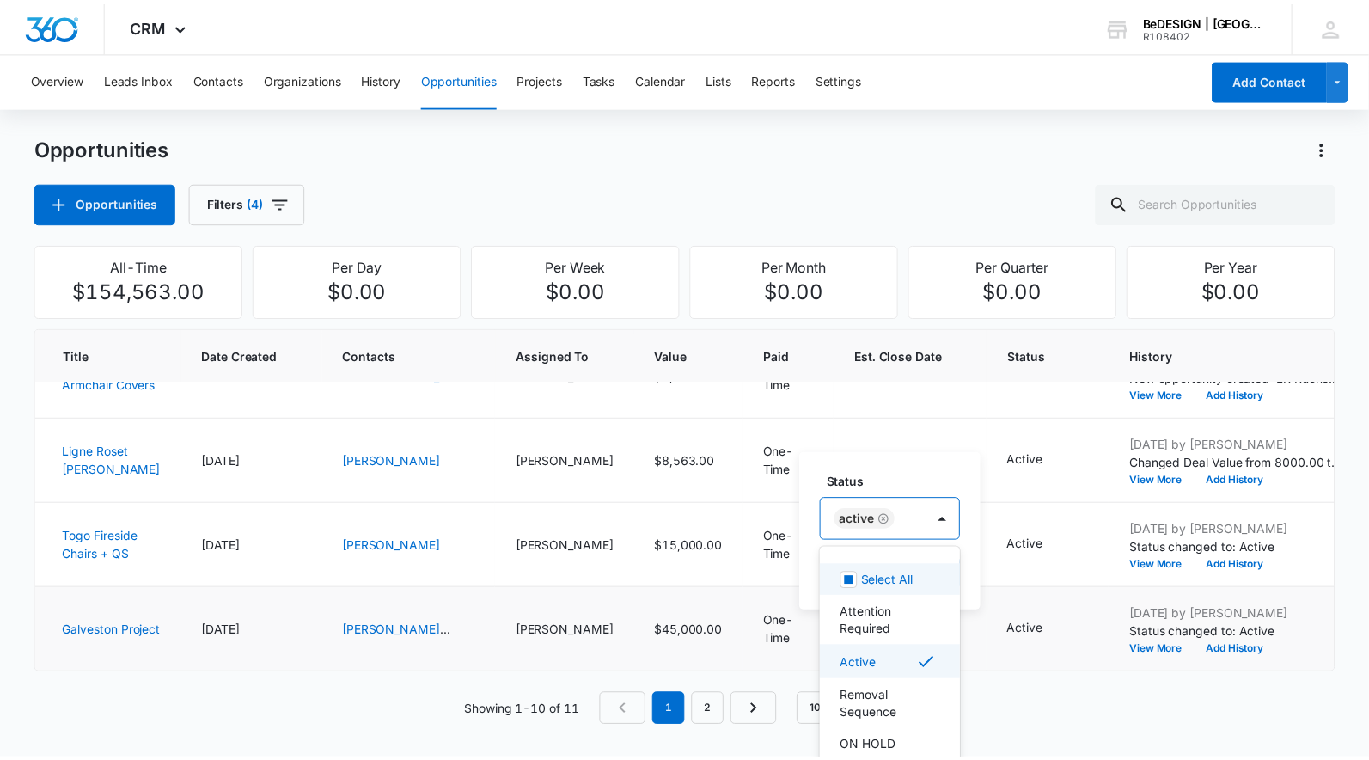
scroll to position [20, 0]
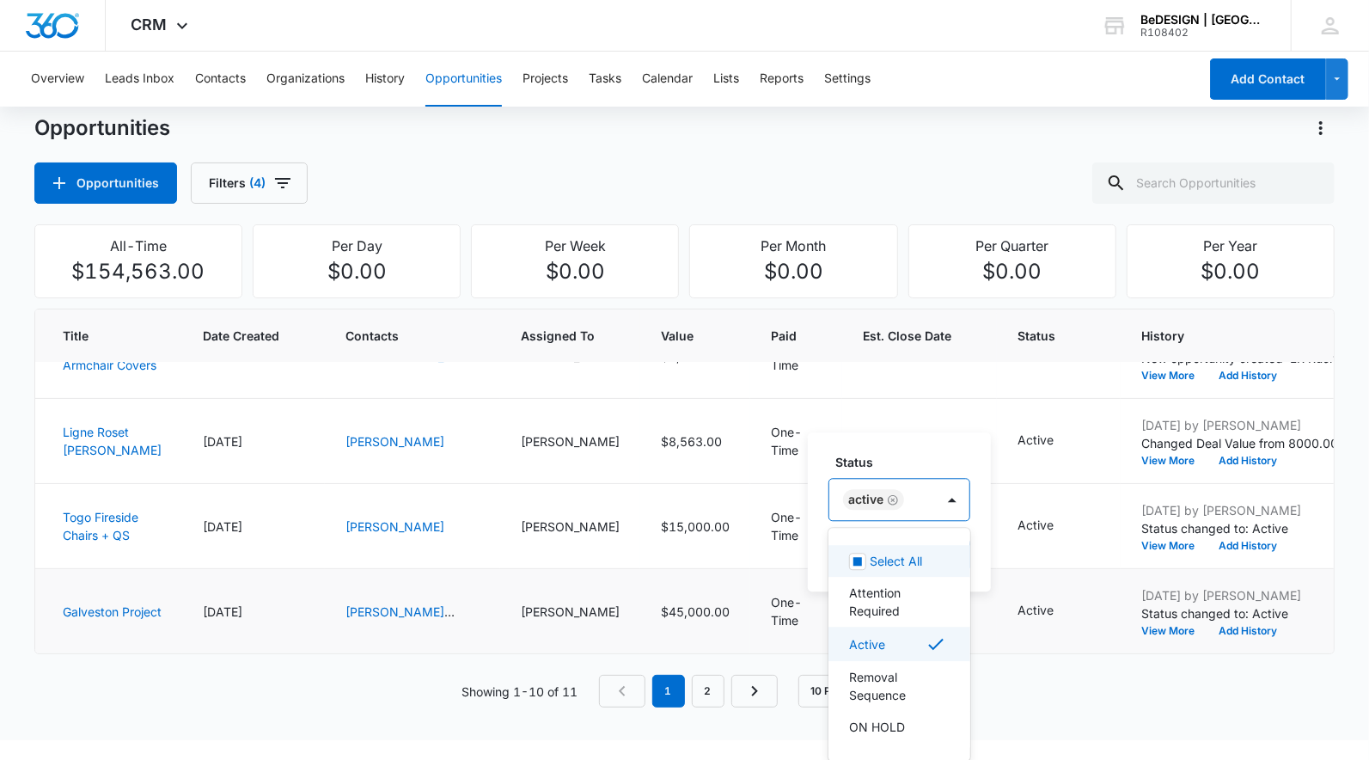
click at [918, 508] on div "Active" at bounding box center [883, 499] width 106 height 41
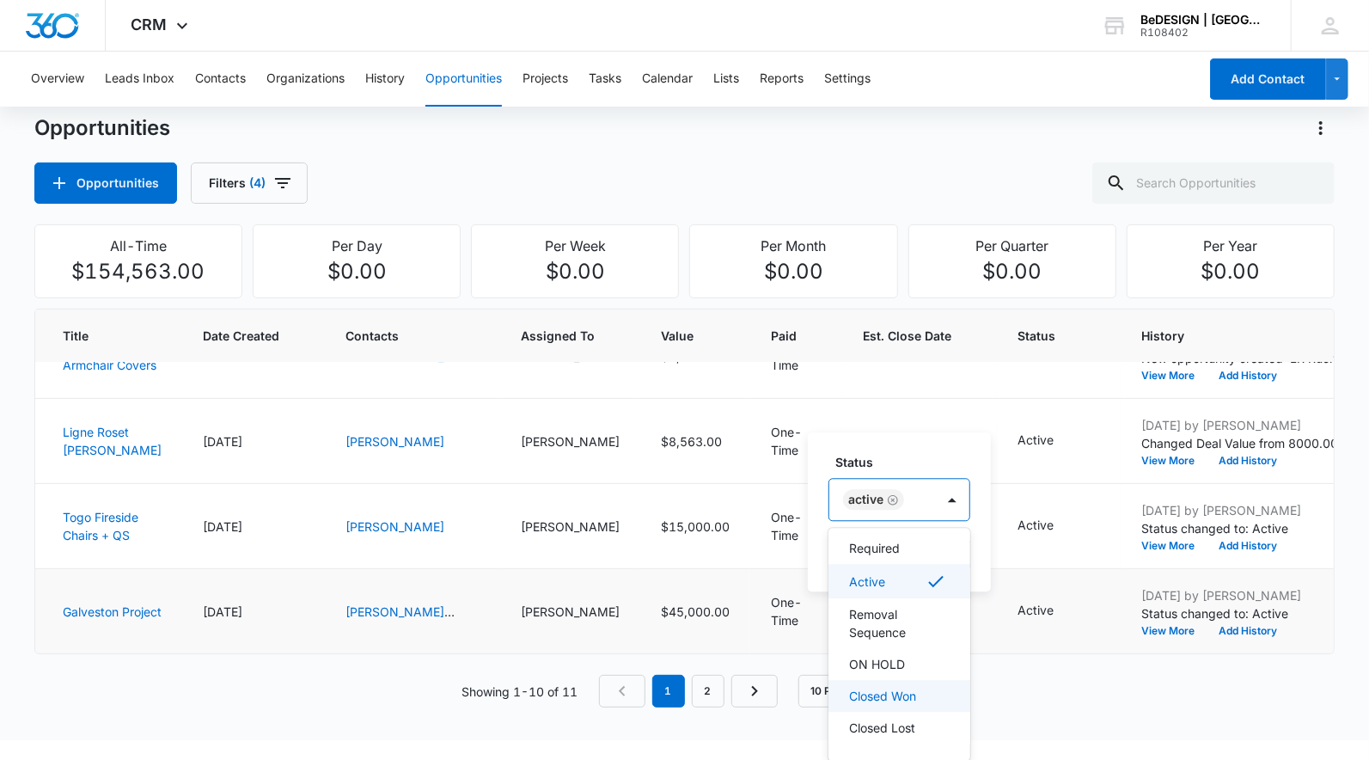
click at [888, 695] on p "Closed Won" at bounding box center [882, 696] width 67 height 18
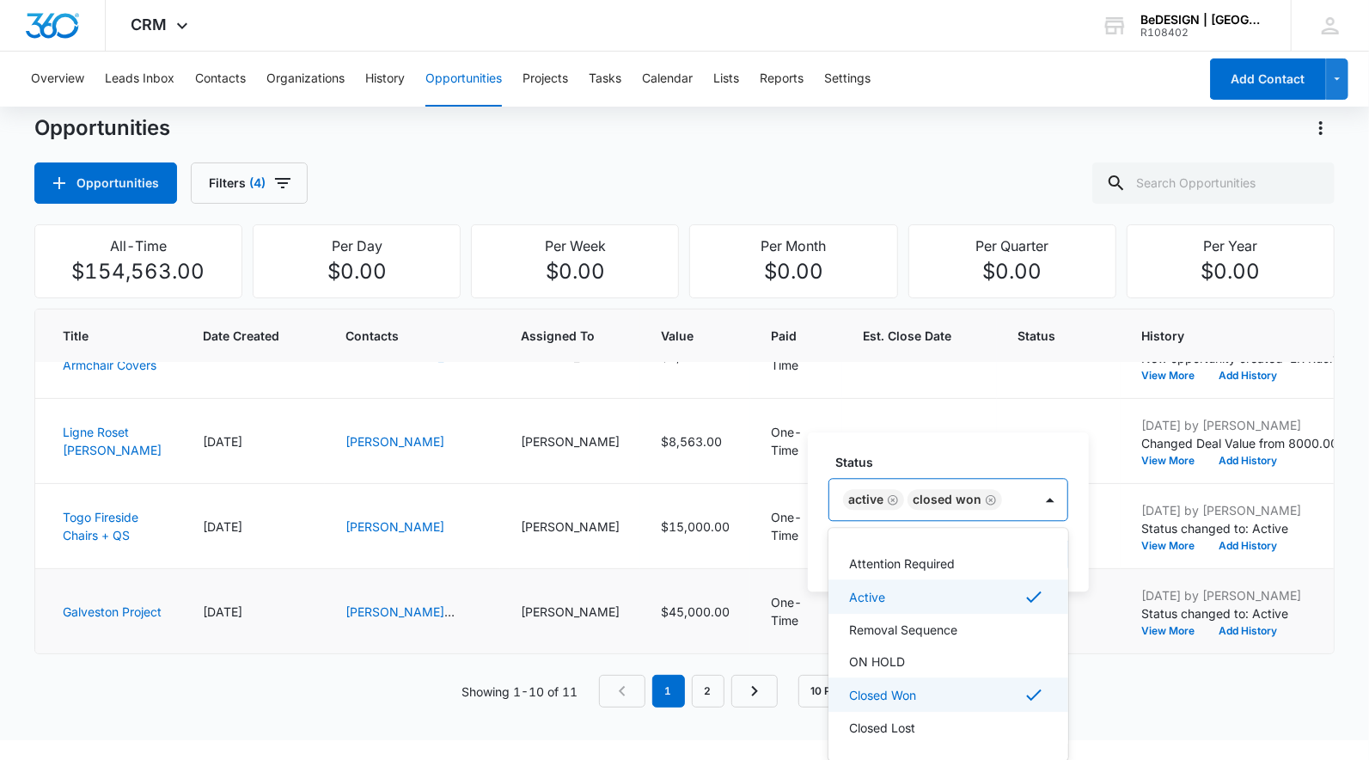
scroll to position [29, 0]
click at [932, 597] on div "Active" at bounding box center [946, 596] width 195 height 21
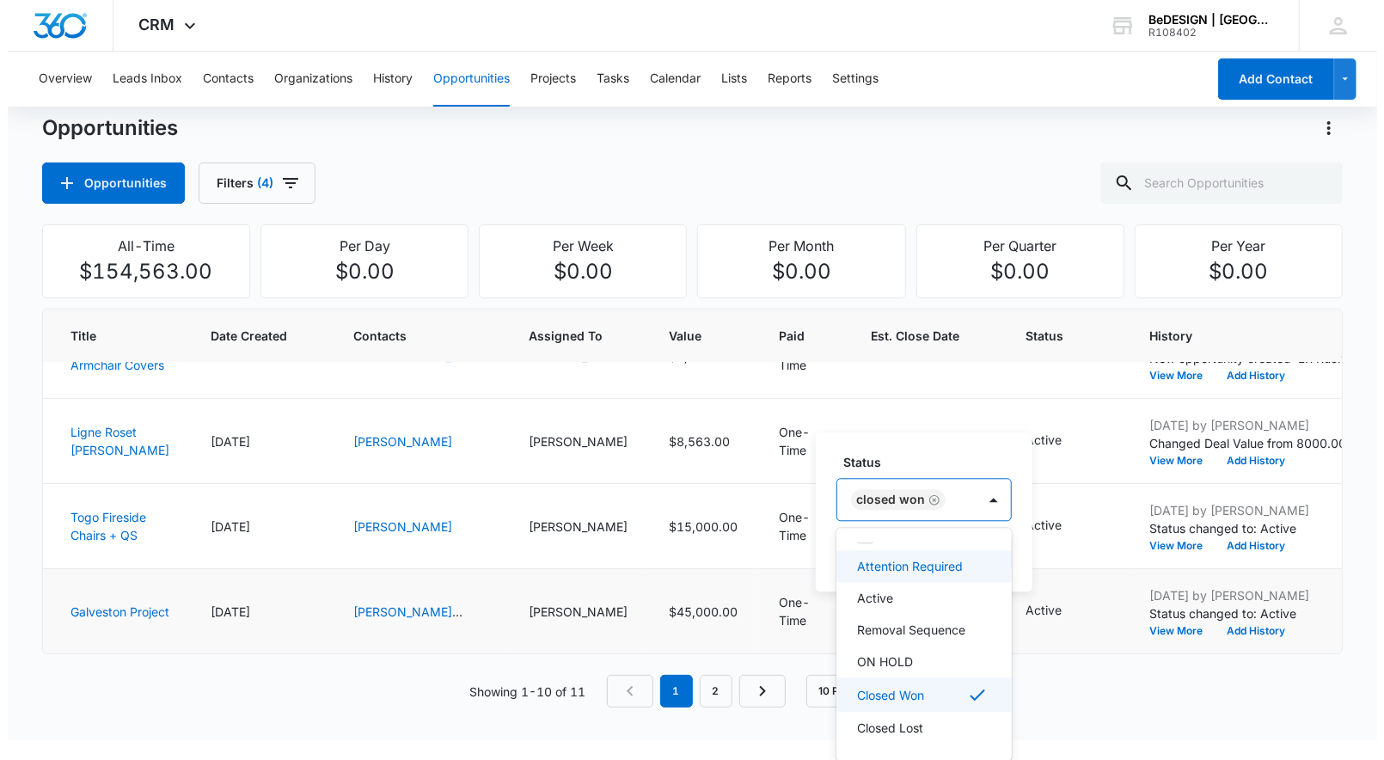
scroll to position [0, 0]
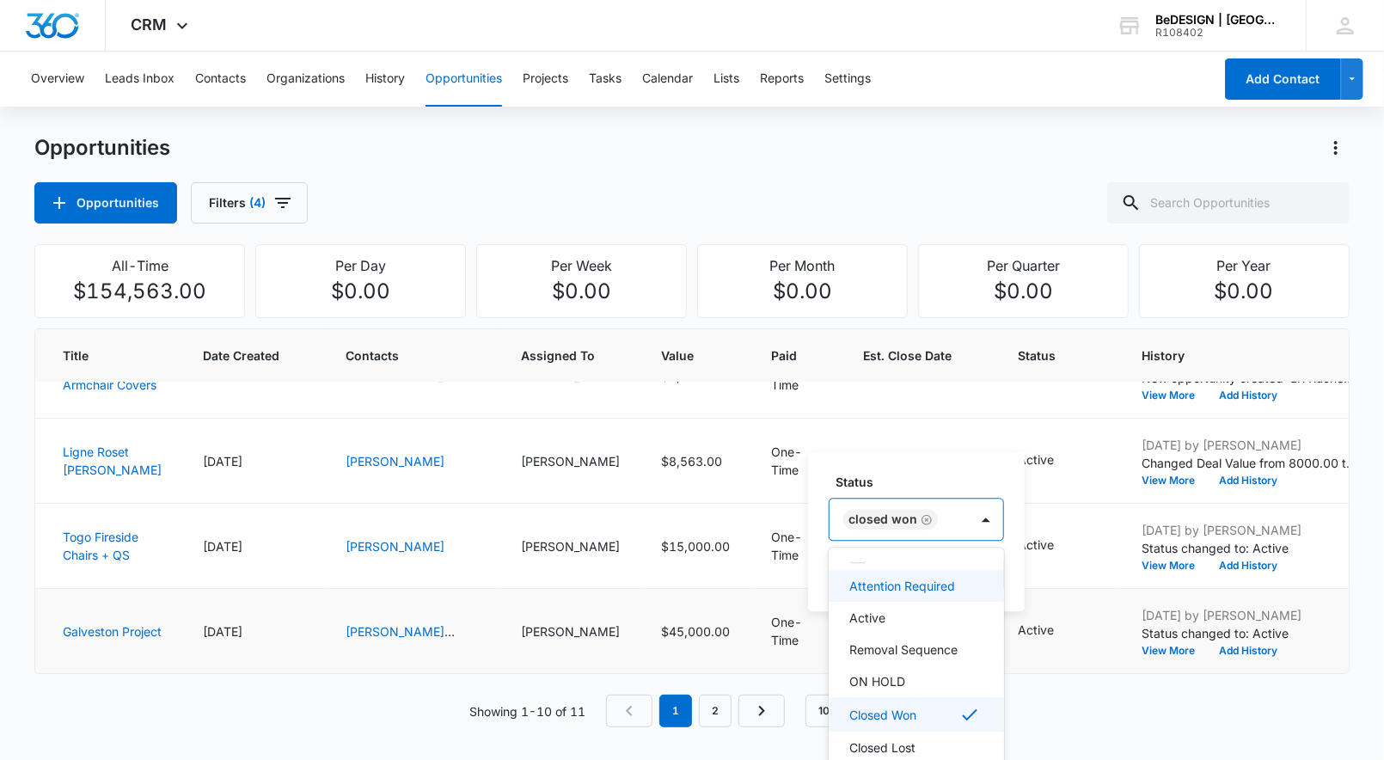
click at [935, 453] on div "Status option Active , deselected. 7 results available. Use Up and Down to choo…" at bounding box center [916, 531] width 217 height 159
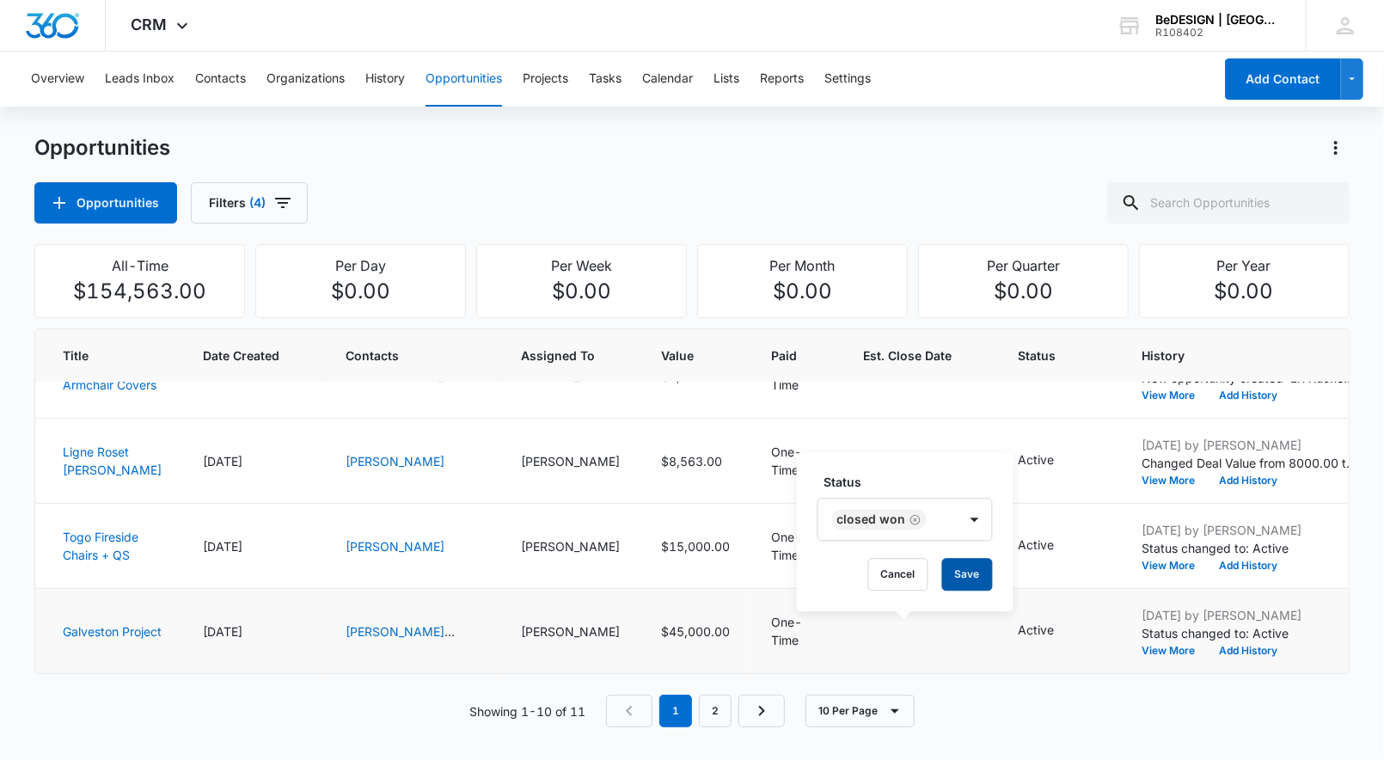
click at [956, 583] on button "Save" at bounding box center [967, 574] width 51 height 33
click at [713, 707] on link "2" at bounding box center [715, 711] width 33 height 33
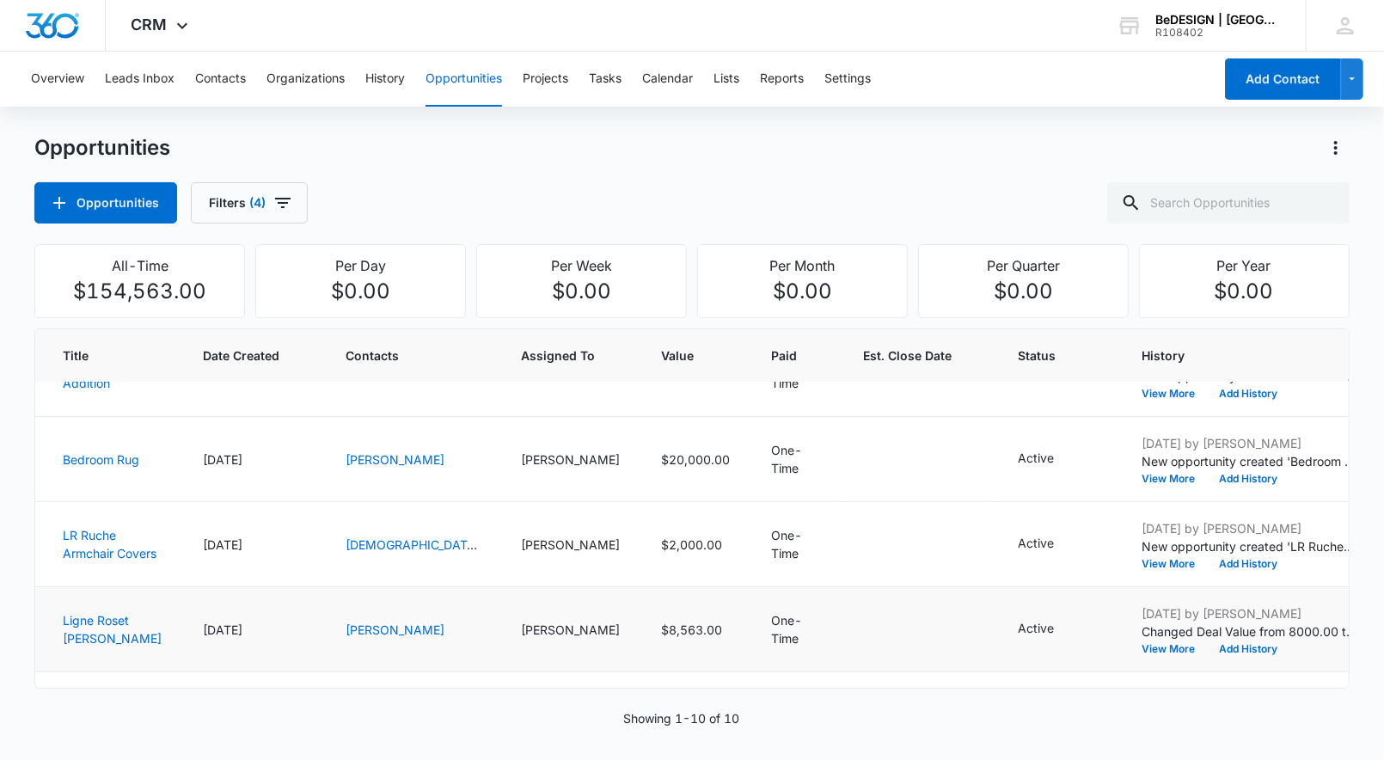
scroll to position [174, 0]
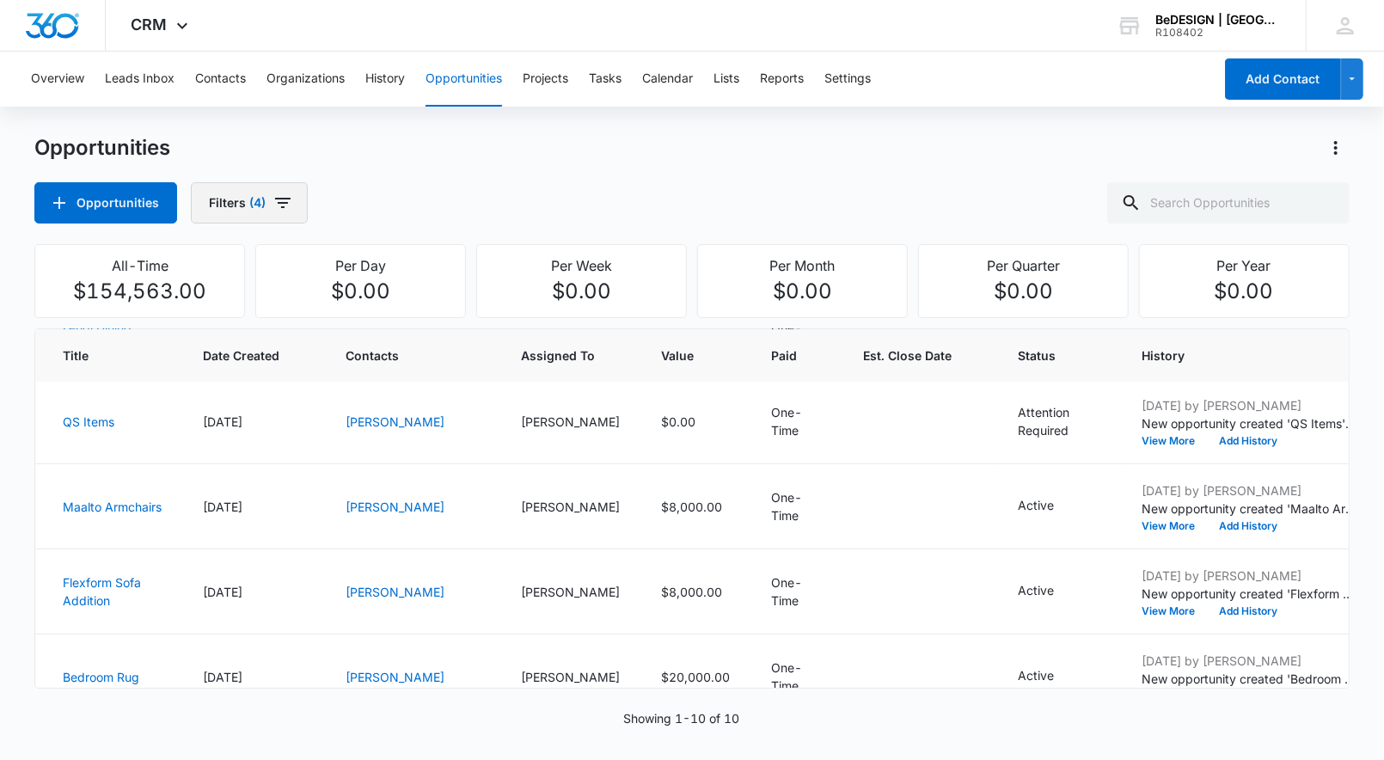
click at [261, 202] on span "(4)" at bounding box center [257, 203] width 16 height 12
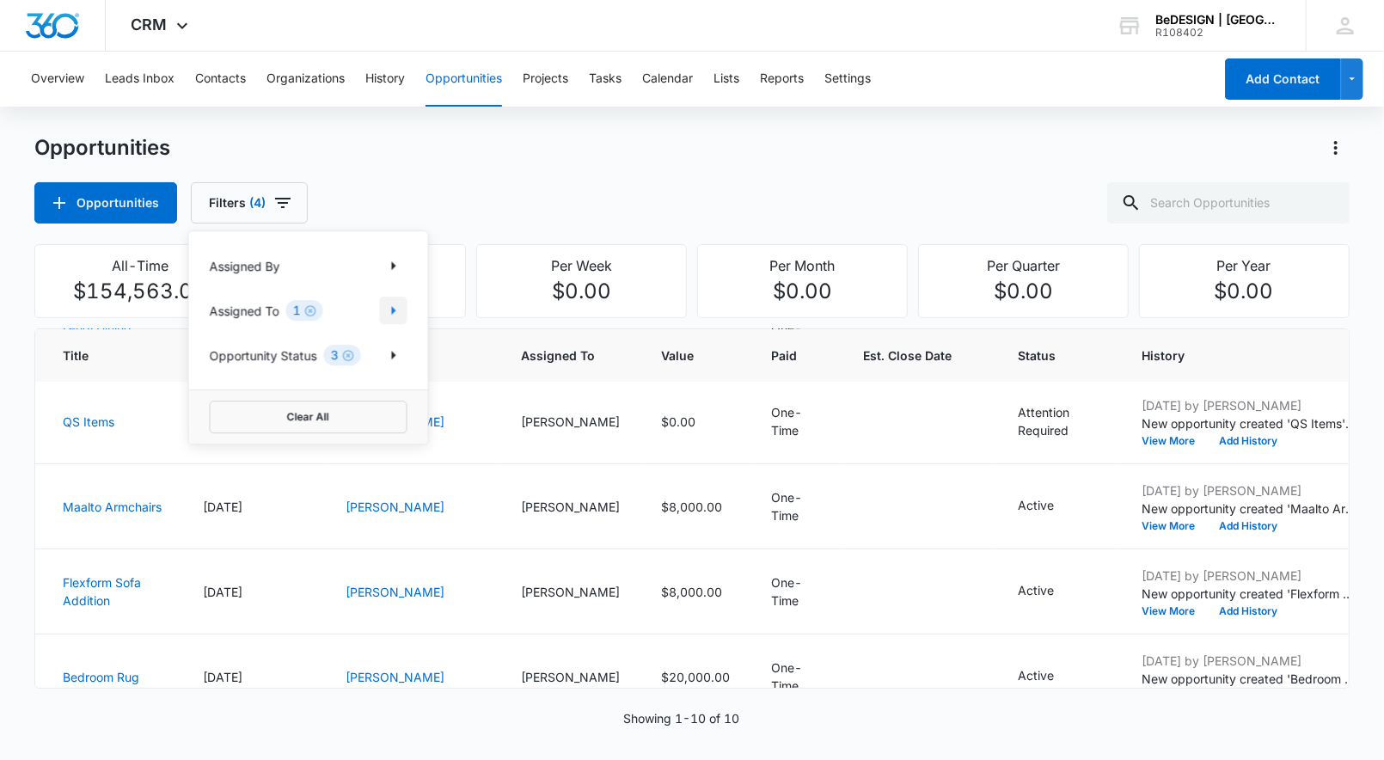
click at [404, 310] on div "Assigned By Assigned To 1 Opportunity Status 3" at bounding box center [308, 310] width 239 height 158
click at [404, 310] on button "Show Assigned To filters" at bounding box center [394, 311] width 28 height 28
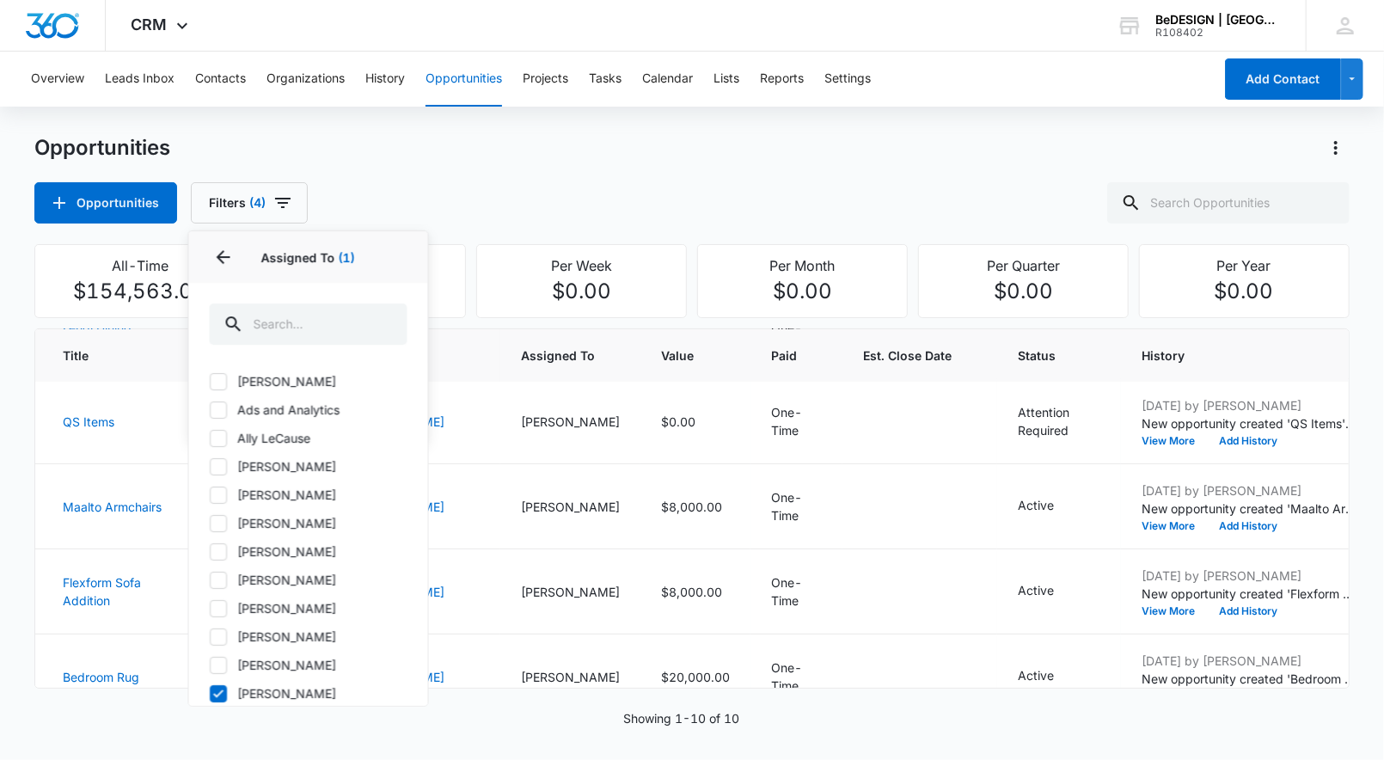
click at [221, 608] on icon at bounding box center [218, 608] width 15 height 15
click at [211, 608] on input "[PERSON_NAME]" at bounding box center [210, 608] width 1 height 1
checkbox input "true"
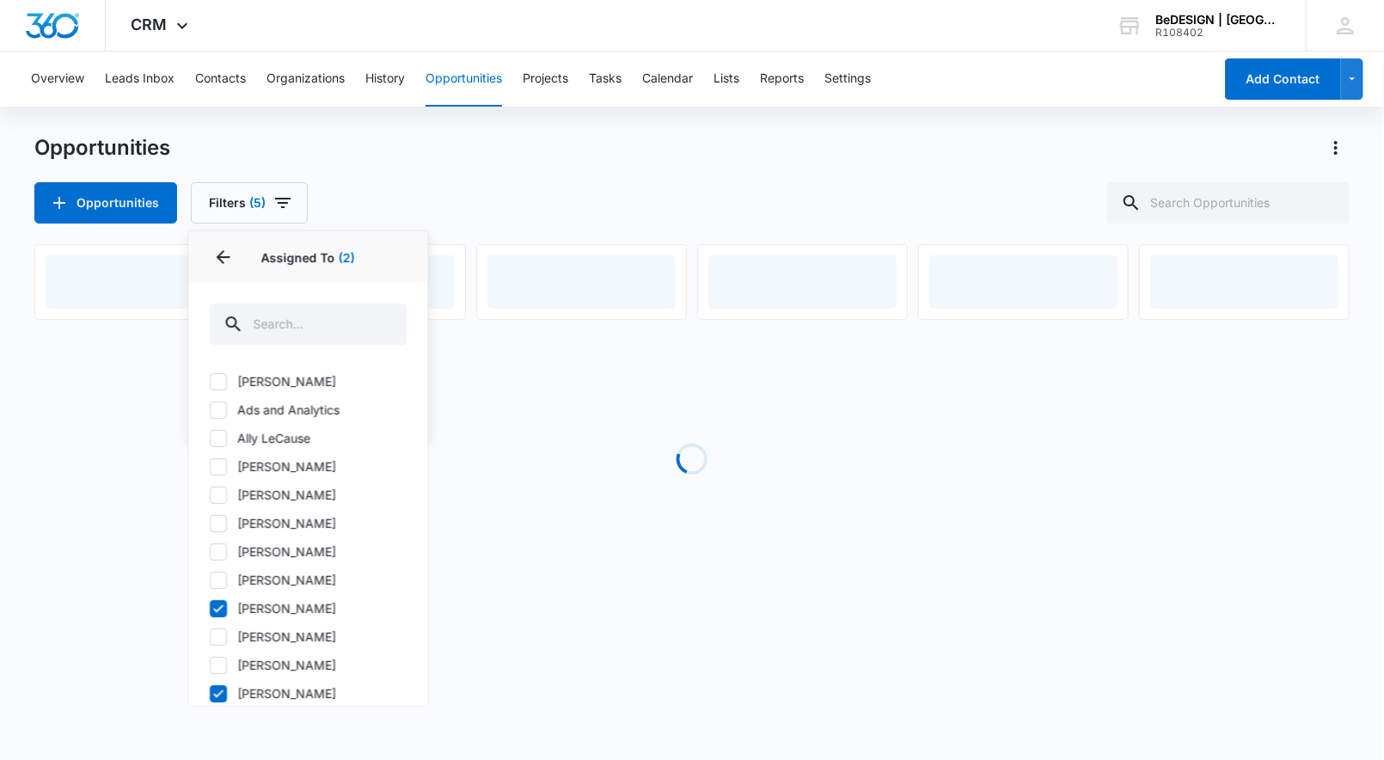
click at [224, 694] on icon at bounding box center [218, 693] width 15 height 15
click at [211, 694] on input "[PERSON_NAME]" at bounding box center [210, 693] width 1 height 1
checkbox input "false"
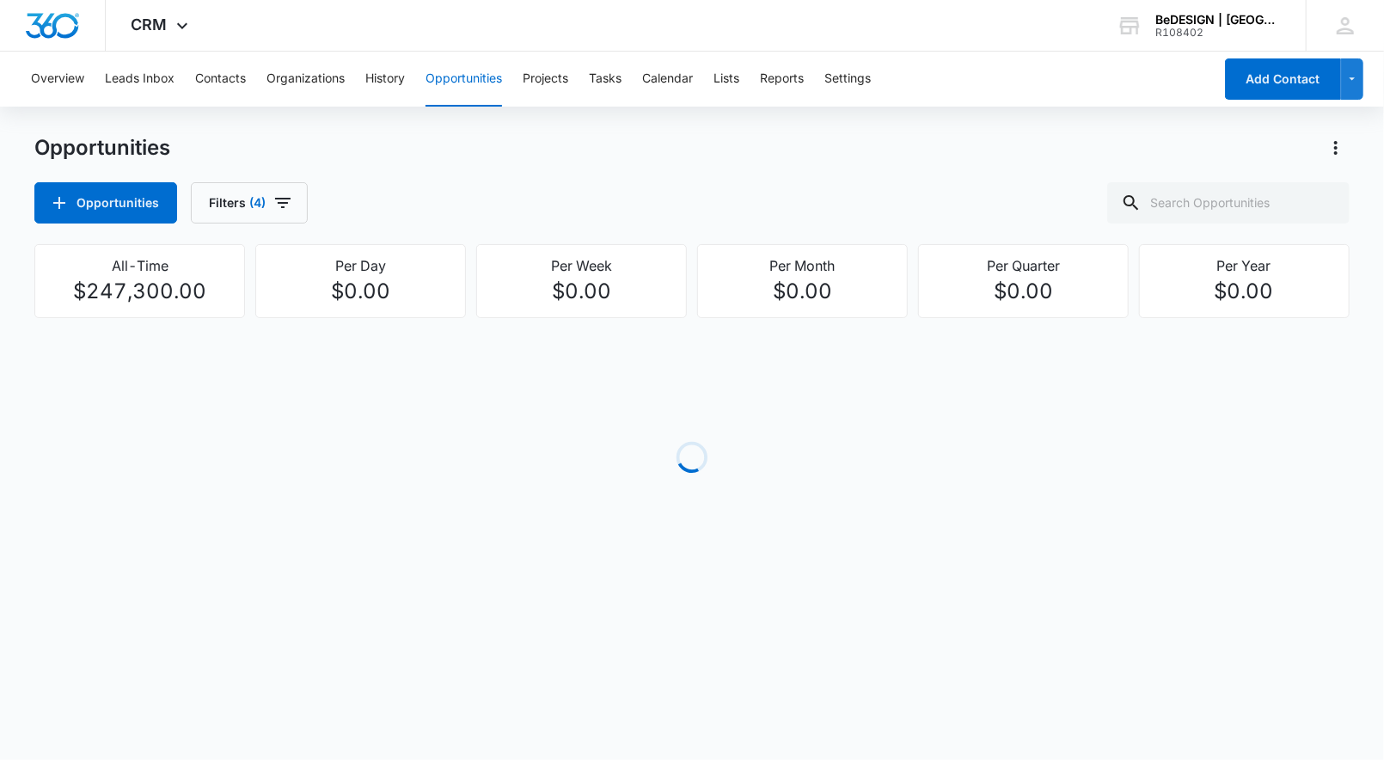
click at [371, 198] on div "Opportunities Filters (4)" at bounding box center [691, 202] width 1315 height 41
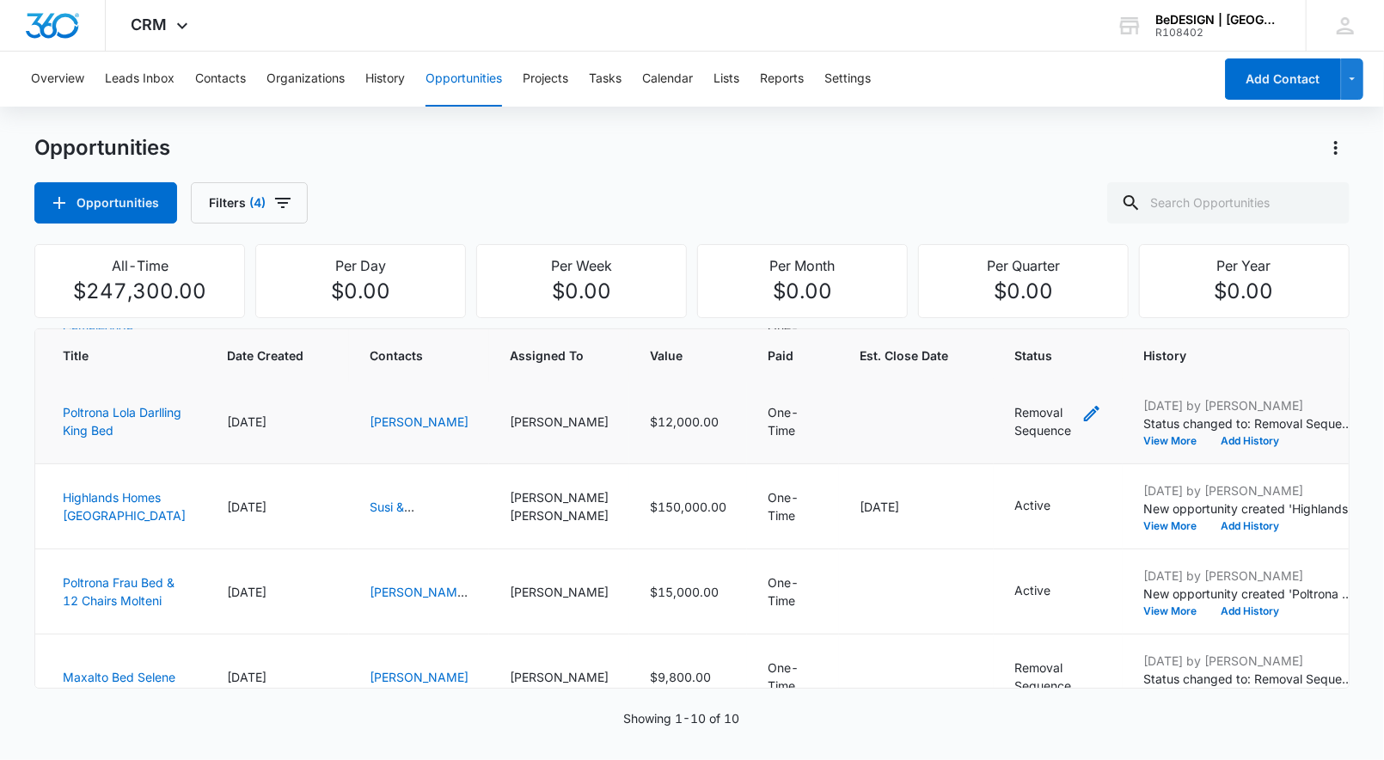
click at [1081, 418] on icon "- - Select to Edit Field" at bounding box center [1091, 413] width 21 height 21
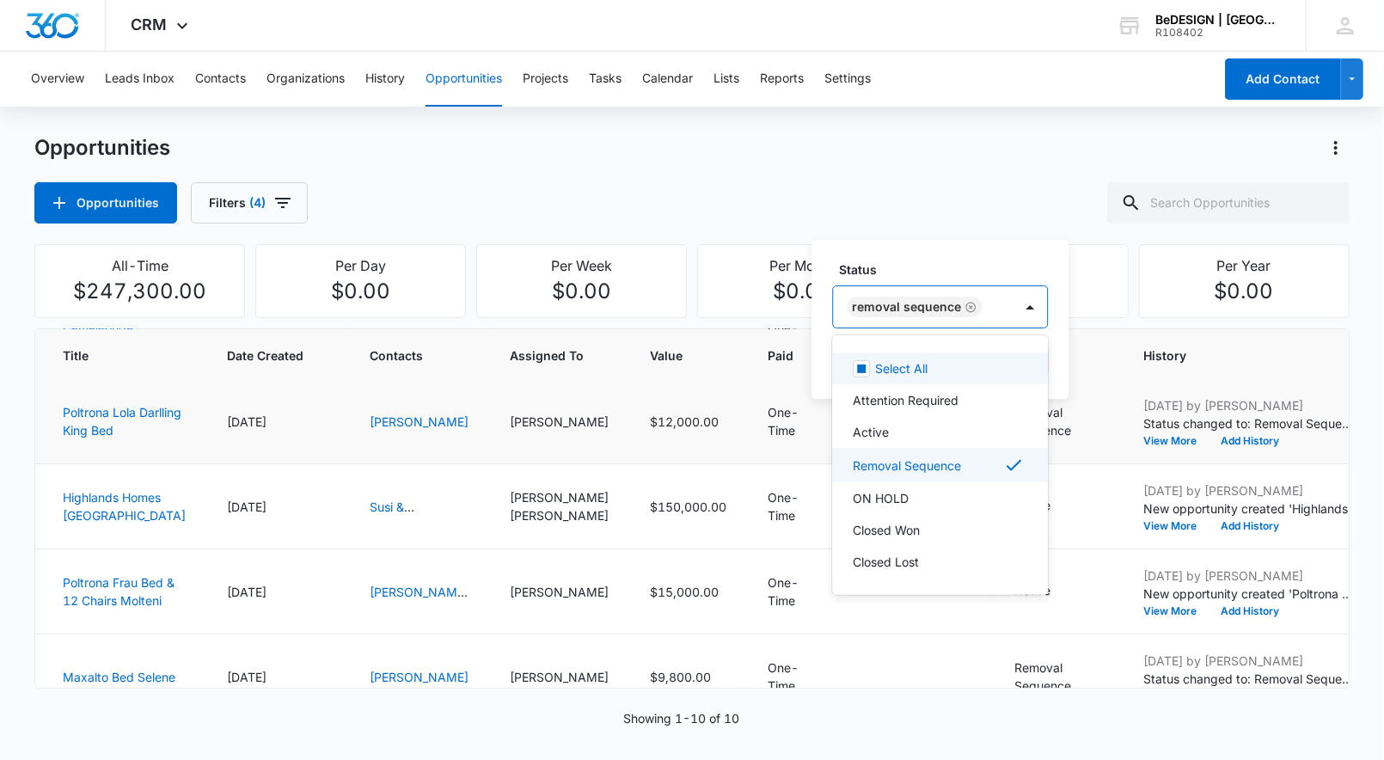
click at [982, 308] on div "Removal Sequence" at bounding box center [923, 306] width 180 height 41
click at [910, 564] on p "Closed Lost" at bounding box center [886, 562] width 66 height 18
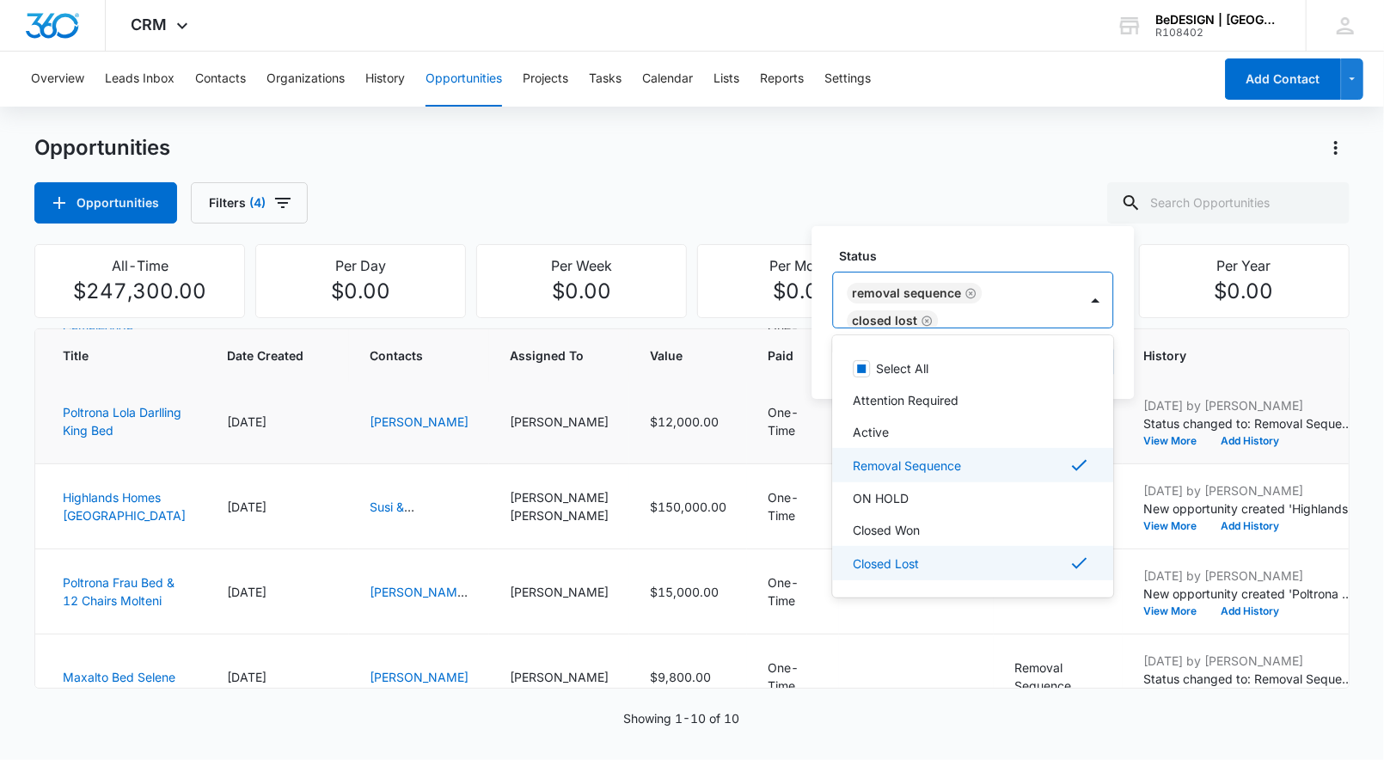
click at [1009, 468] on div "Removal Sequence" at bounding box center [971, 465] width 236 height 21
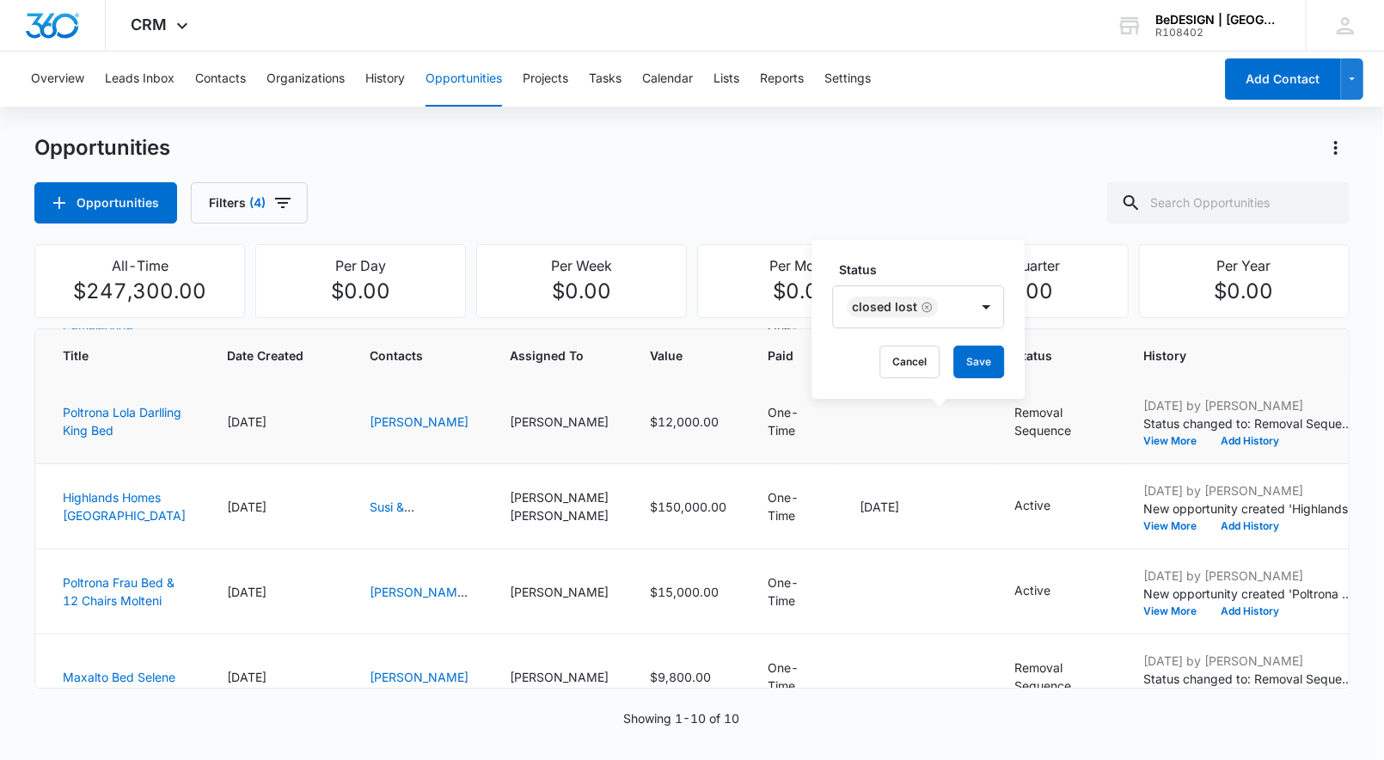
click at [998, 262] on label "Status" at bounding box center [925, 269] width 172 height 18
click at [986, 354] on button "Save" at bounding box center [978, 362] width 51 height 33
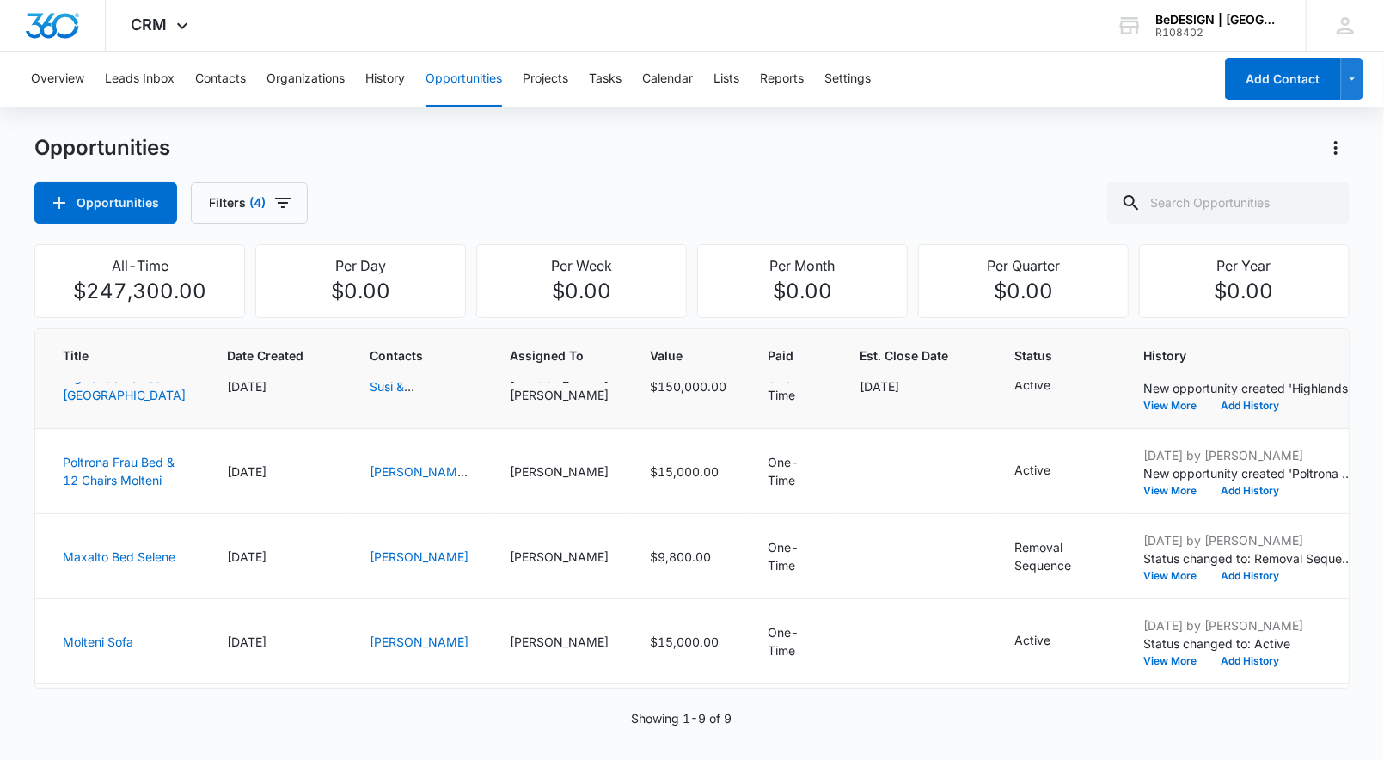
scroll to position [205, 0]
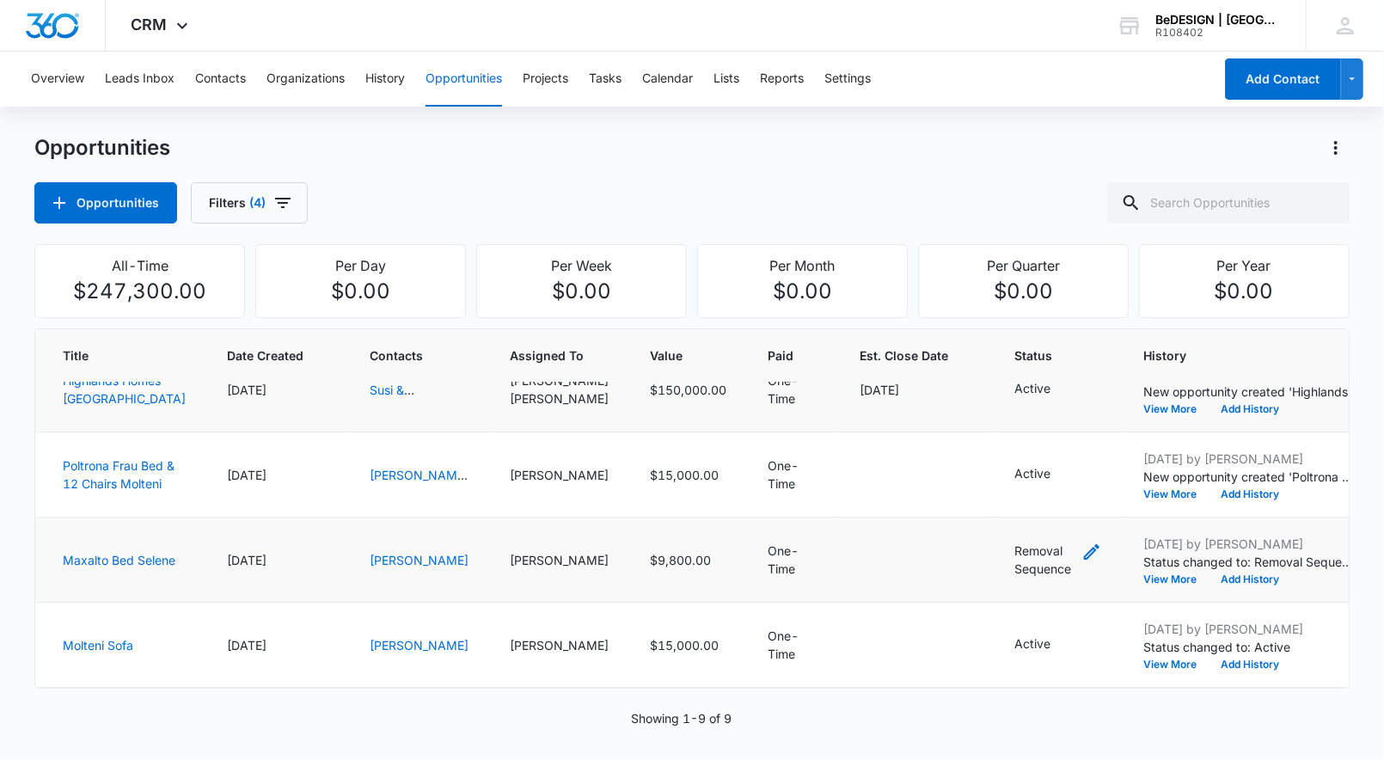
click at [1081, 562] on icon "- - Select to Edit Field" at bounding box center [1091, 552] width 21 height 21
click at [944, 475] on div at bounding box center [938, 474] width 179 height 41
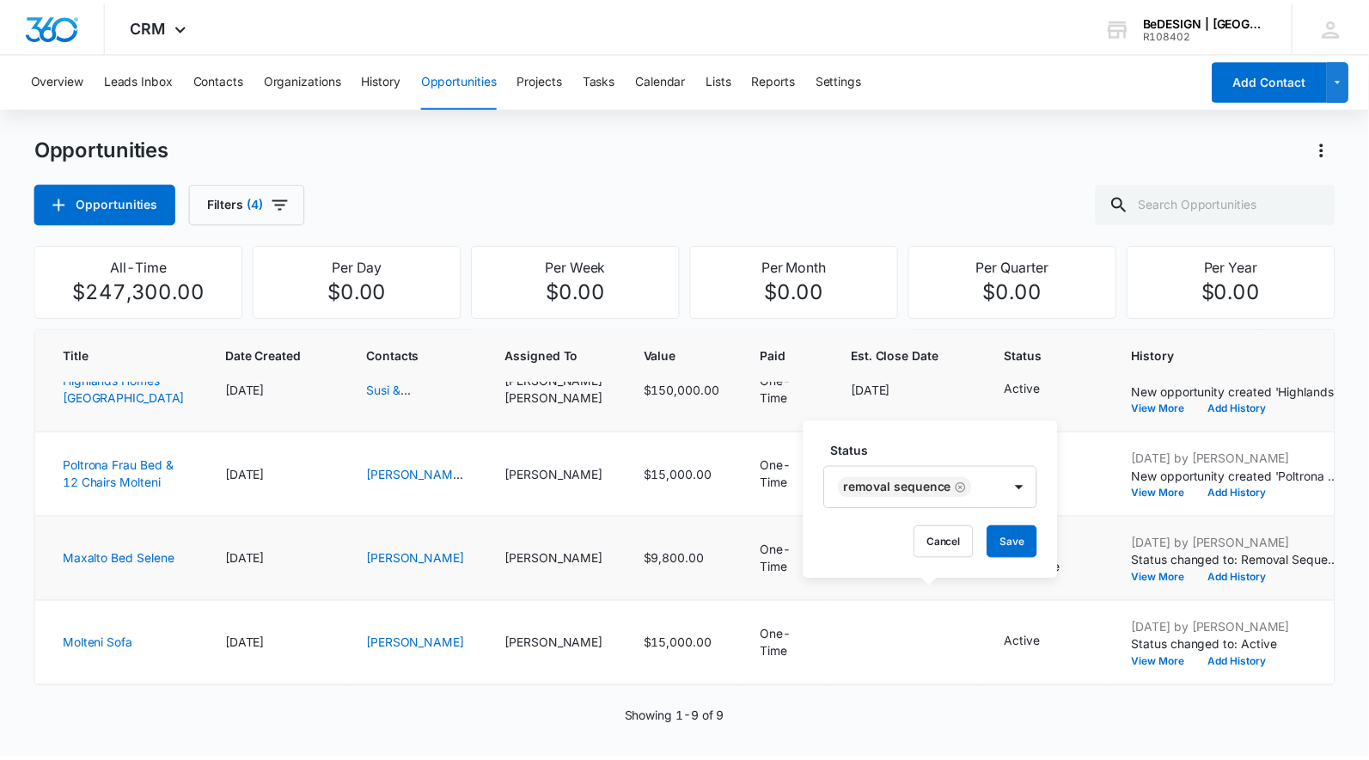
scroll to position [15, 0]
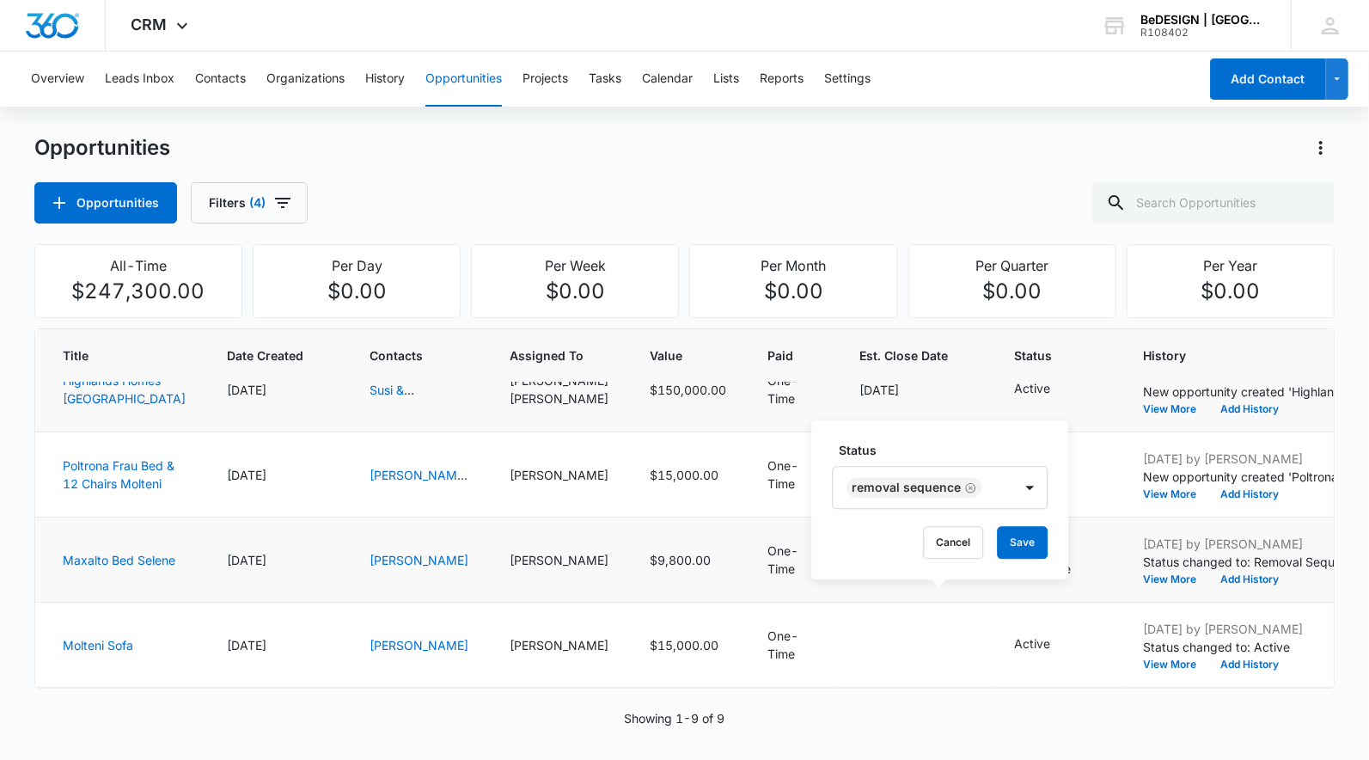
click at [944, 475] on div "Removal Sequence" at bounding box center [923, 487] width 180 height 41
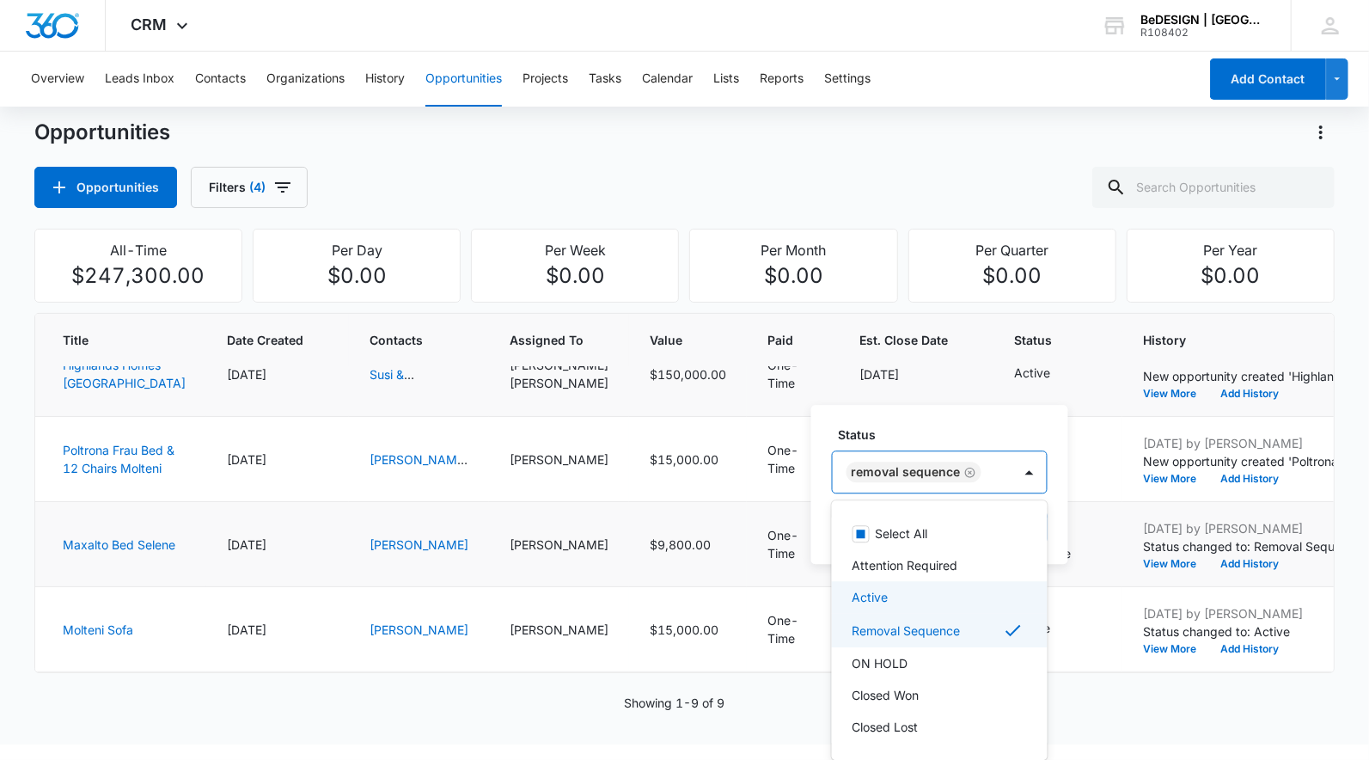
drag, startPoint x: 942, startPoint y: 715, endPoint x: 966, endPoint y: 625, distance: 93.4
click at [966, 625] on div "Select All Attention Required Active Removal Sequence ON HOLD Closed Won Closed…" at bounding box center [940, 630] width 216 height 232
click at [966, 625] on div "Removal Sequence" at bounding box center [938, 630] width 171 height 21
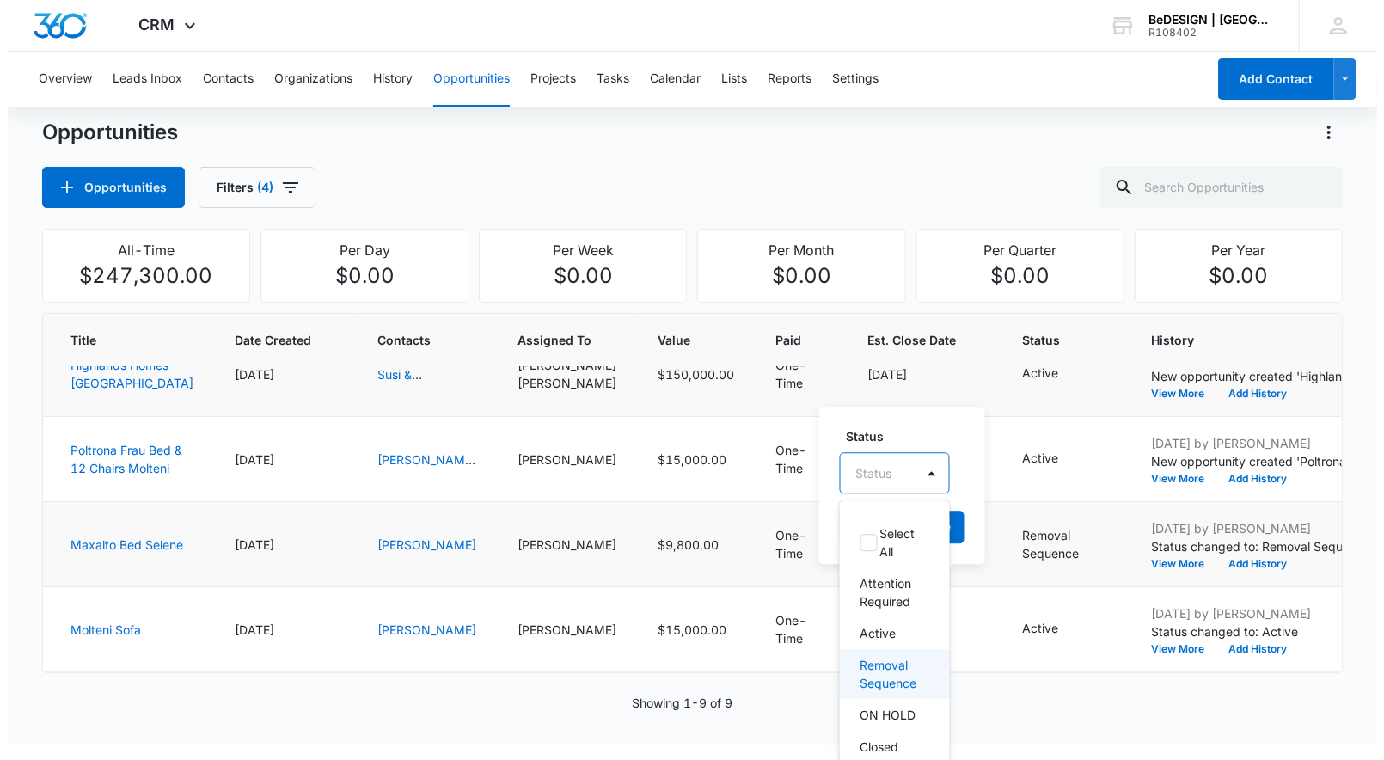
scroll to position [0, 0]
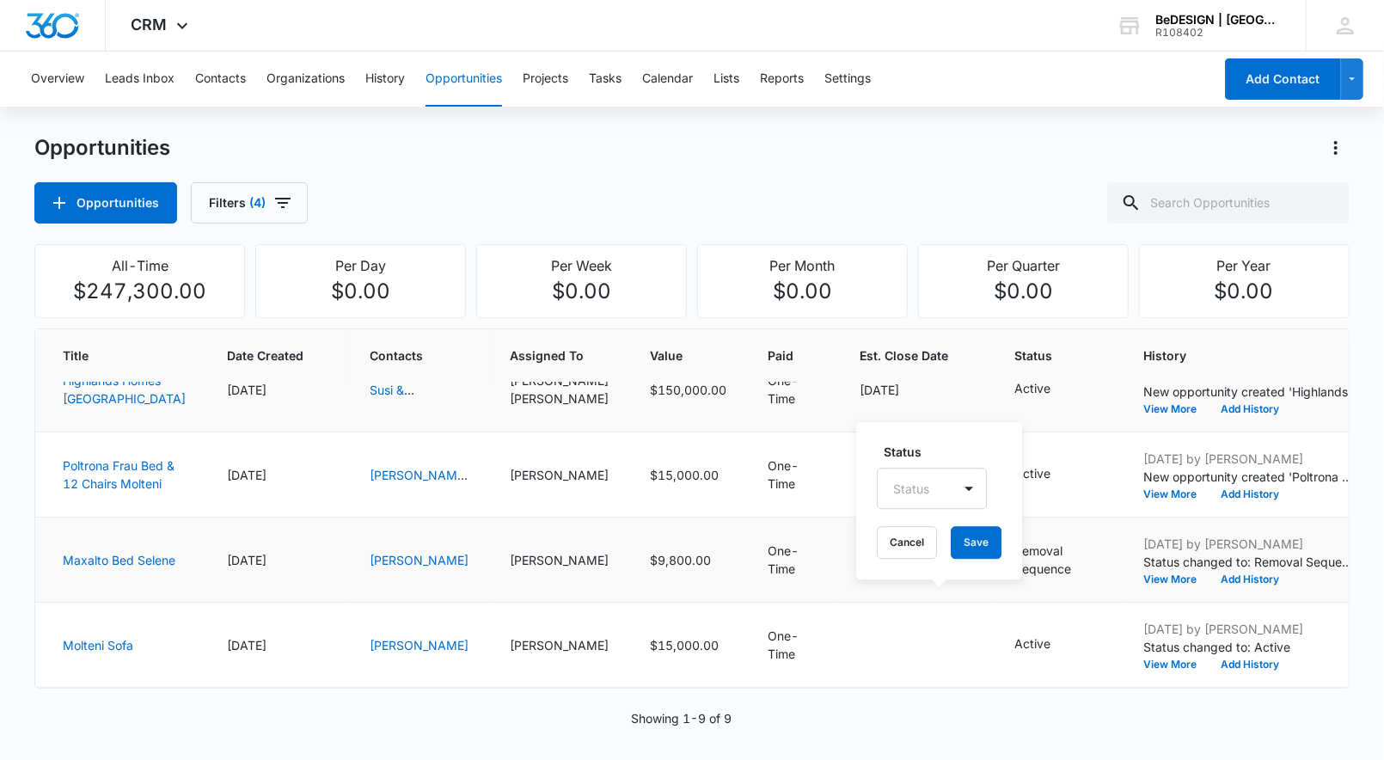
click at [935, 421] on tbody "Ligne Roset Pumpkin & Oka [DATE] [PERSON_NAME] [PERSON_NAME] $6,000.00 One-Time…" at bounding box center [758, 560] width 1447 height 766
click at [980, 536] on button "Save" at bounding box center [976, 542] width 51 height 33
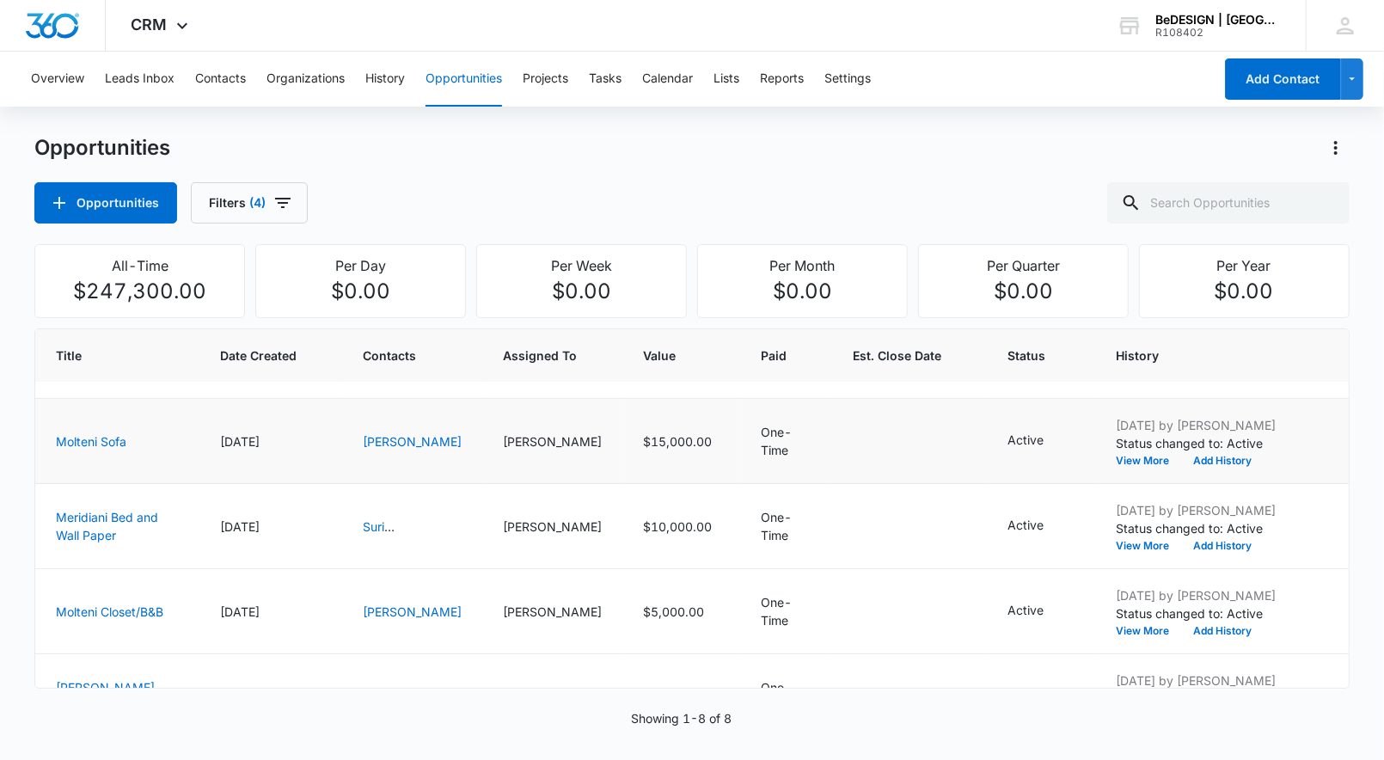
scroll to position [439, 7]
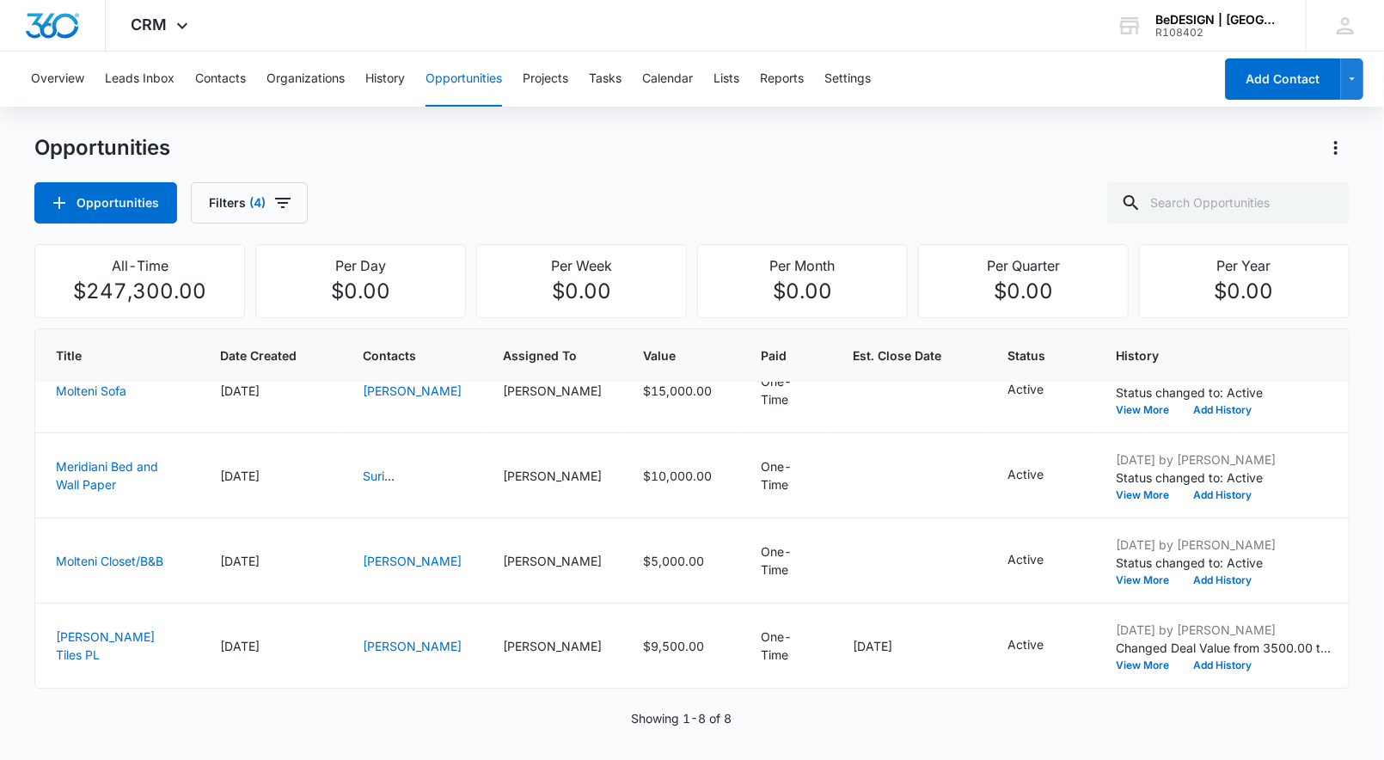
click at [423, 714] on div "Showing 1-8 of 8" at bounding box center [691, 718] width 1315 height 18
click at [1008, 635] on div "Active" at bounding box center [1041, 645] width 67 height 21
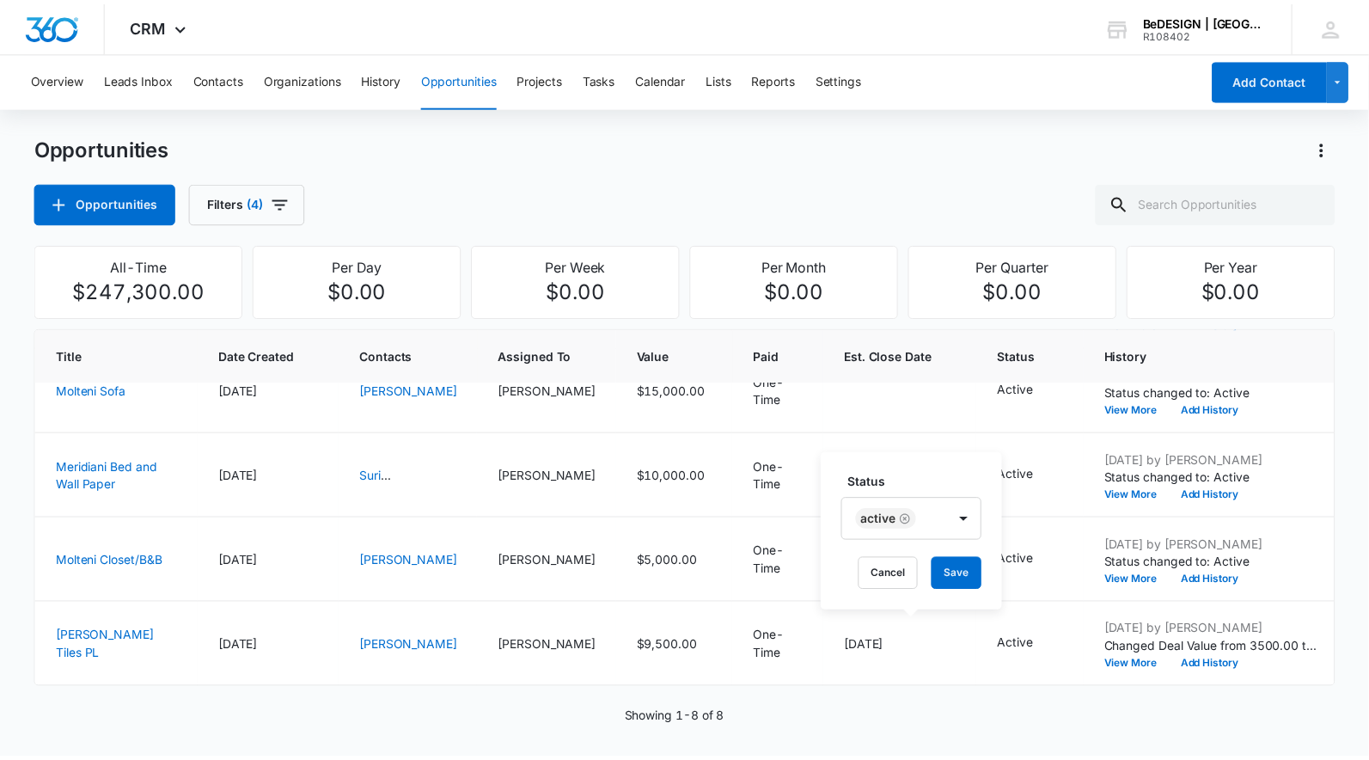
scroll to position [20, 0]
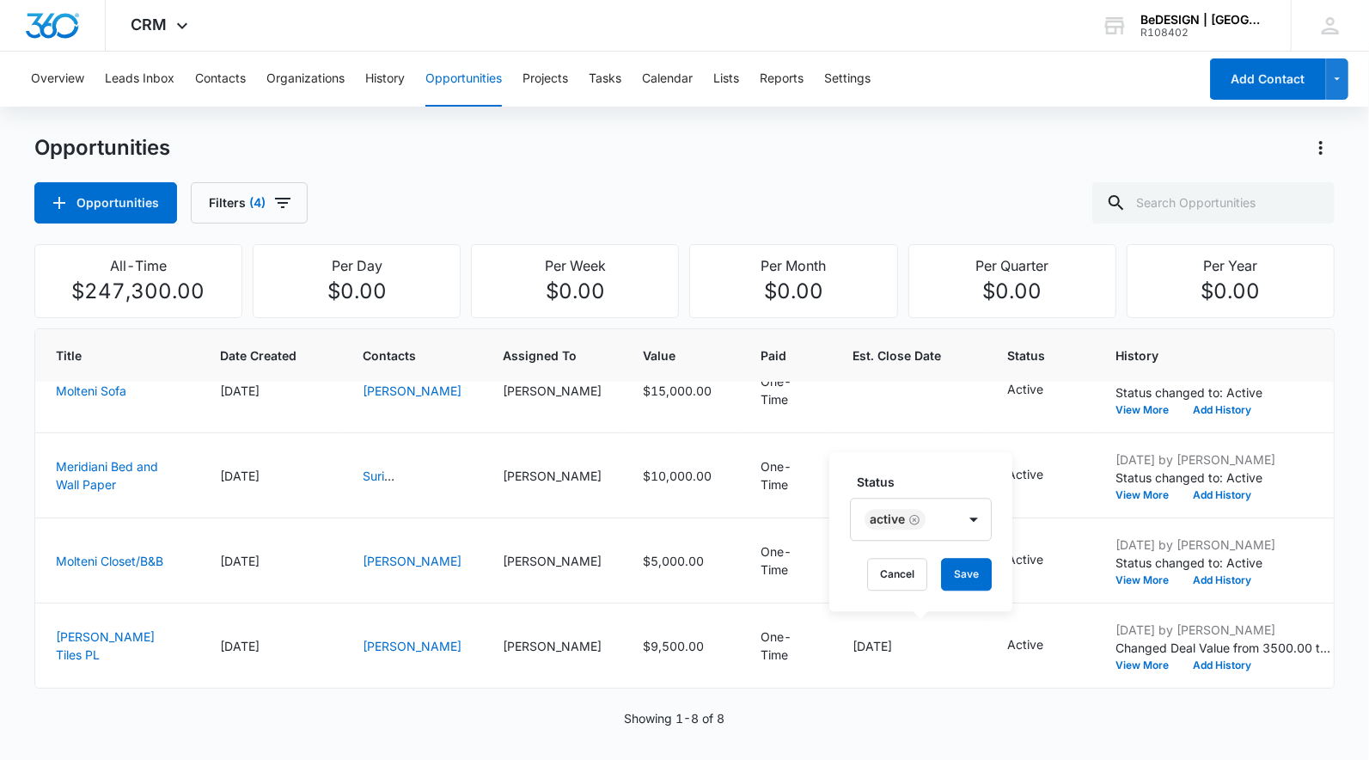
click at [948, 502] on div "Active" at bounding box center [904, 519] width 106 height 41
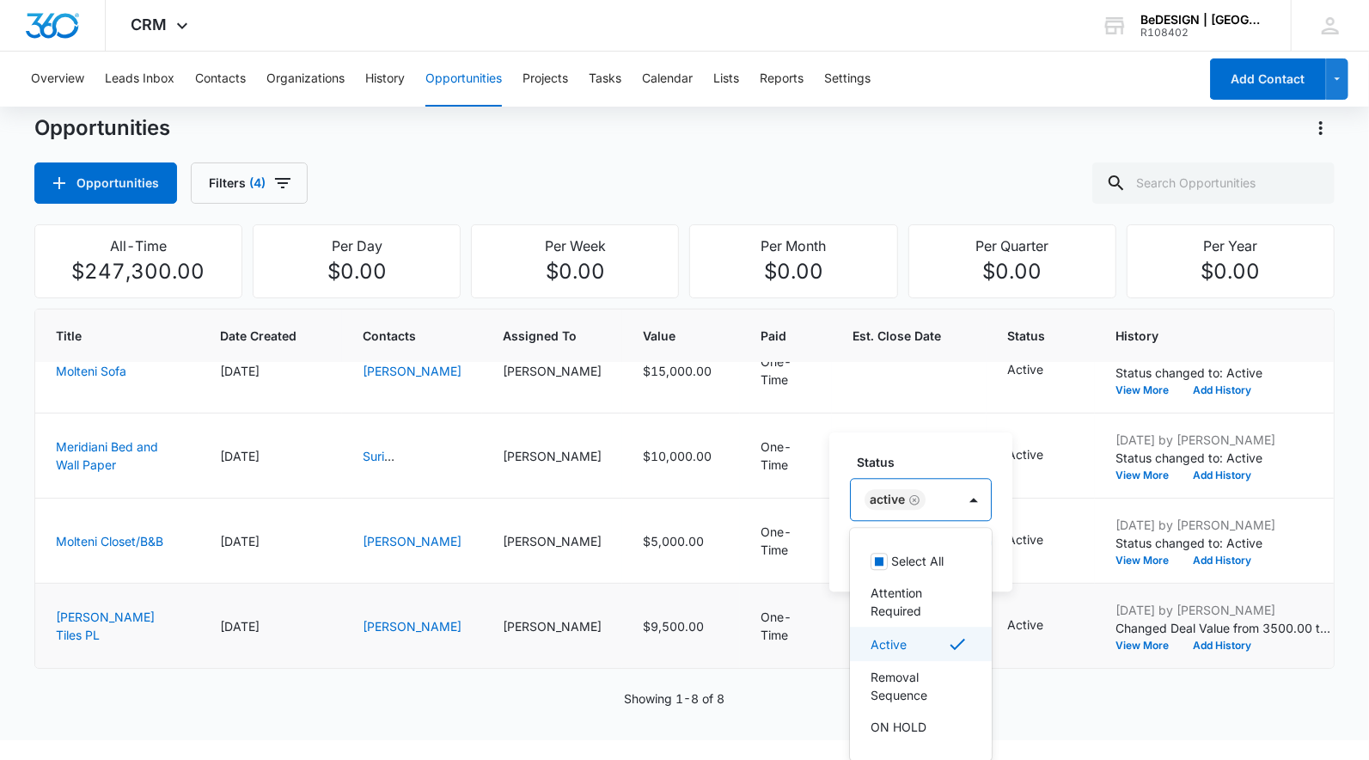
scroll to position [63, 0]
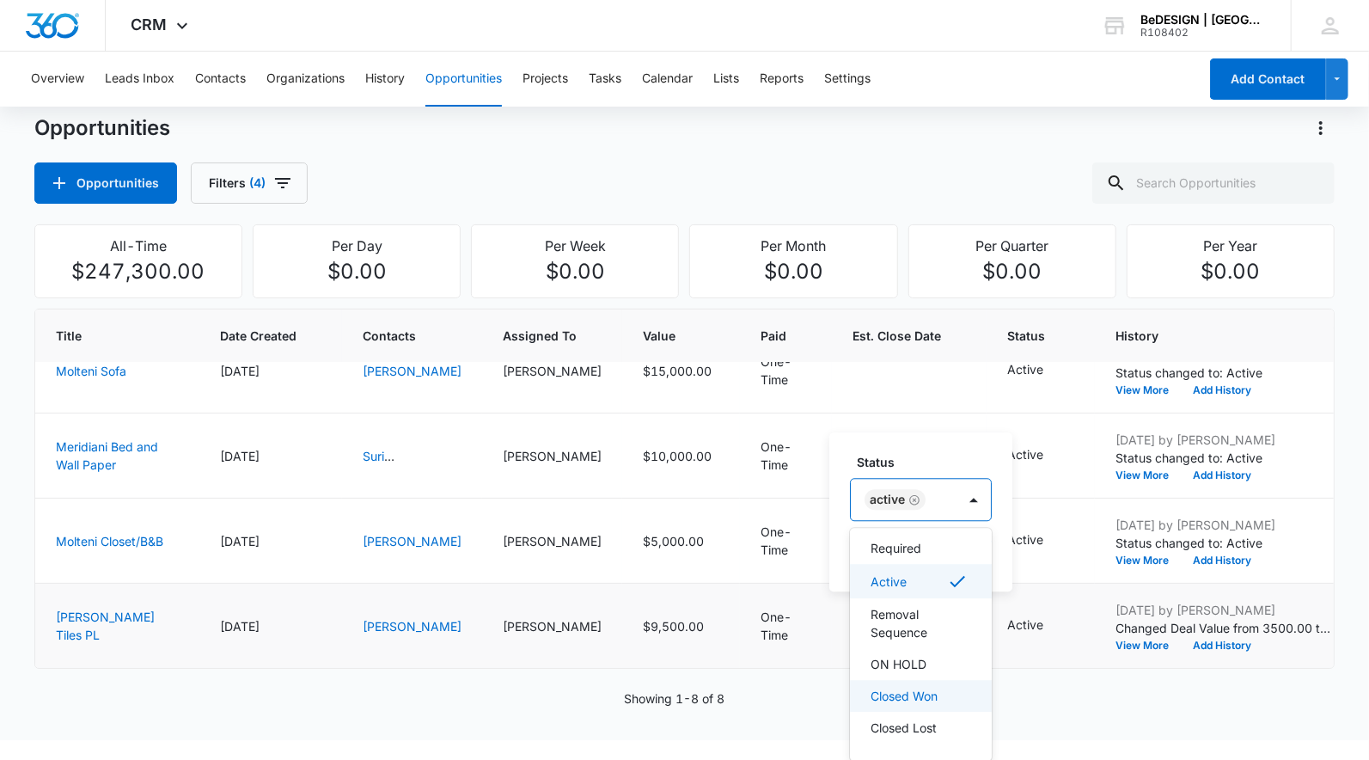
click at [932, 696] on p "Closed Won" at bounding box center [904, 696] width 67 height 18
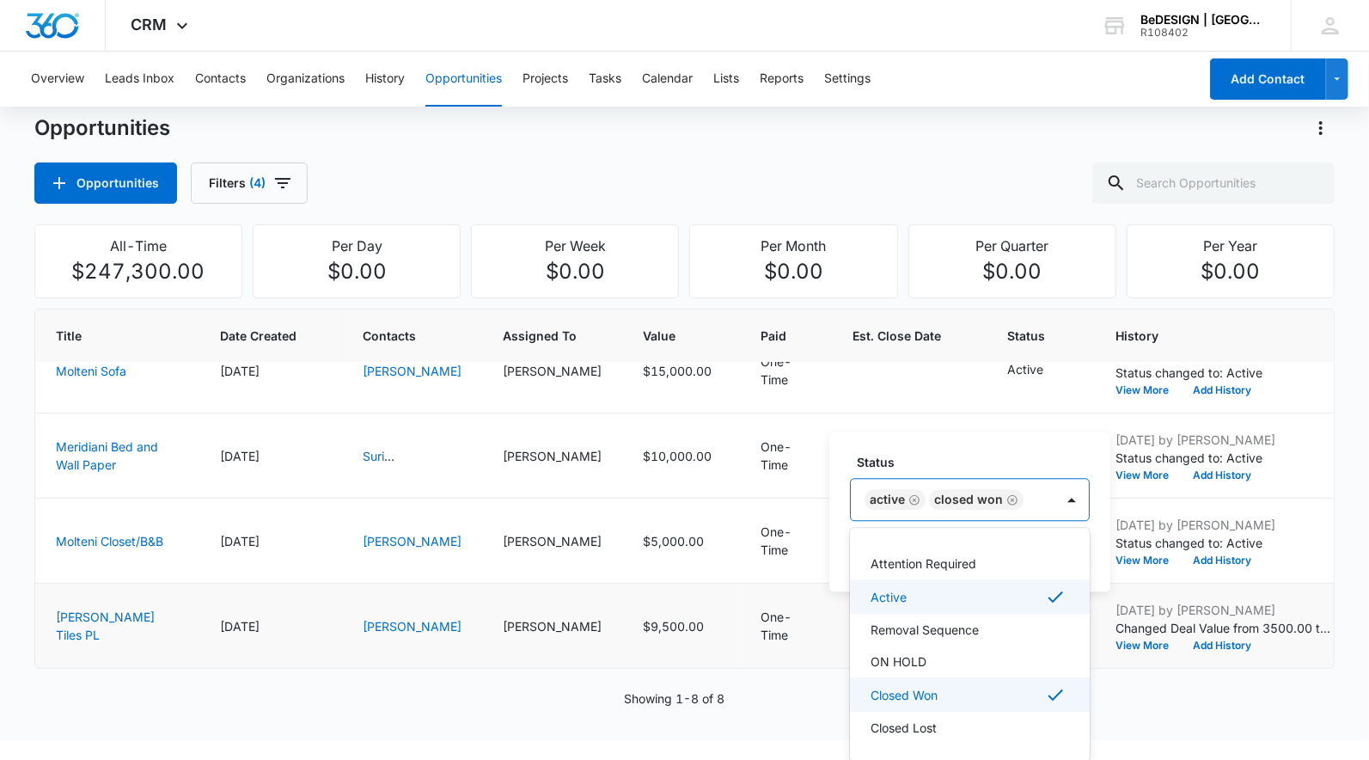
scroll to position [29, 0]
click at [959, 597] on div "Active" at bounding box center [968, 596] width 195 height 21
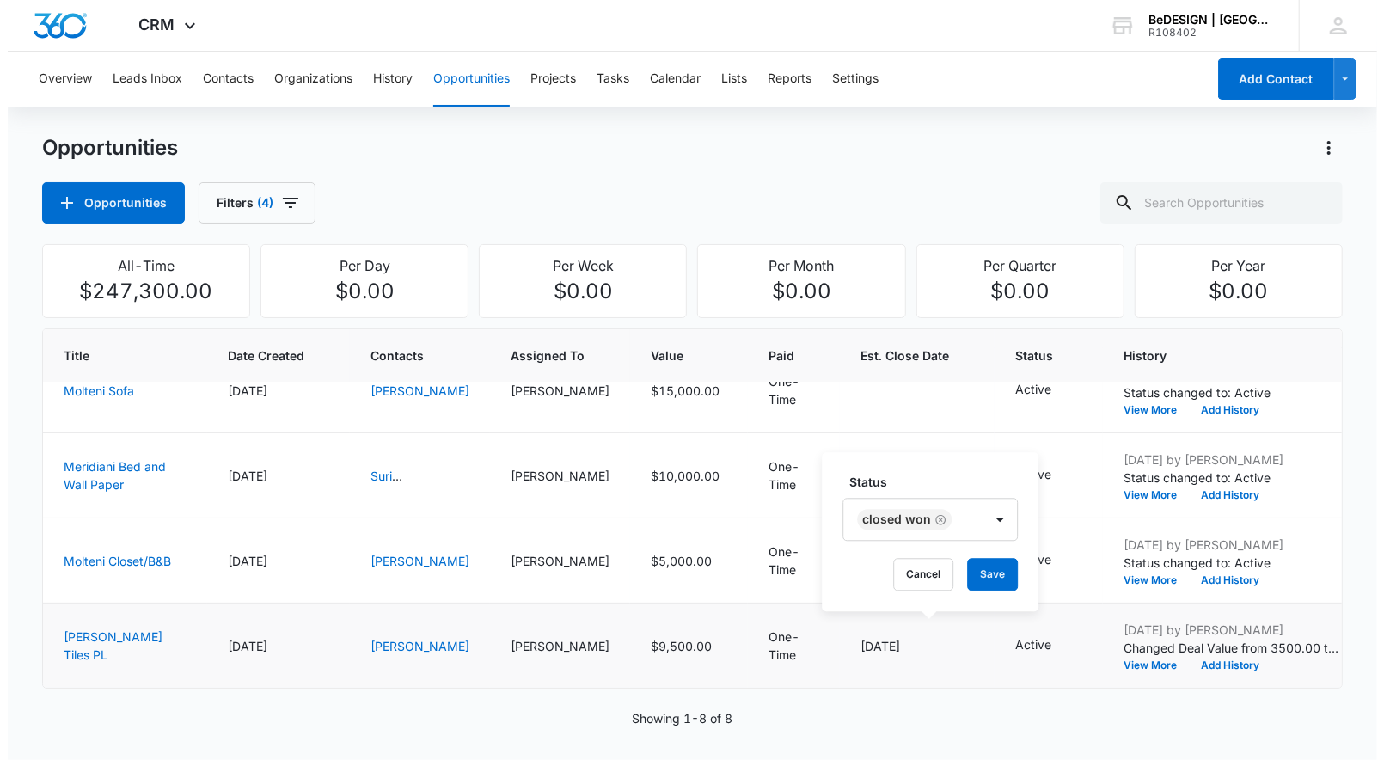
scroll to position [0, 0]
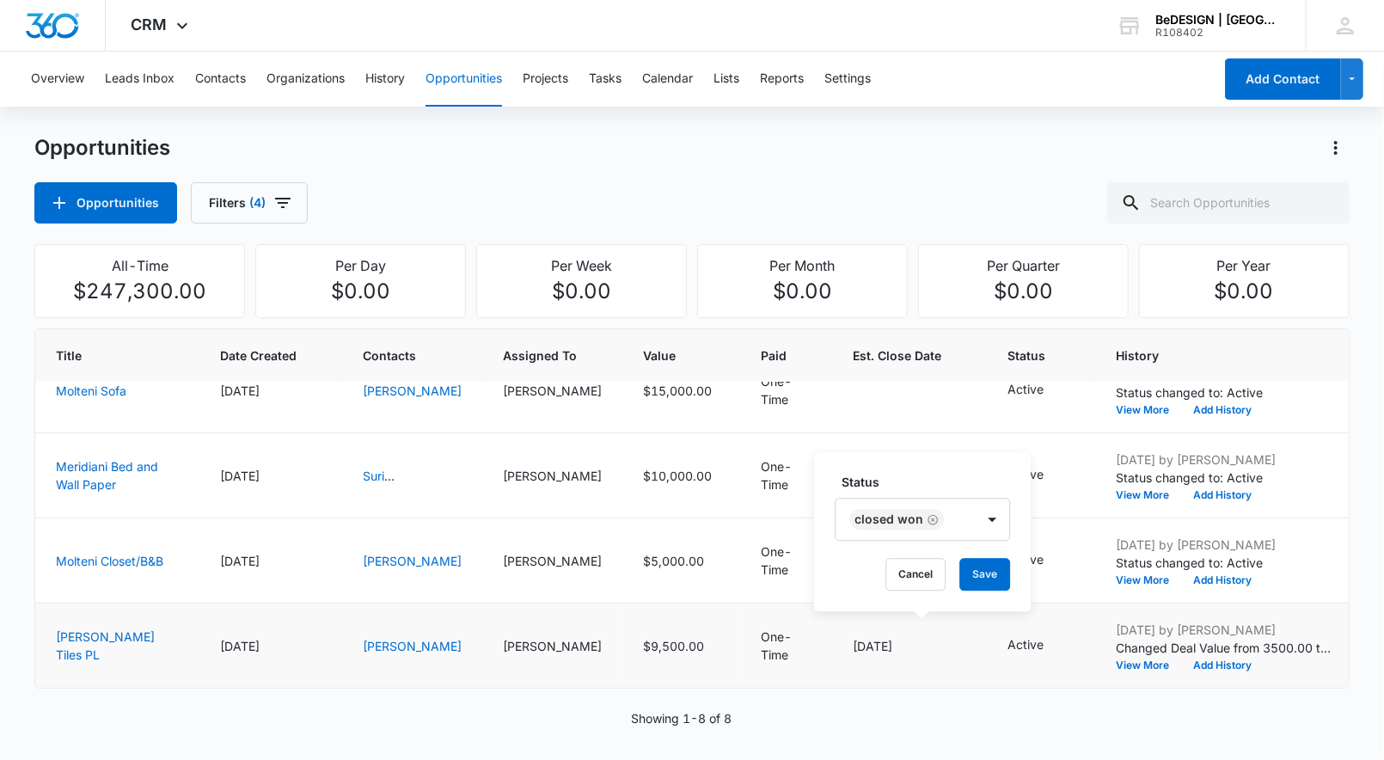
click at [972, 462] on div "Status Closed Won Cancel Save" at bounding box center [922, 531] width 217 height 159
click at [979, 576] on button "Save" at bounding box center [984, 574] width 51 height 33
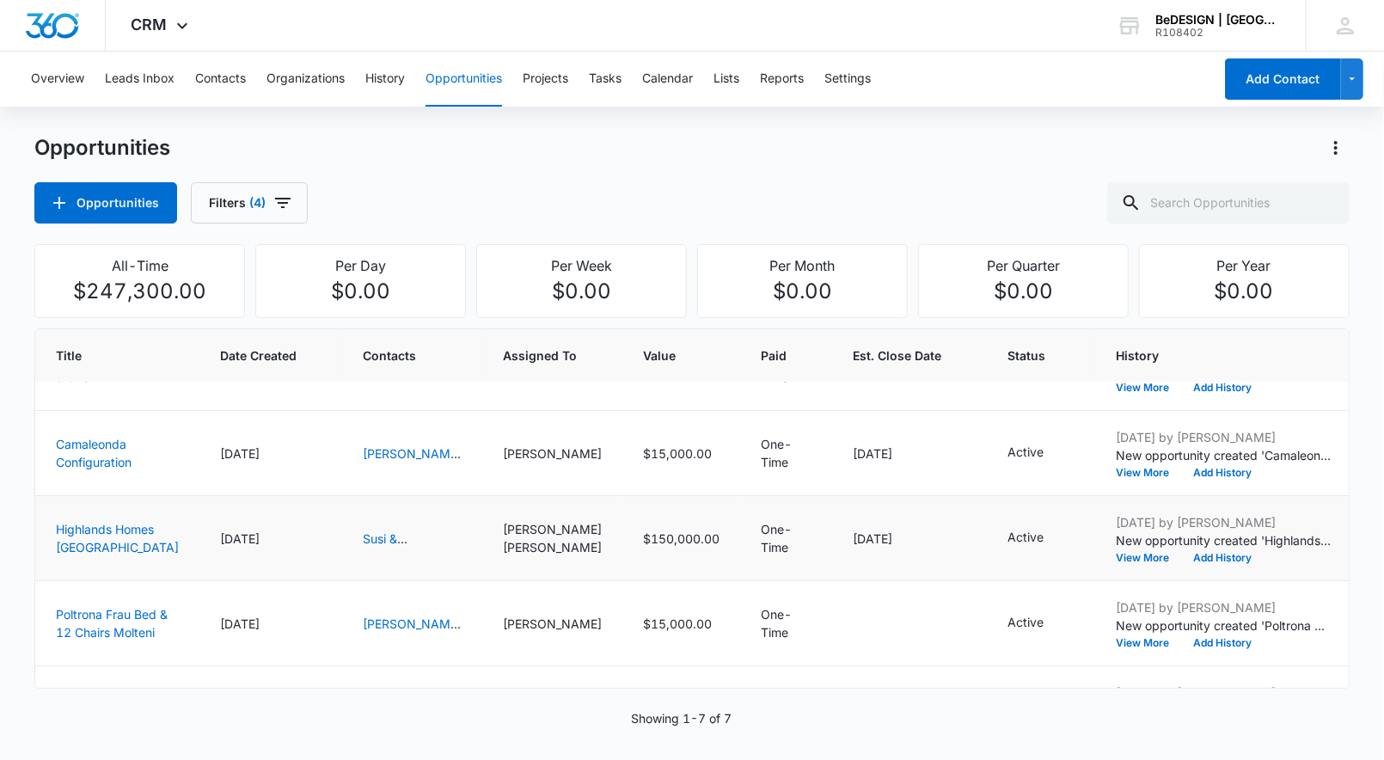
scroll to position [0, 7]
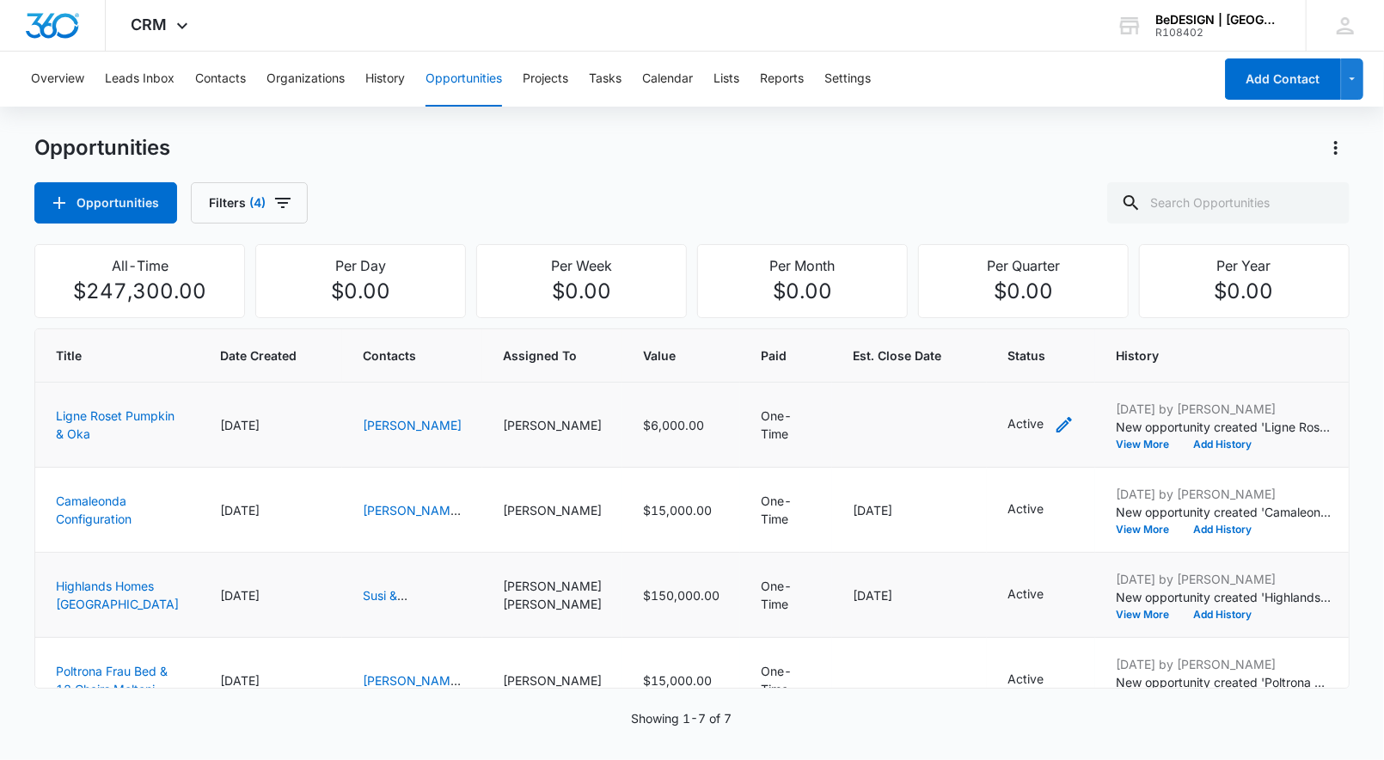
click at [1054, 416] on icon "- - Select to Edit Field" at bounding box center [1064, 424] width 21 height 21
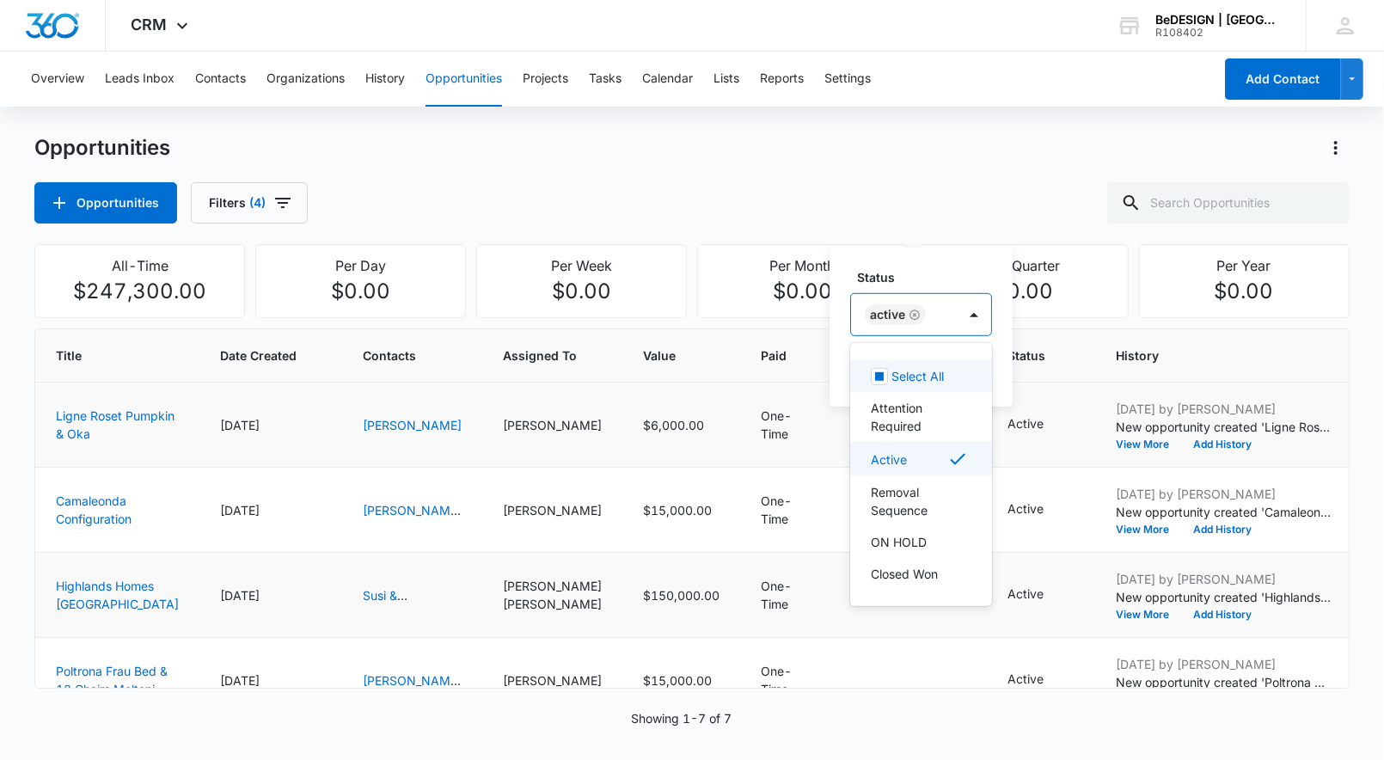
click at [942, 326] on div "Active" at bounding box center [904, 314] width 106 height 41
drag, startPoint x: 934, startPoint y: 535, endPoint x: 907, endPoint y: 415, distance: 122.6
click at [907, 415] on div "Select All Attention Required Active Removal Sequence ON HOLD Closed Won Closed…" at bounding box center [921, 475] width 142 height 236
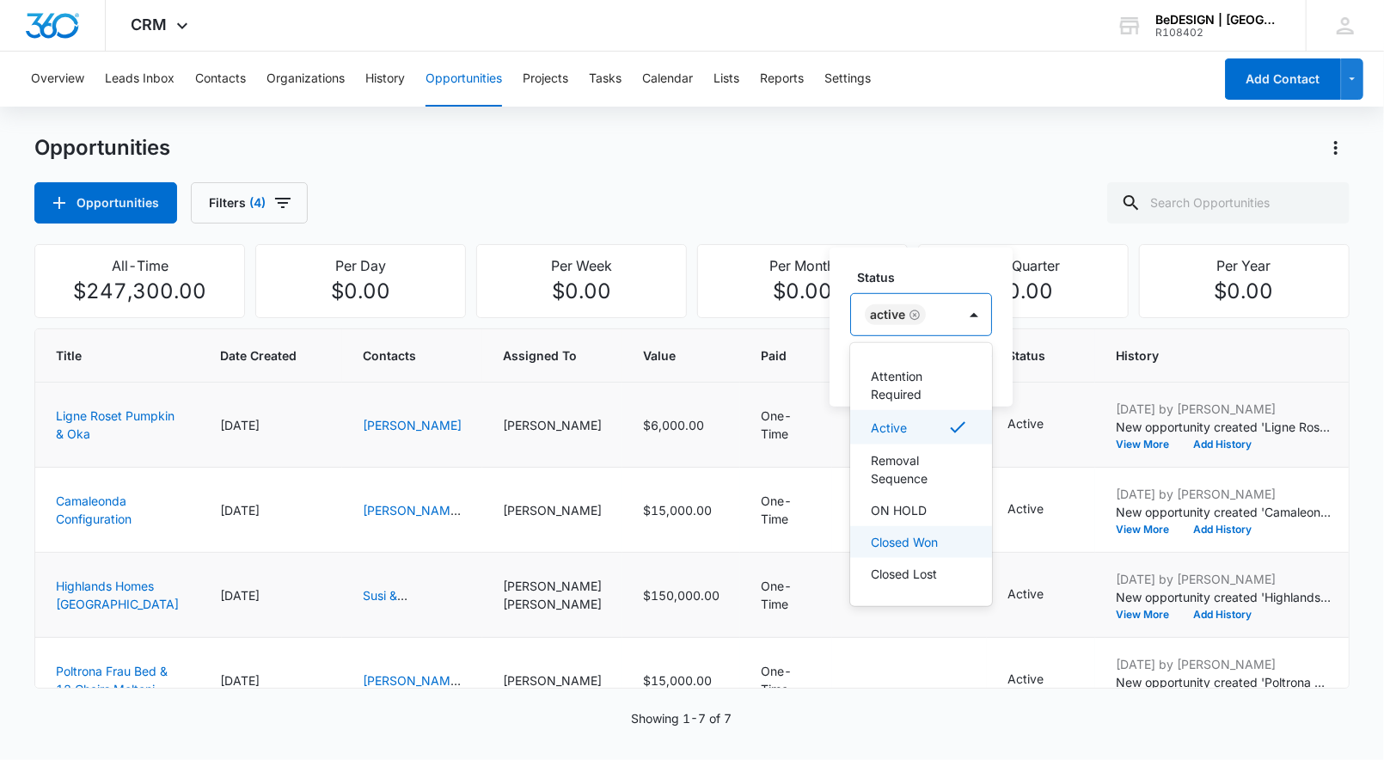
drag, startPoint x: 907, startPoint y: 415, endPoint x: 953, endPoint y: 543, distance: 136.2
click at [953, 543] on div "Select All Attention Required Active Removal Sequence ON HOLD Closed Won Closed…" at bounding box center [921, 475] width 142 height 236
click at [953, 543] on div "Closed Won" at bounding box center [921, 542] width 142 height 32
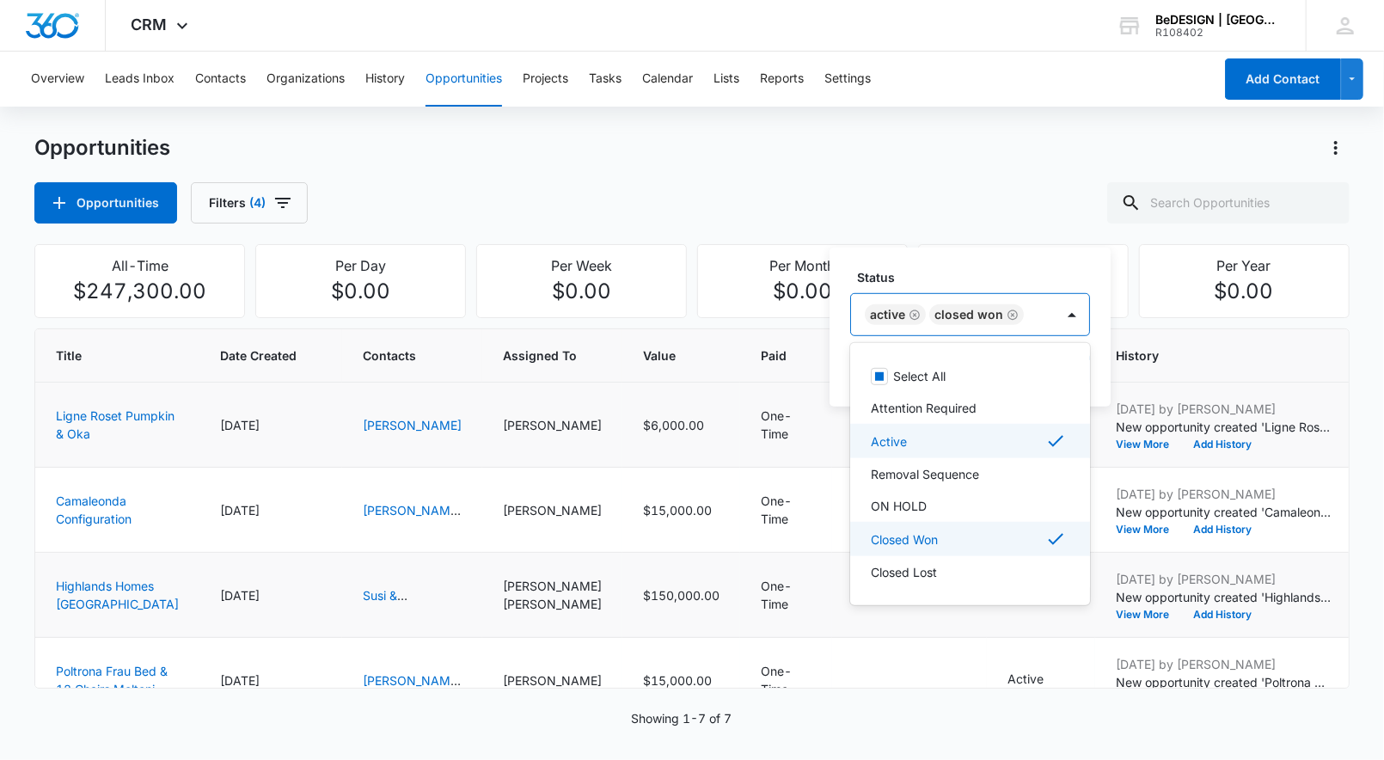
scroll to position [0, 0]
click at [915, 316] on icon "Remove Active" at bounding box center [915, 314] width 12 height 13
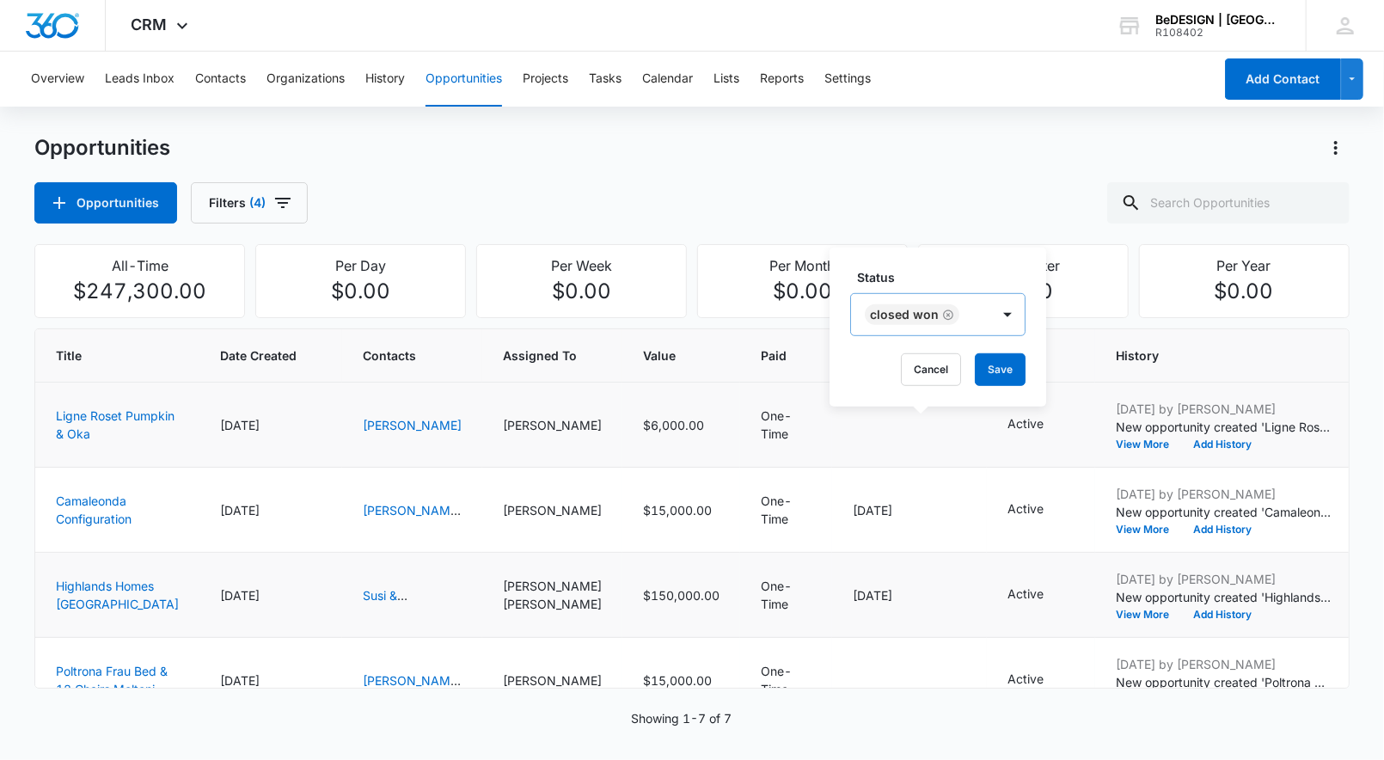
click at [920, 277] on label "Status" at bounding box center [944, 277] width 175 height 18
click at [998, 371] on button "Save" at bounding box center [1000, 369] width 51 height 33
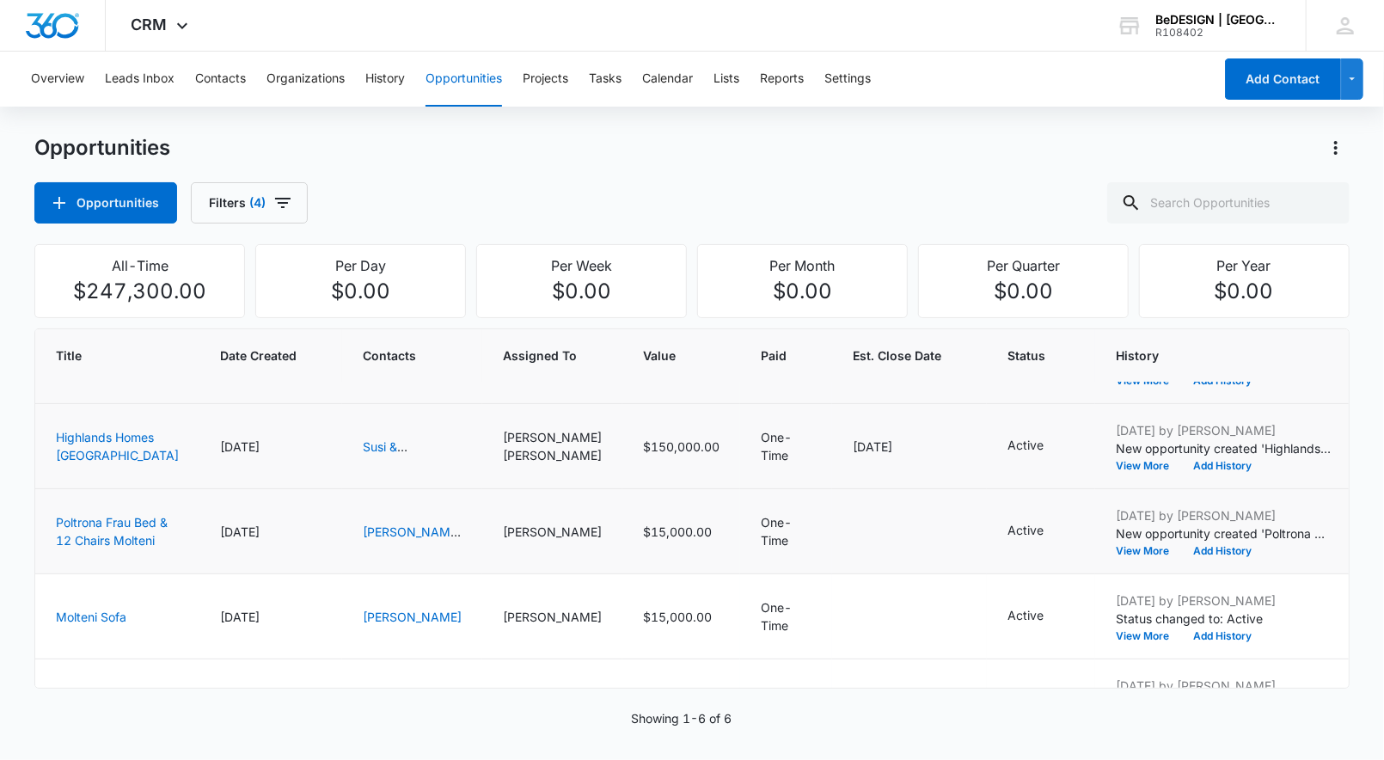
scroll to position [145, 7]
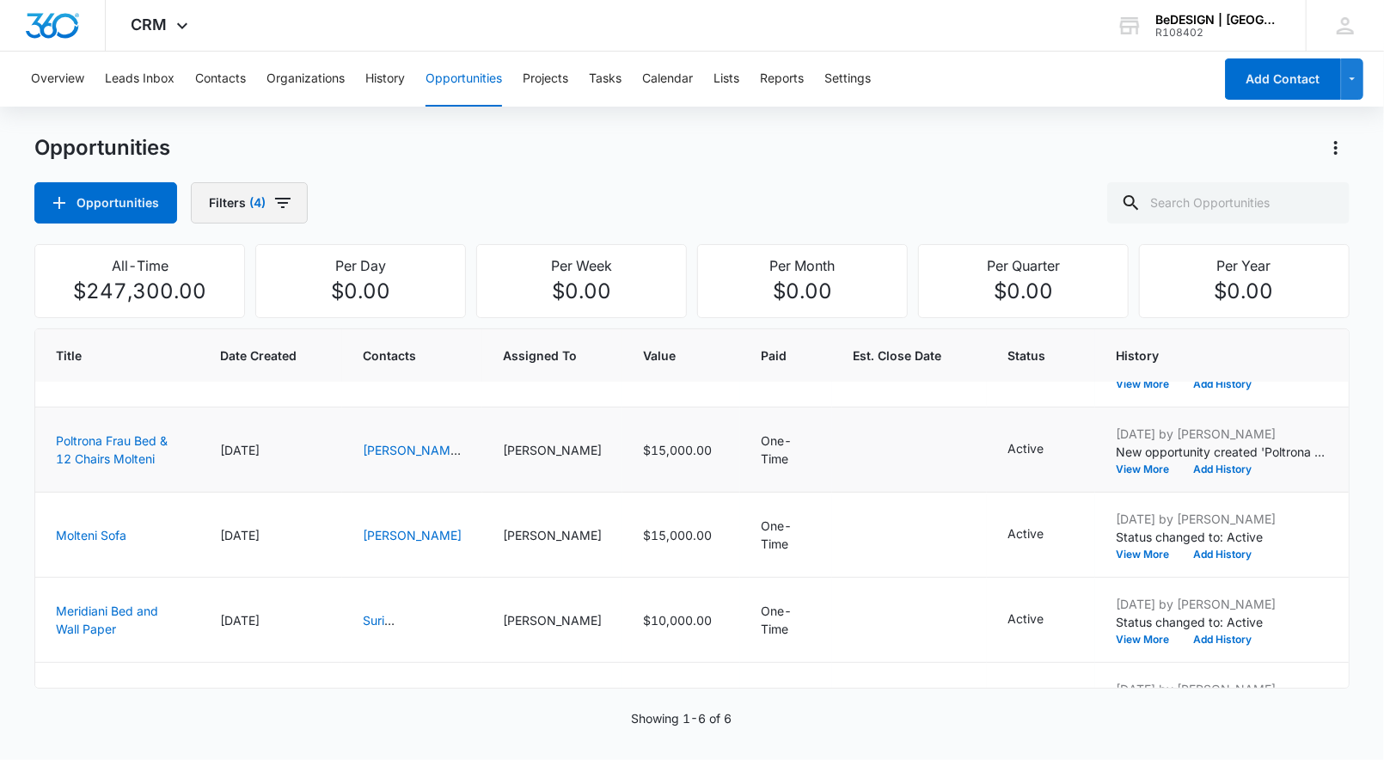
drag, startPoint x: 286, startPoint y: 217, endPoint x: 230, endPoint y: 200, distance: 59.3
click at [283, 217] on button "Filters (4)" at bounding box center [249, 202] width 117 height 41
click at [392, 304] on icon "Show Assigned To filters" at bounding box center [393, 310] width 21 height 21
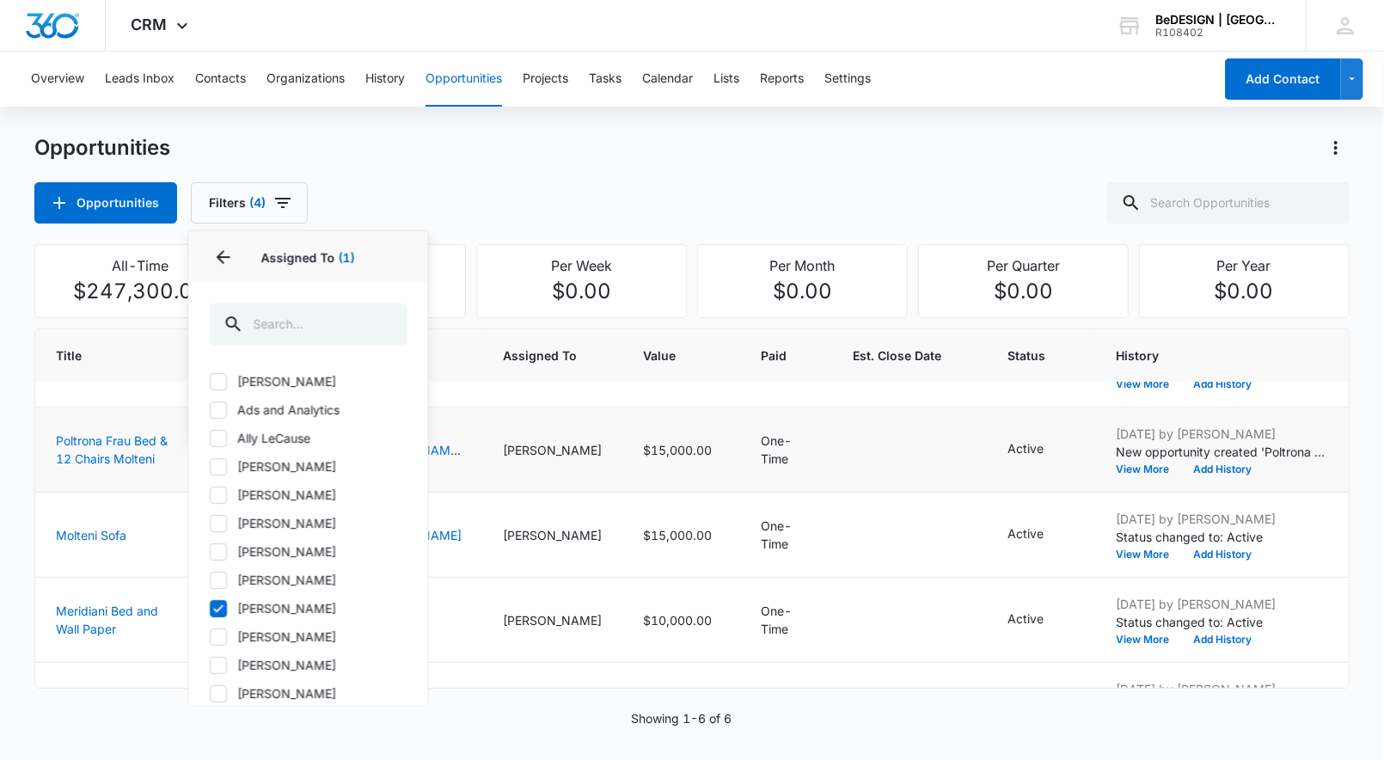
click at [221, 610] on icon at bounding box center [218, 608] width 15 height 15
click at [211, 609] on input "[PERSON_NAME]" at bounding box center [210, 608] width 1 height 1
checkbox input "false"
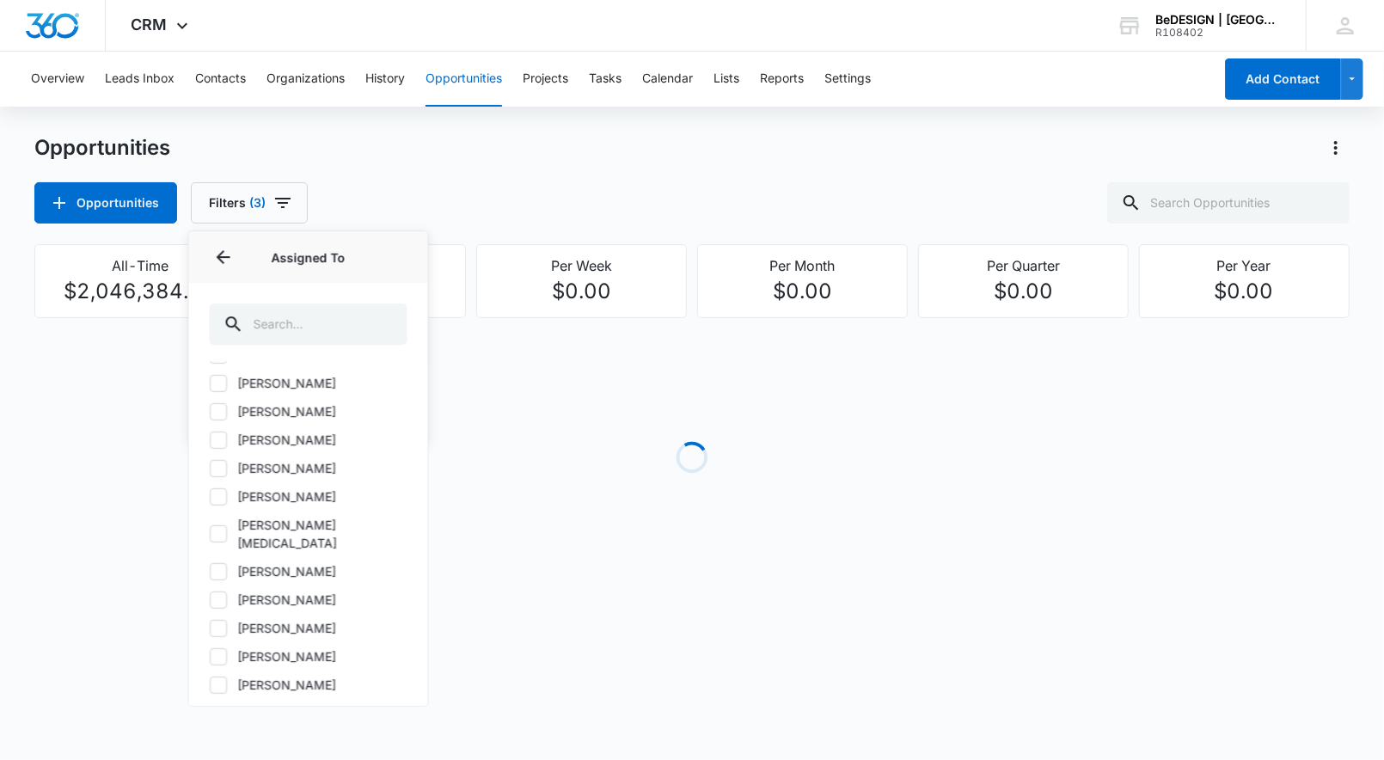
scroll to position [0, 0]
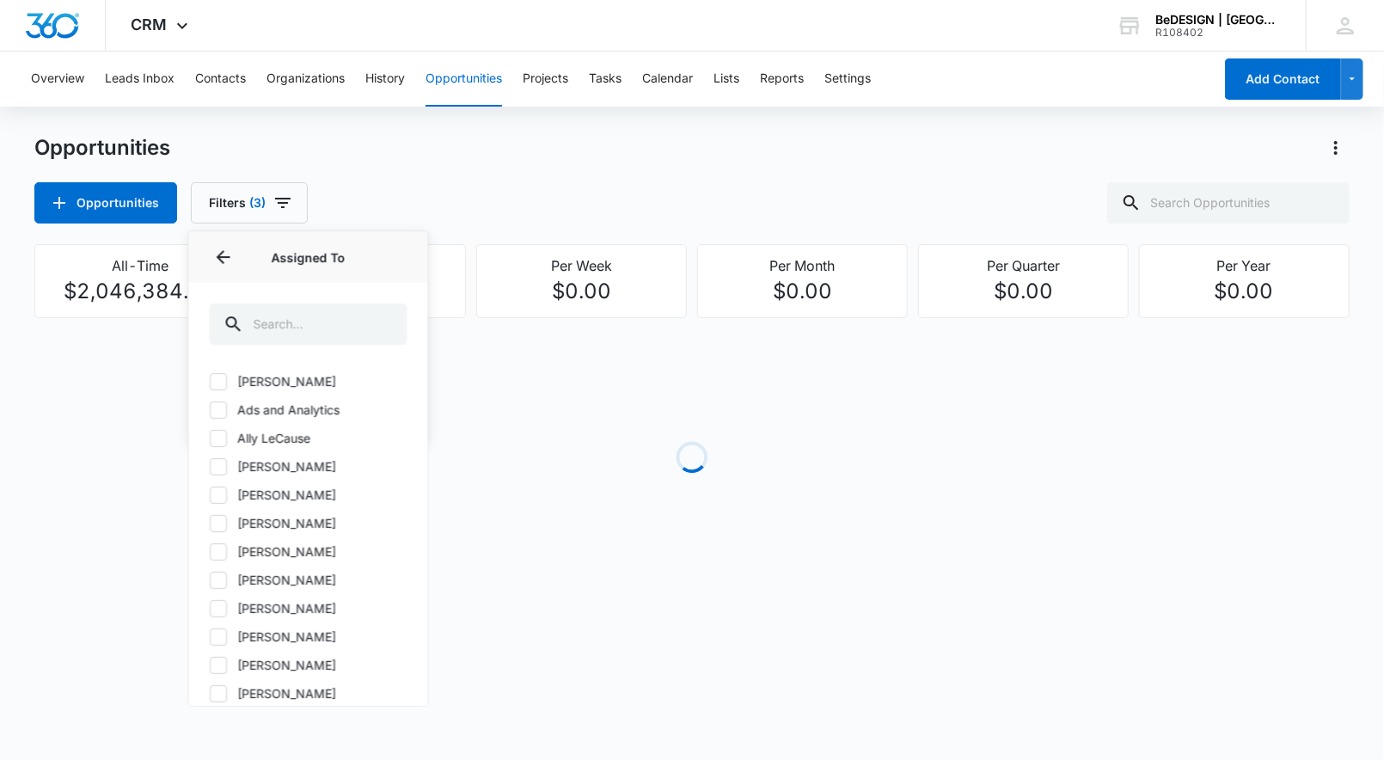
click at [224, 556] on icon at bounding box center [218, 551] width 15 height 15
click at [211, 552] on input "[PERSON_NAME]" at bounding box center [210, 551] width 1 height 1
checkbox input "true"
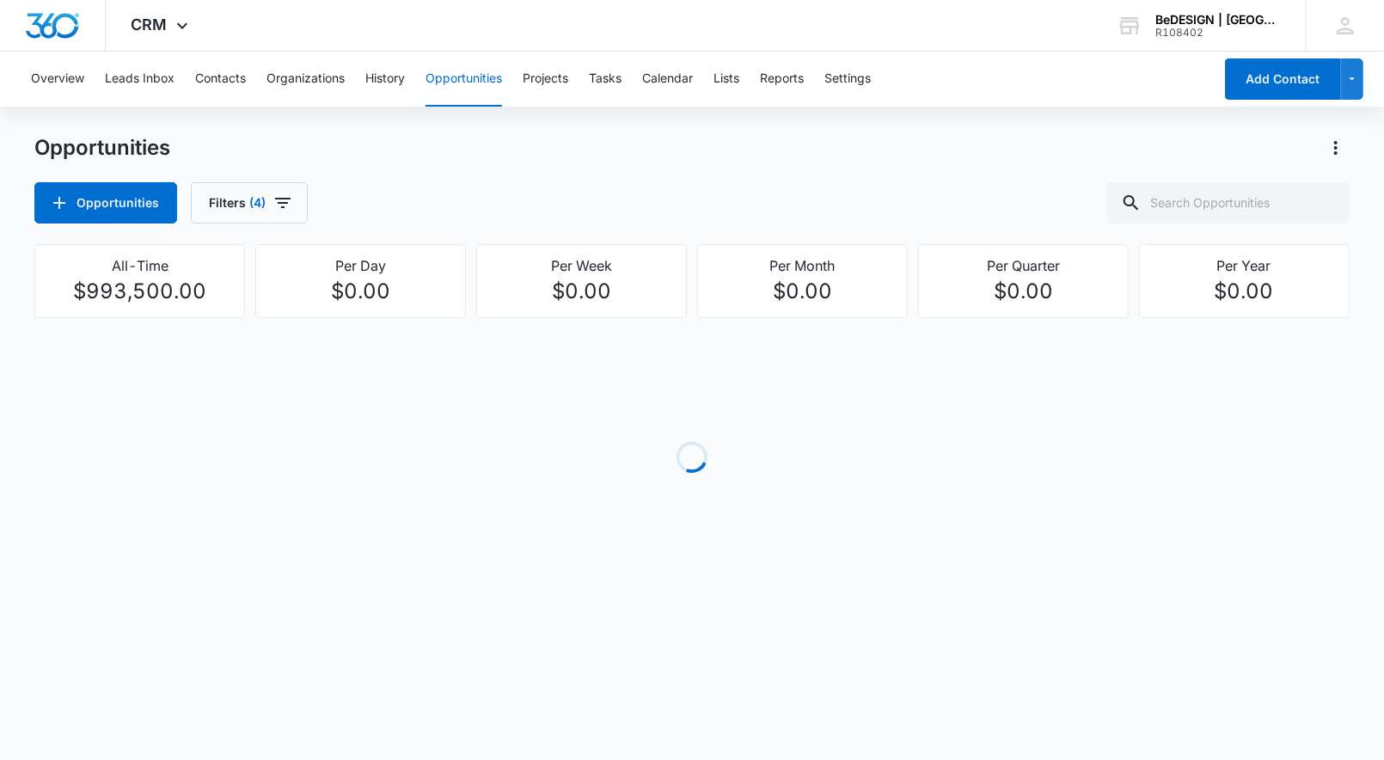
click at [933, 178] on div "Opportunities Opportunities Filters (4)" at bounding box center [691, 178] width 1315 height 89
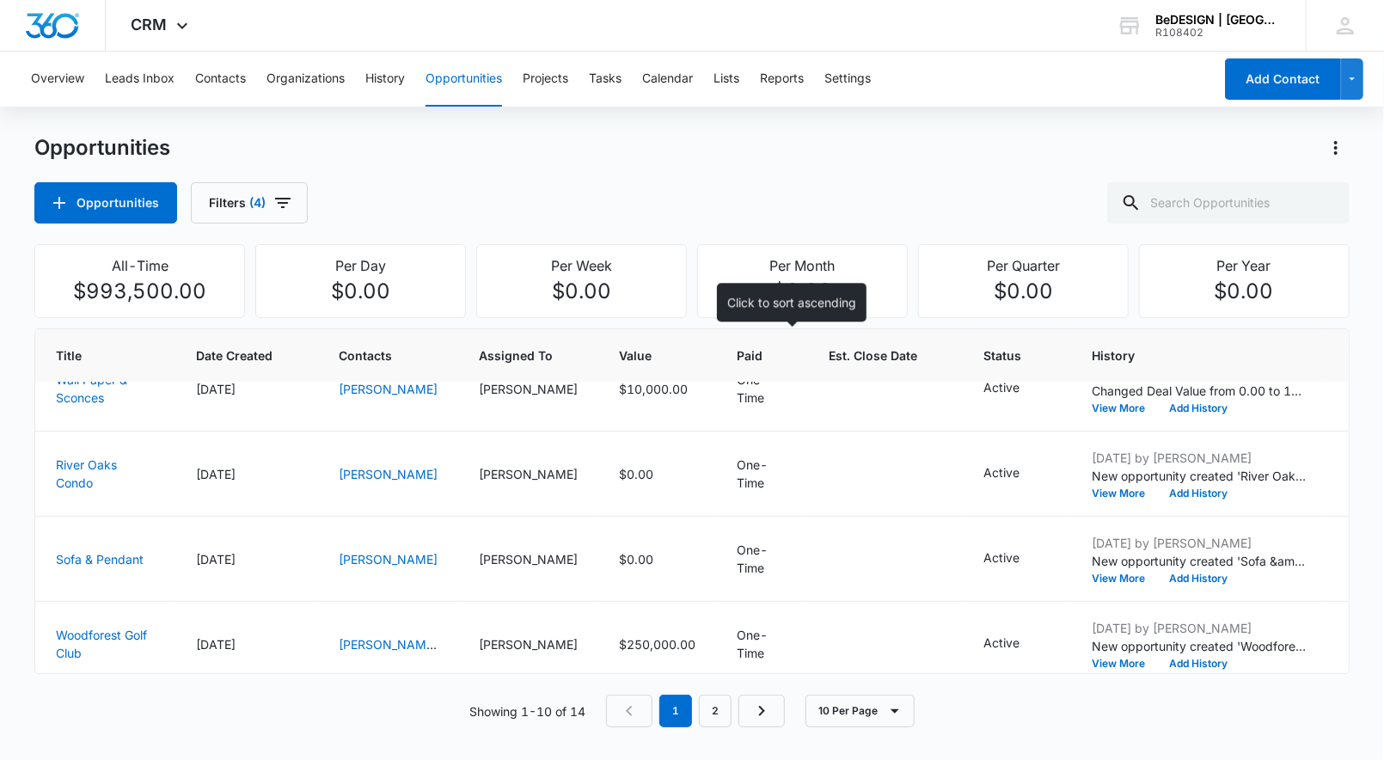
scroll to position [0, 7]
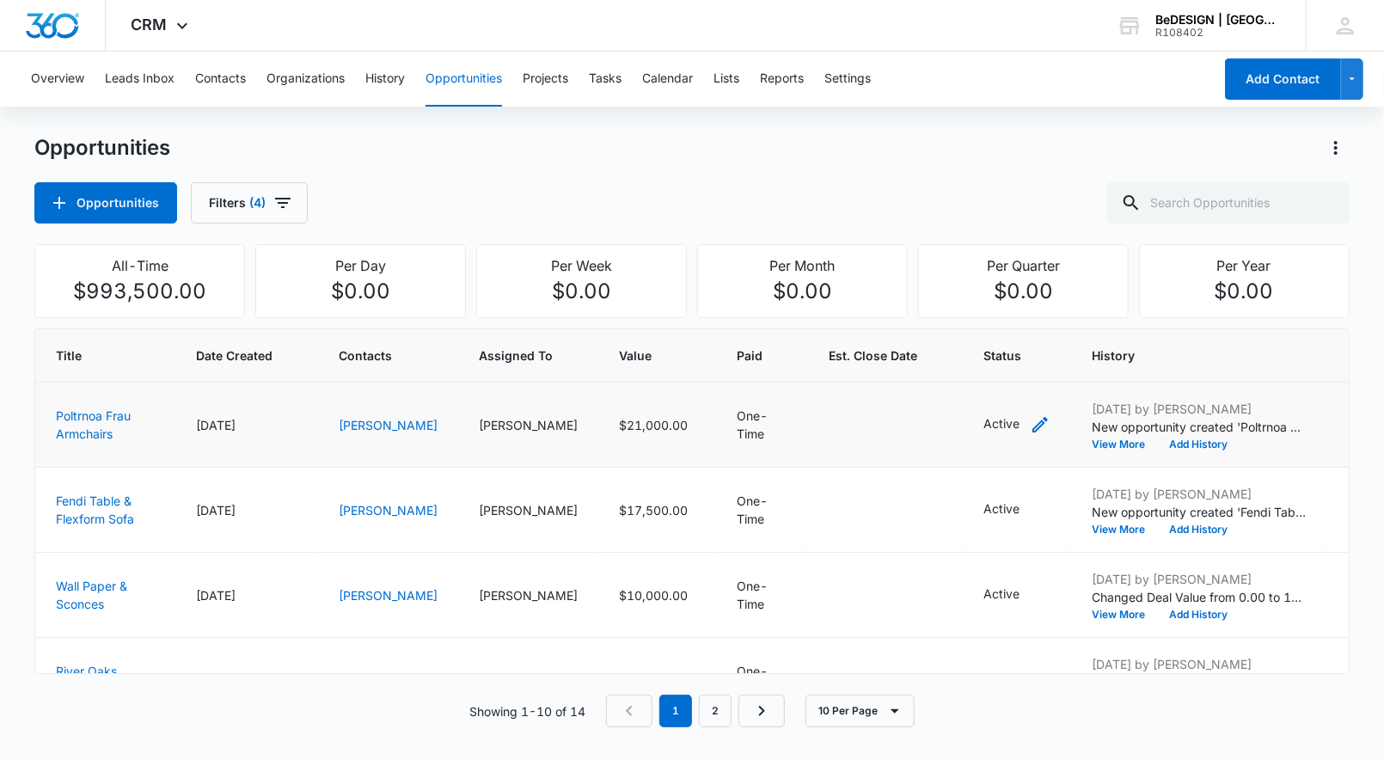
click at [1030, 426] on icon "- - Select to Edit Field" at bounding box center [1040, 424] width 21 height 21
click at [922, 320] on icon "Remove Active" at bounding box center [917, 314] width 12 height 13
click at [940, 317] on div at bounding box center [945, 316] width 28 height 28
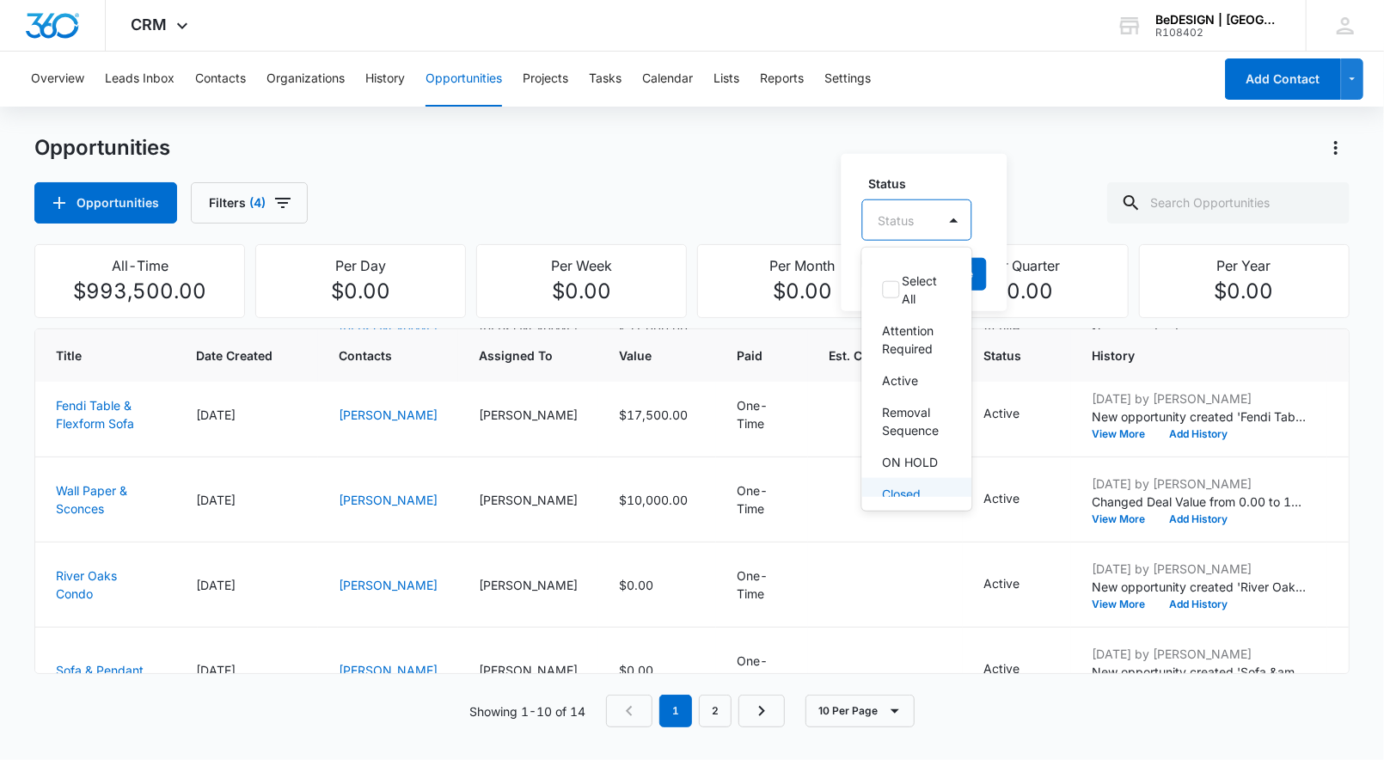
scroll to position [101, 0]
click at [903, 433] on p "Closed Won" at bounding box center [915, 419] width 65 height 36
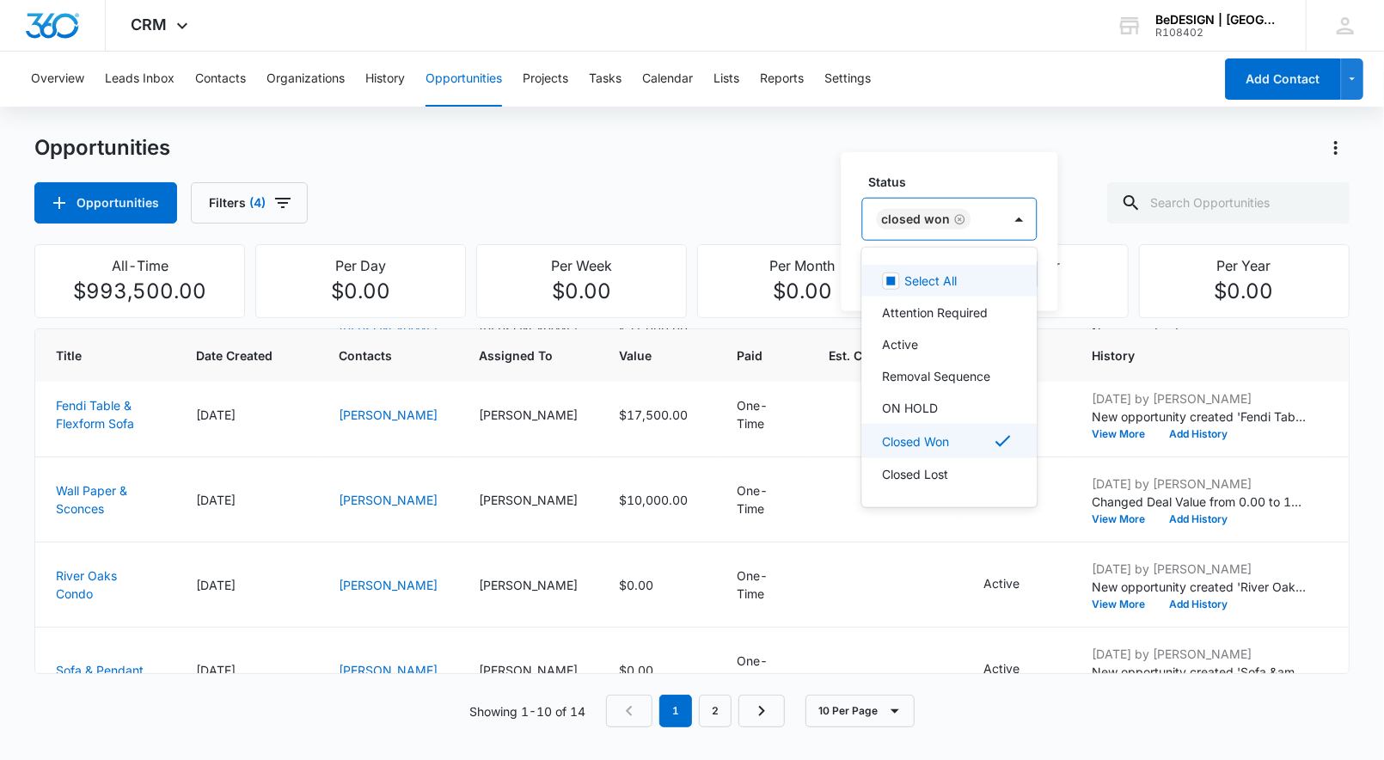
click at [959, 180] on label "Status" at bounding box center [956, 182] width 175 height 18
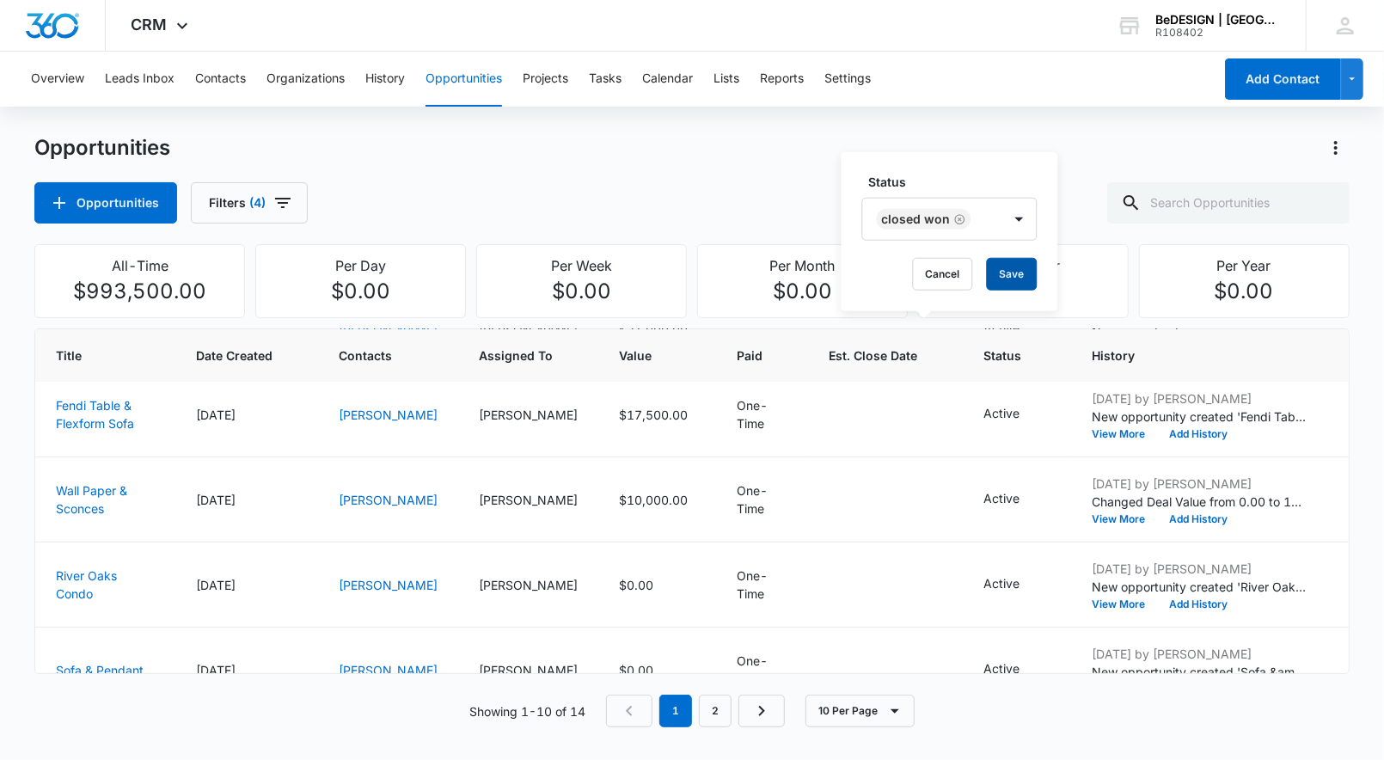
click at [1008, 273] on button "Save" at bounding box center [1012, 274] width 51 height 33
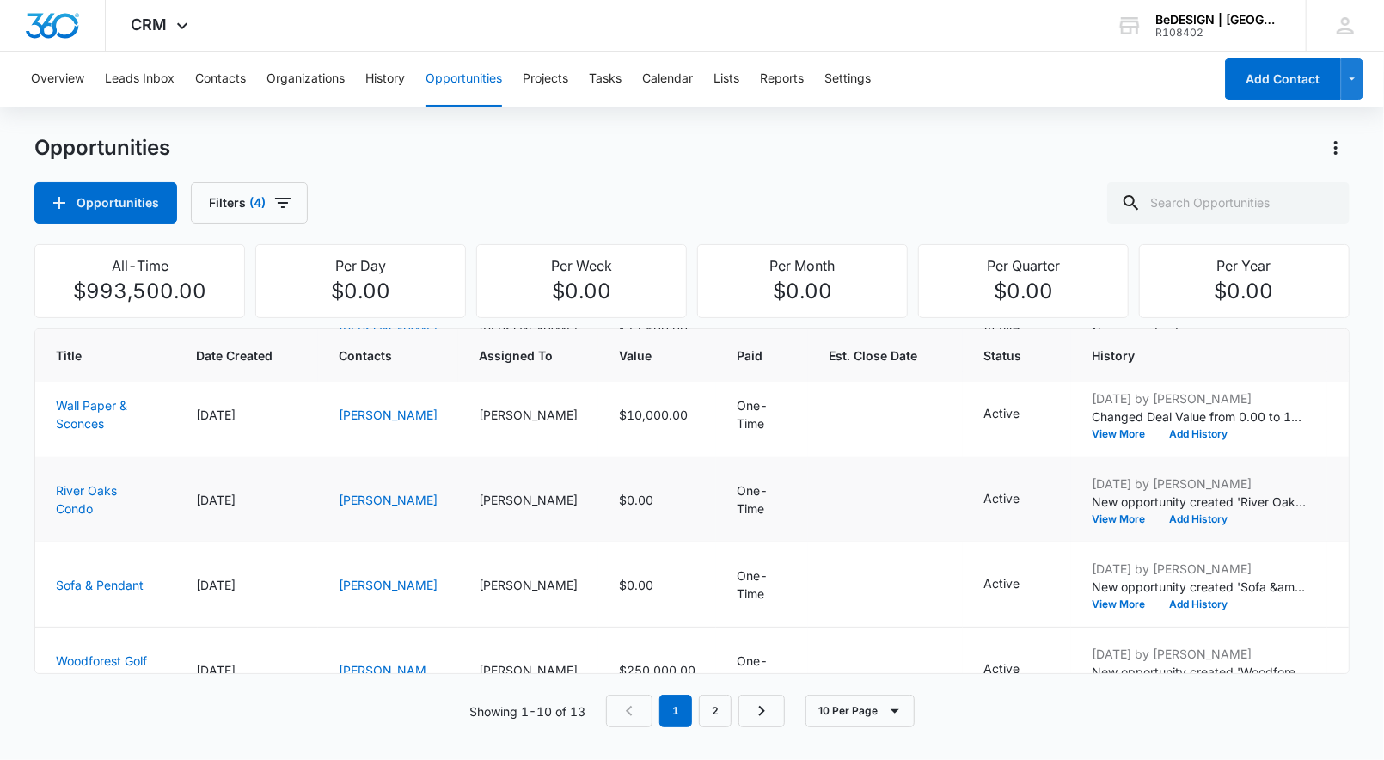
scroll to position [0, 7]
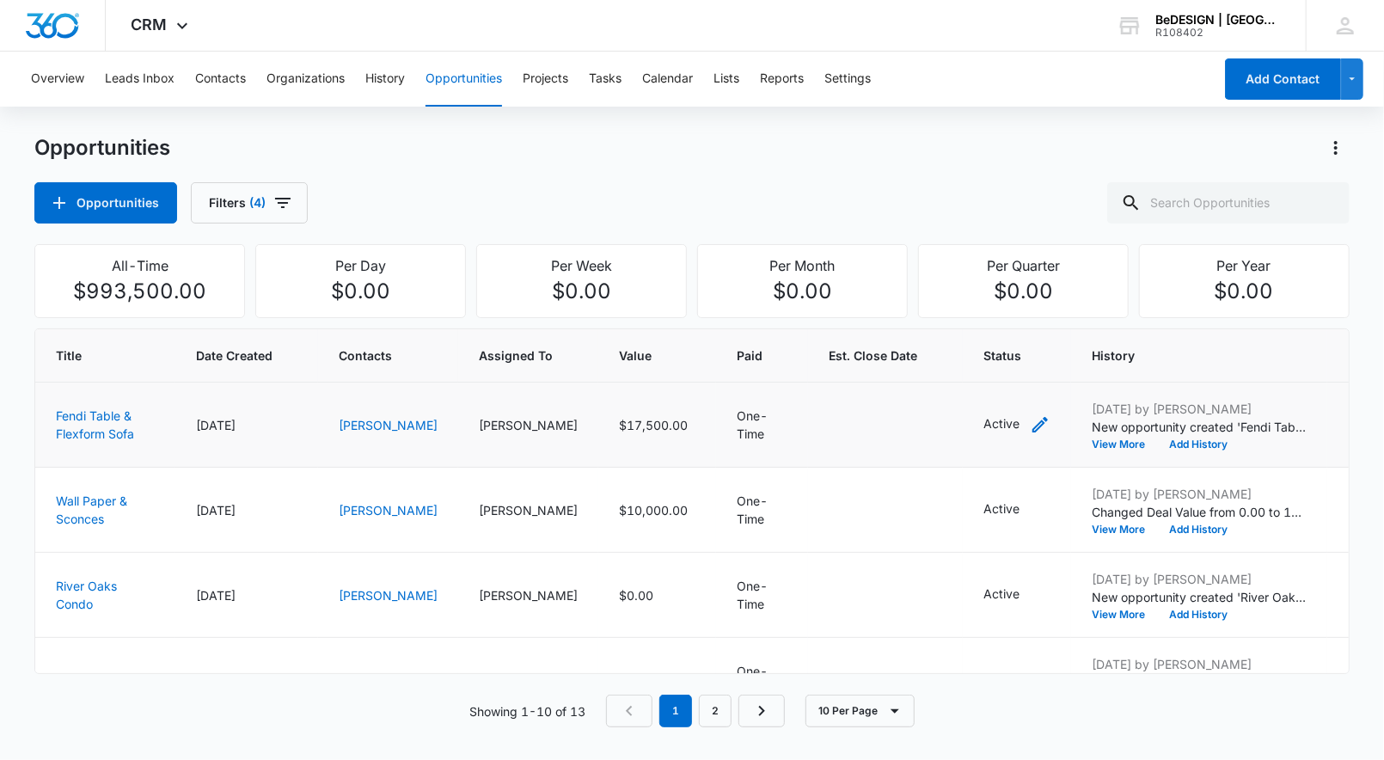
click at [1030, 419] on icon "- - Select to Edit Field" at bounding box center [1040, 424] width 21 height 21
click at [740, 206] on div "Opportunities Filters (4)" at bounding box center [691, 202] width 1315 height 41
click at [1032, 517] on icon "- - Select to Edit Field" at bounding box center [1039, 509] width 15 height 15
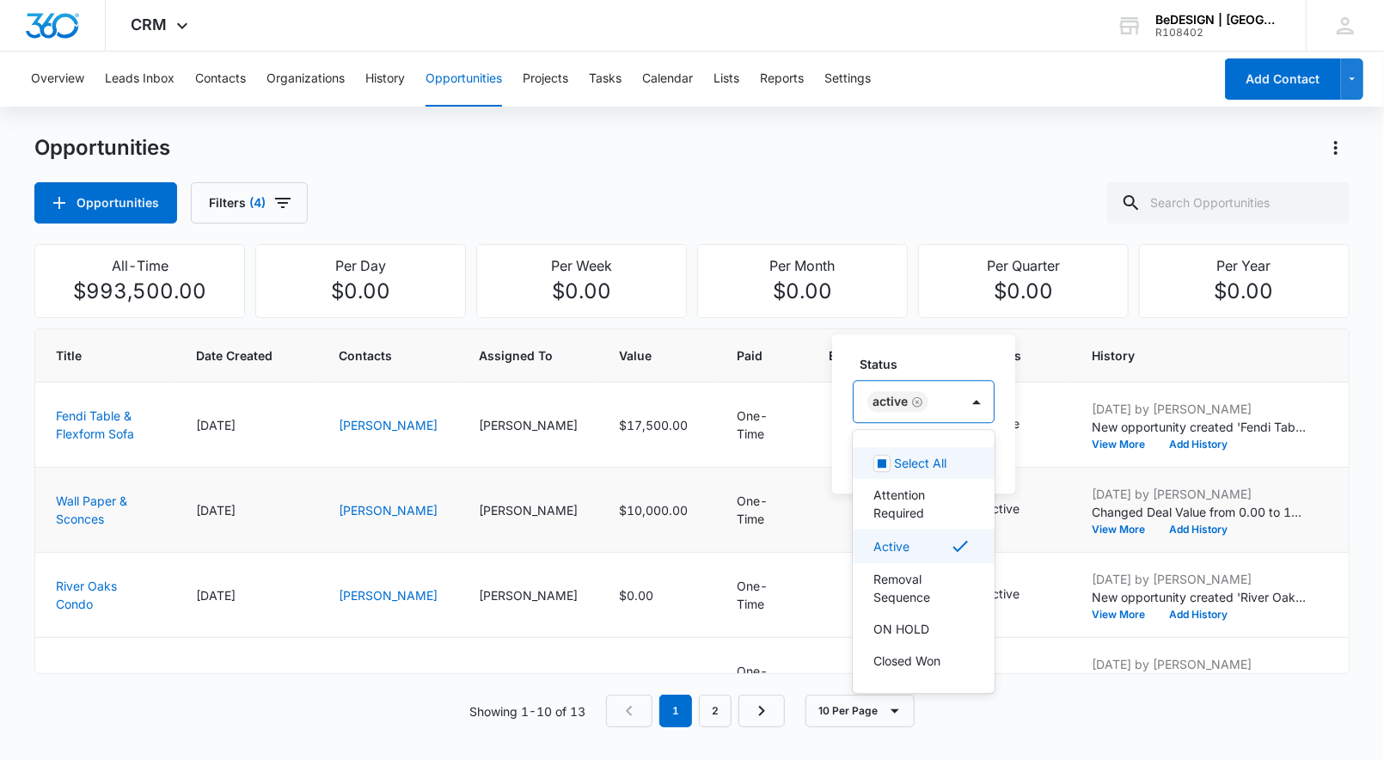
click at [916, 391] on div "Active" at bounding box center [907, 401] width 106 height 41
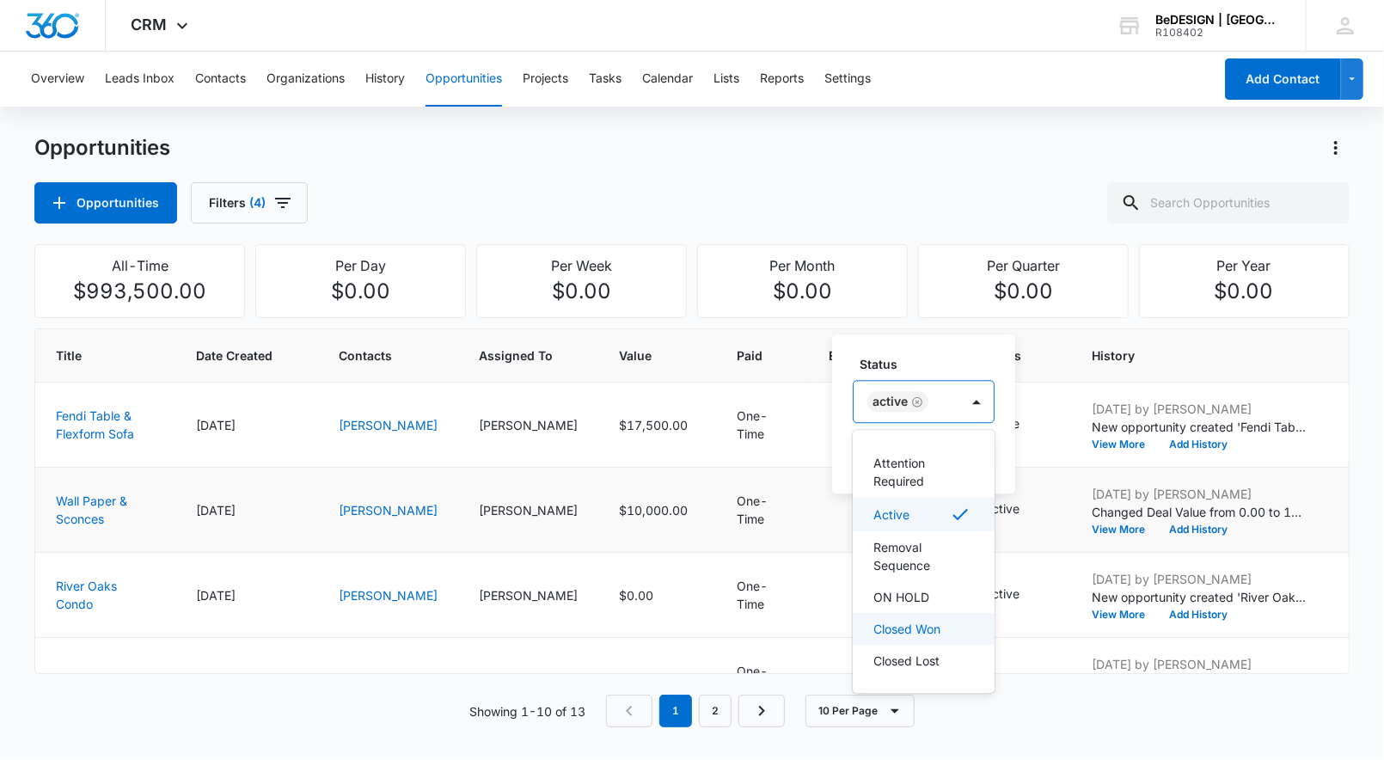
click at [925, 629] on p "Closed Won" at bounding box center [906, 629] width 67 height 18
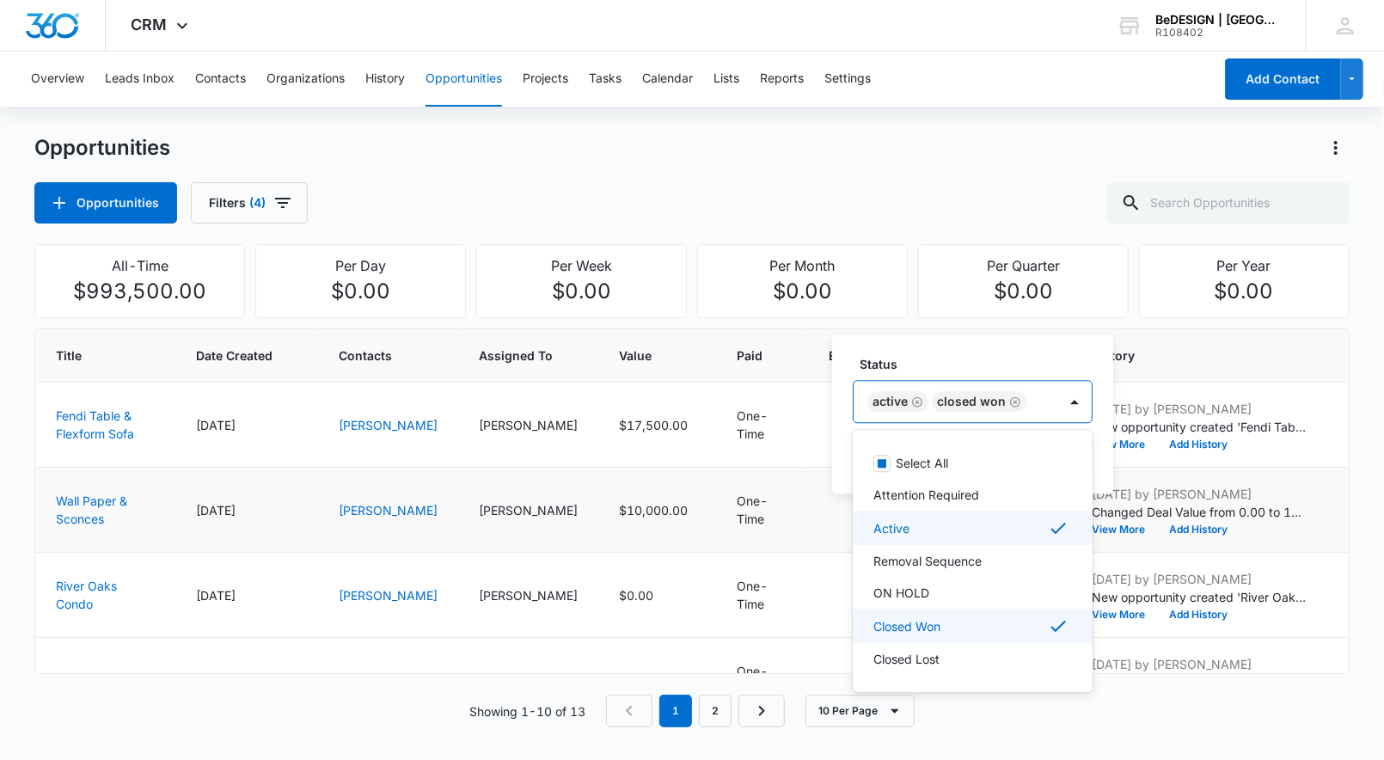
click at [946, 529] on div "Active" at bounding box center [970, 528] width 195 height 21
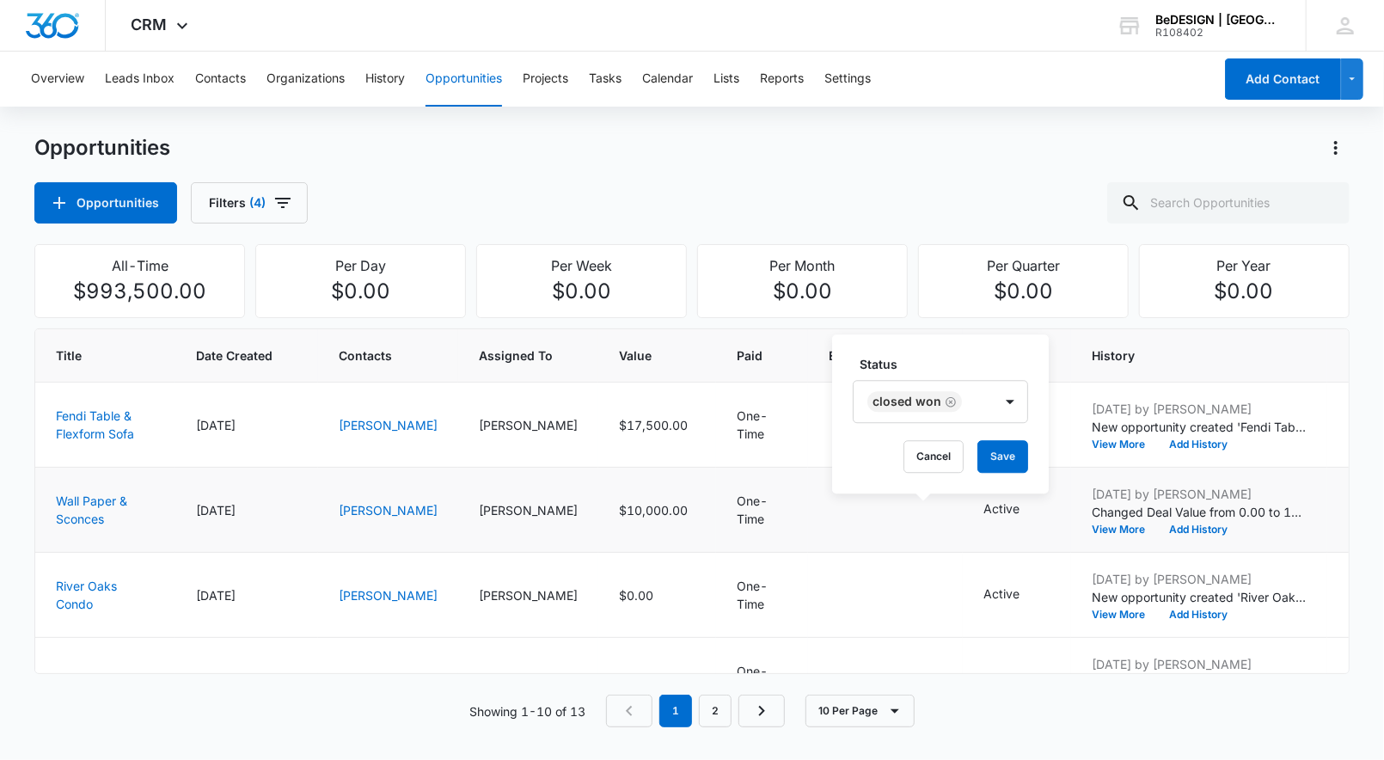
click at [932, 355] on label "Status" at bounding box center [947, 364] width 175 height 18
click at [993, 453] on button "Save" at bounding box center [1002, 456] width 51 height 33
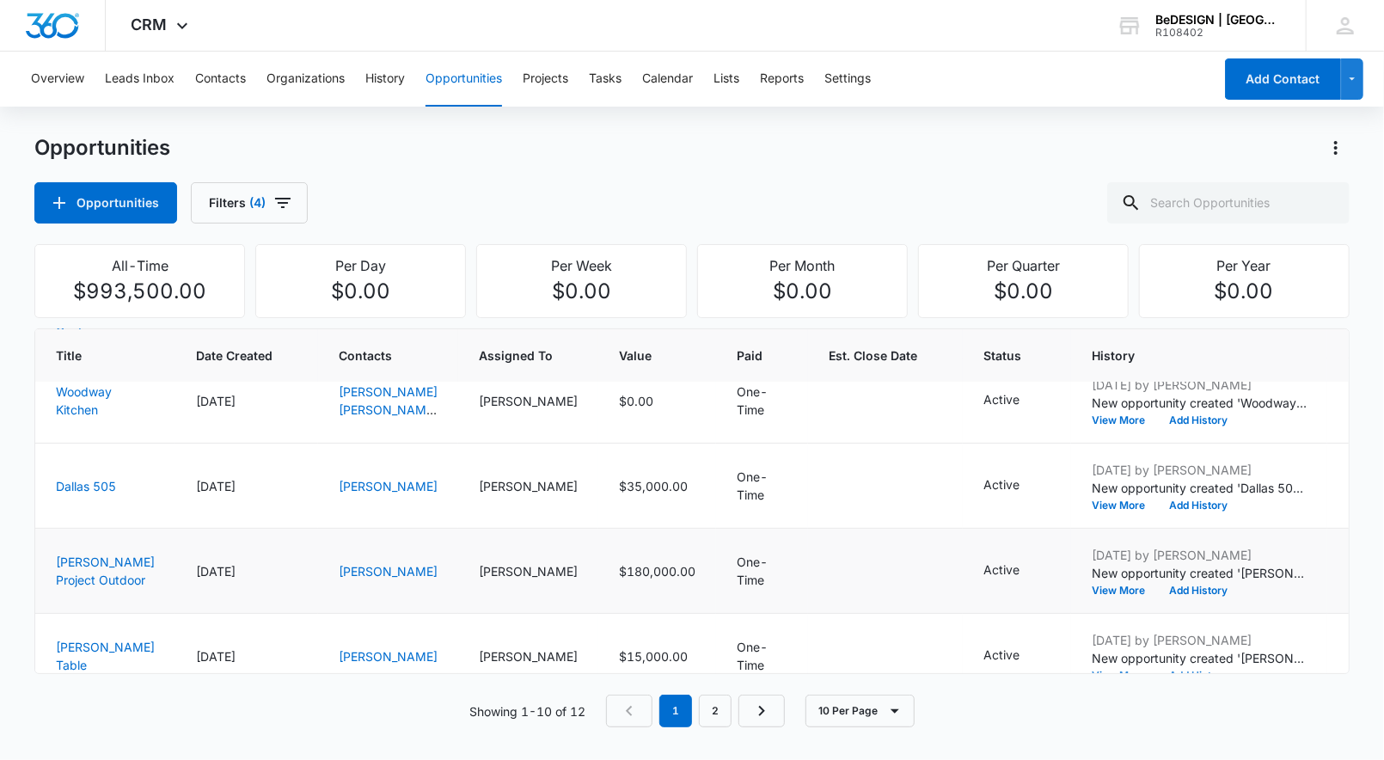
scroll to position [592, 7]
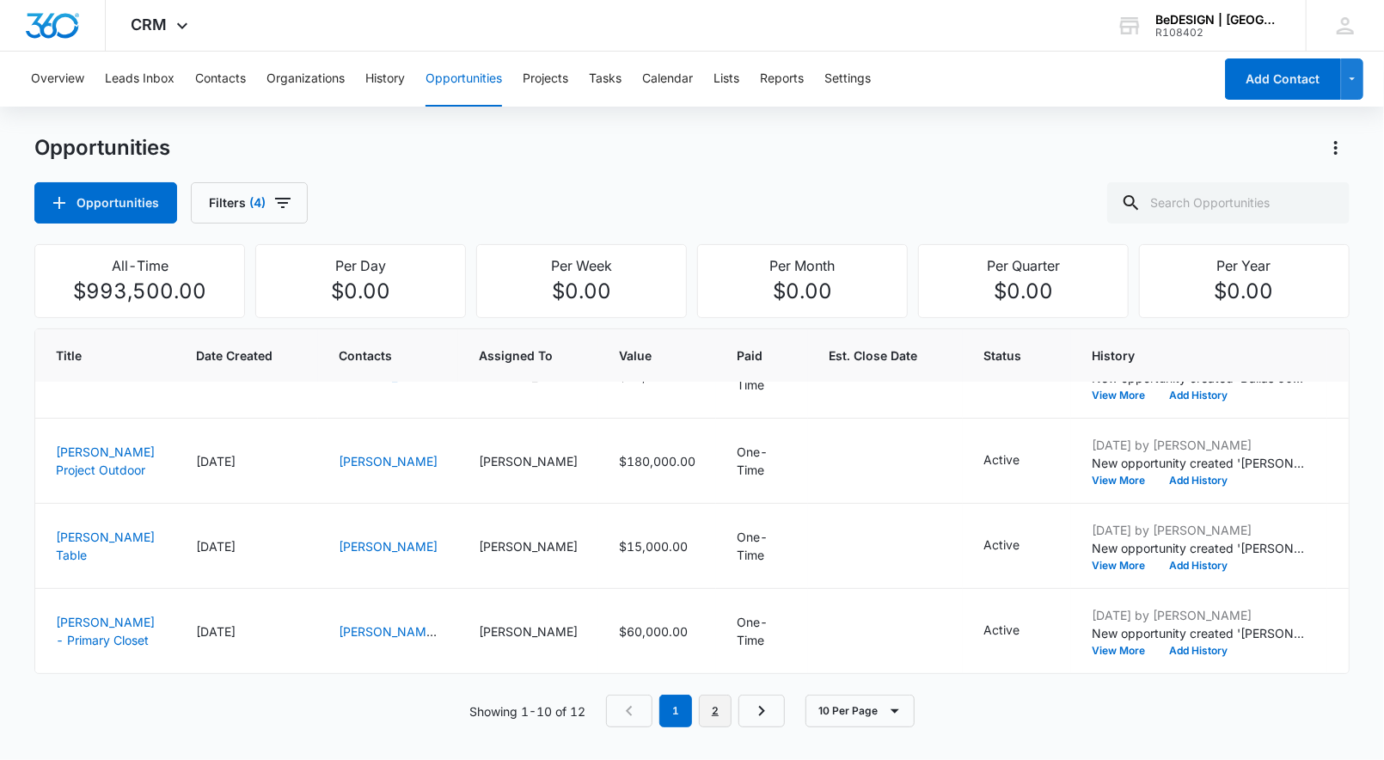
click at [711, 716] on link "2" at bounding box center [715, 711] width 33 height 33
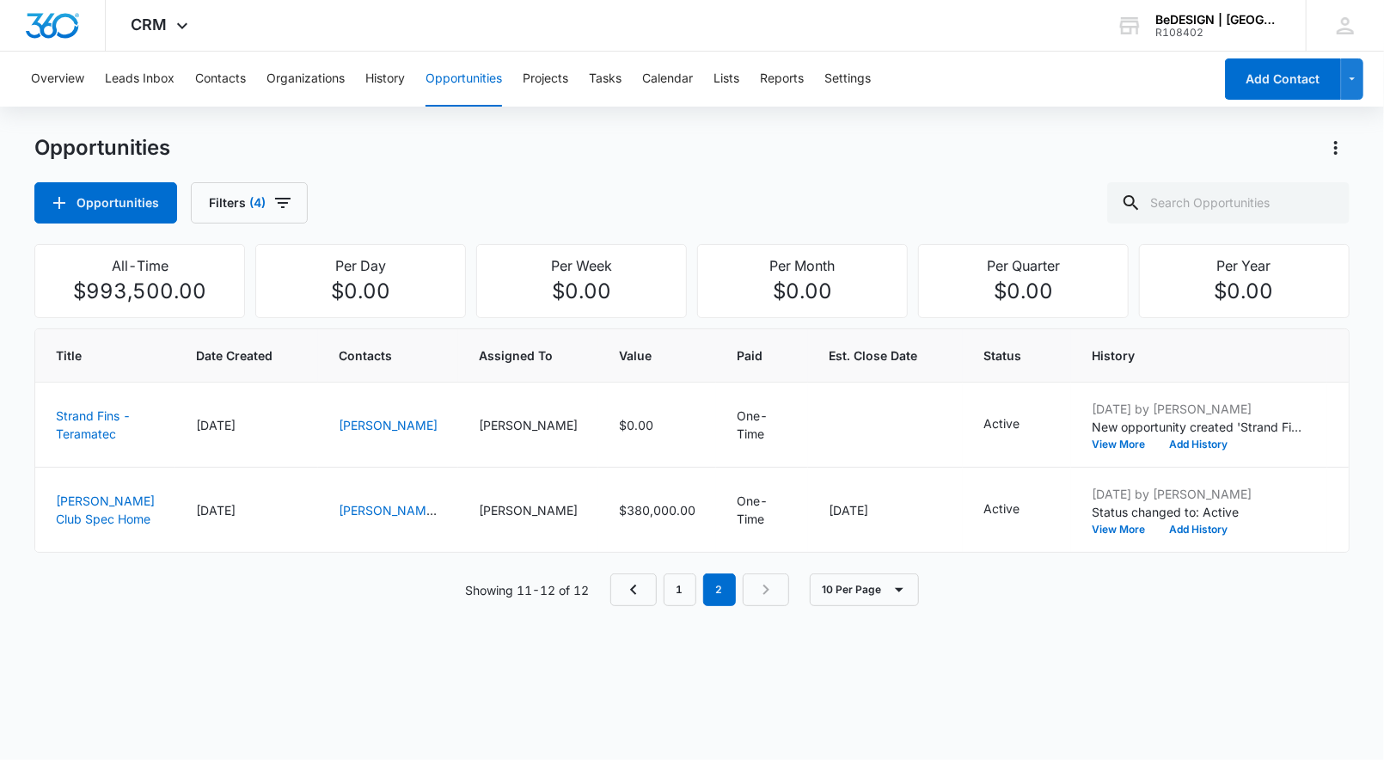
scroll to position [0, 0]
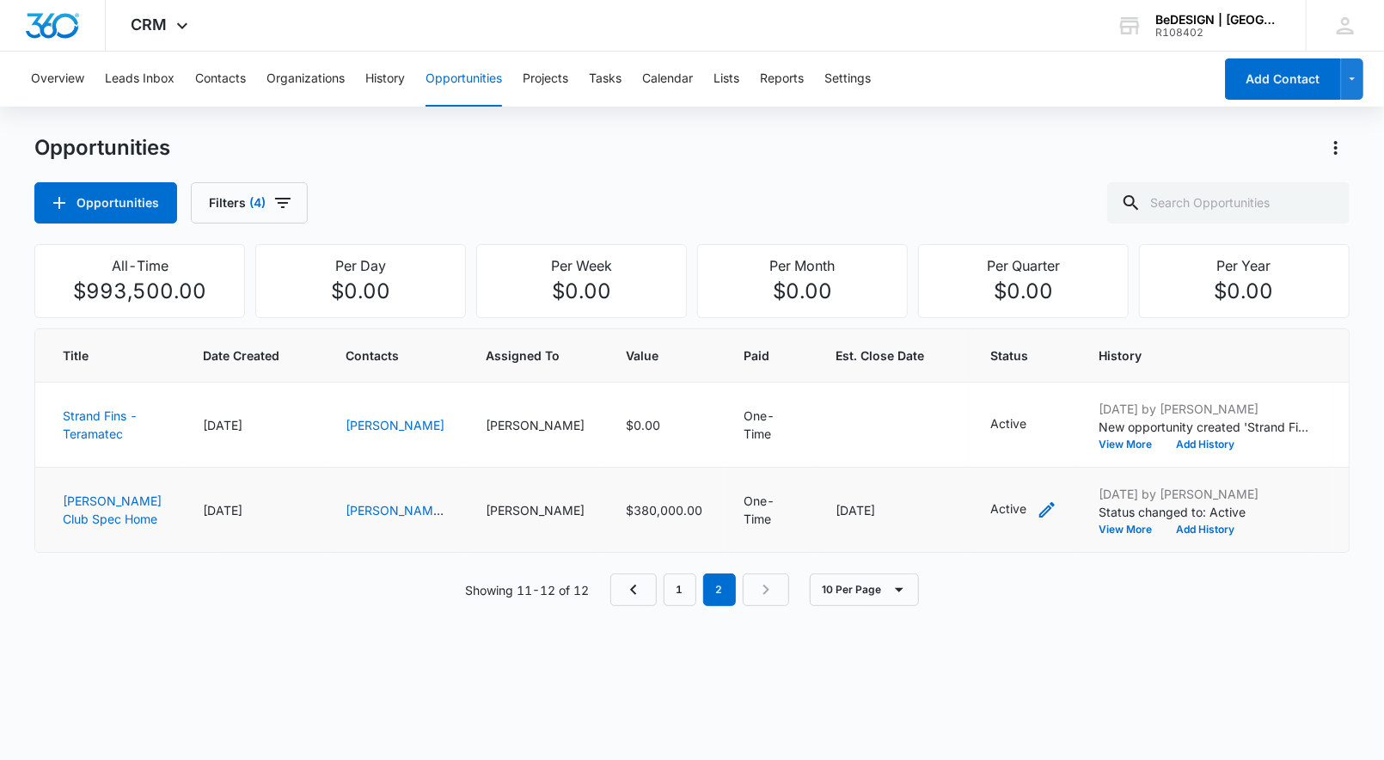
click at [1037, 511] on icon "- - Select to Edit Field" at bounding box center [1047, 509] width 21 height 21
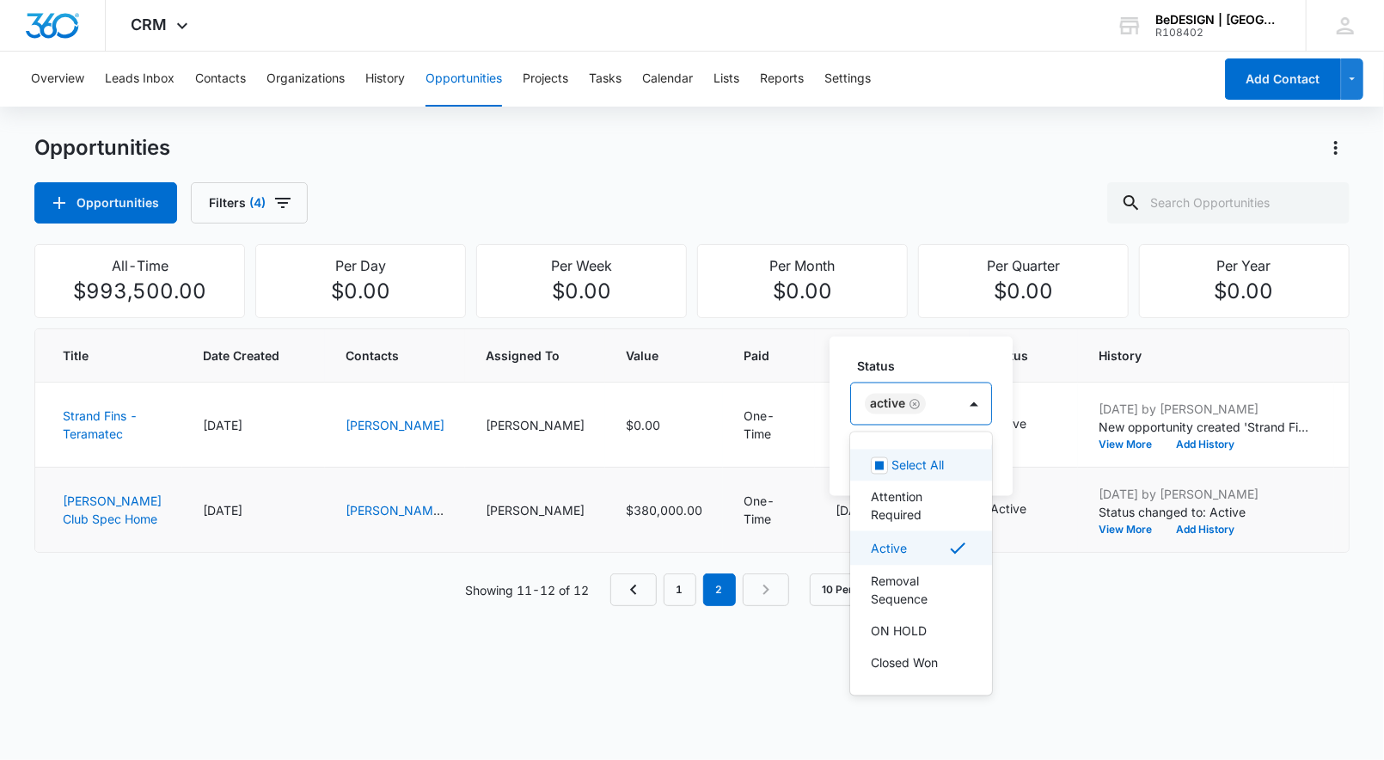
click at [940, 394] on div "Active" at bounding box center [904, 403] width 106 height 41
click at [920, 640] on p "ON HOLD" at bounding box center [899, 631] width 56 height 18
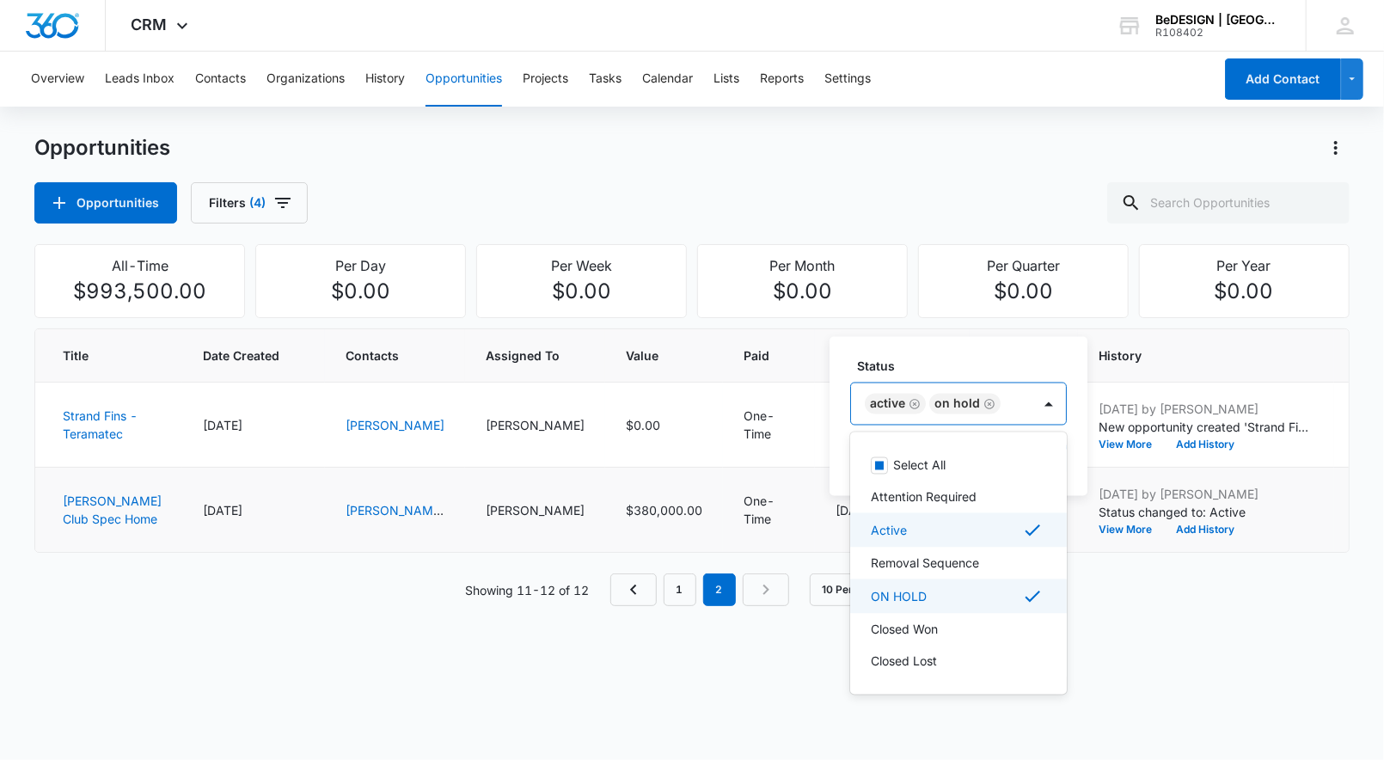
click at [945, 534] on div "Active" at bounding box center [957, 530] width 172 height 21
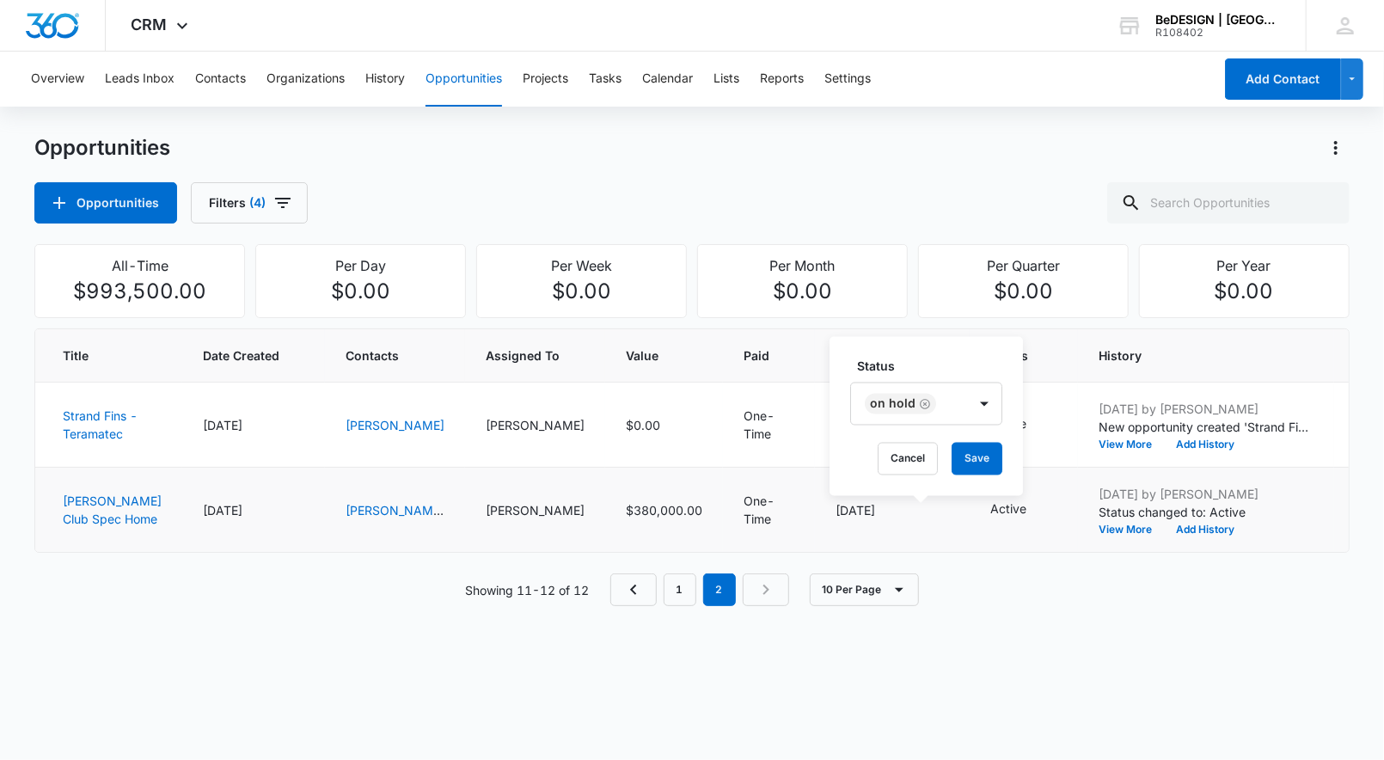
click at [946, 358] on label "Status" at bounding box center [933, 367] width 152 height 18
click at [991, 460] on button "Save" at bounding box center [977, 459] width 51 height 33
